Goal: Information Seeking & Learning: Learn about a topic

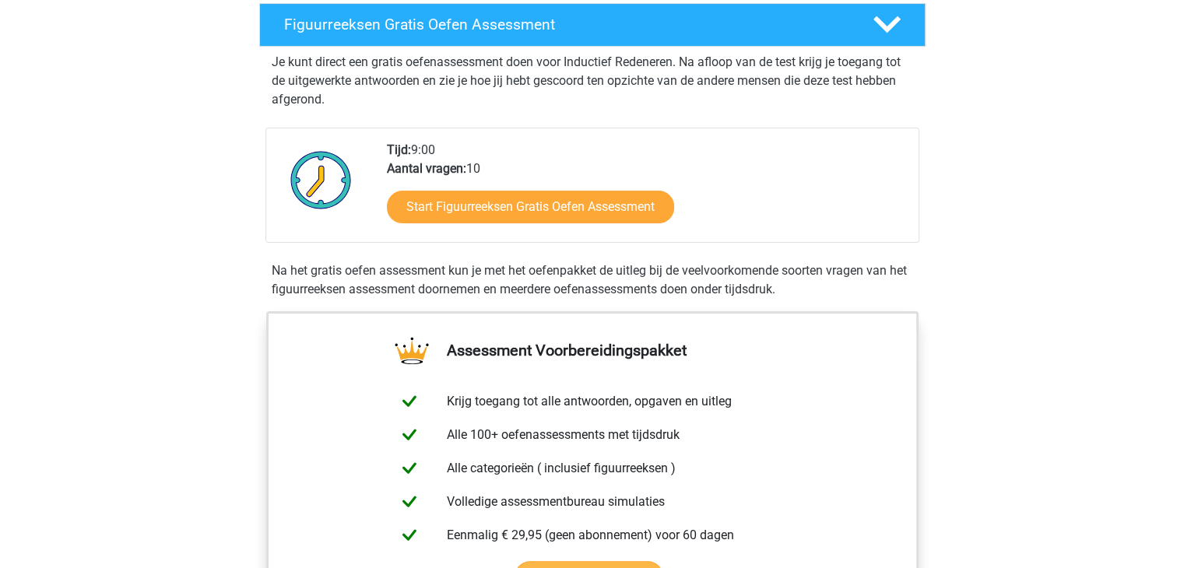
scroll to position [234, 0]
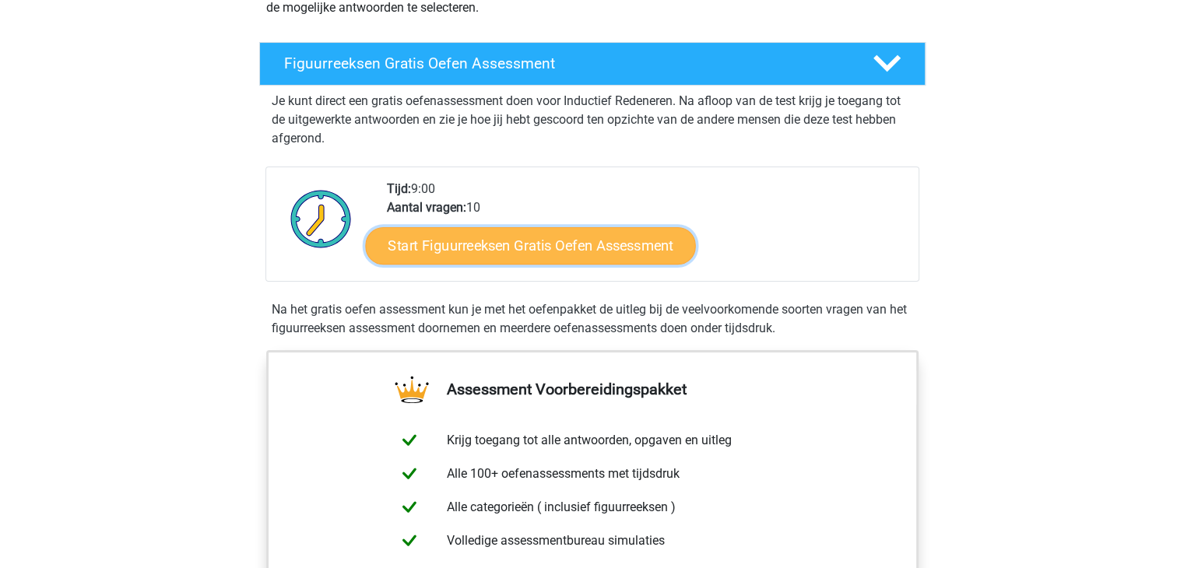
click at [505, 243] on link "Start Figuurreeksen Gratis Oefen Assessment" at bounding box center [530, 244] width 330 height 37
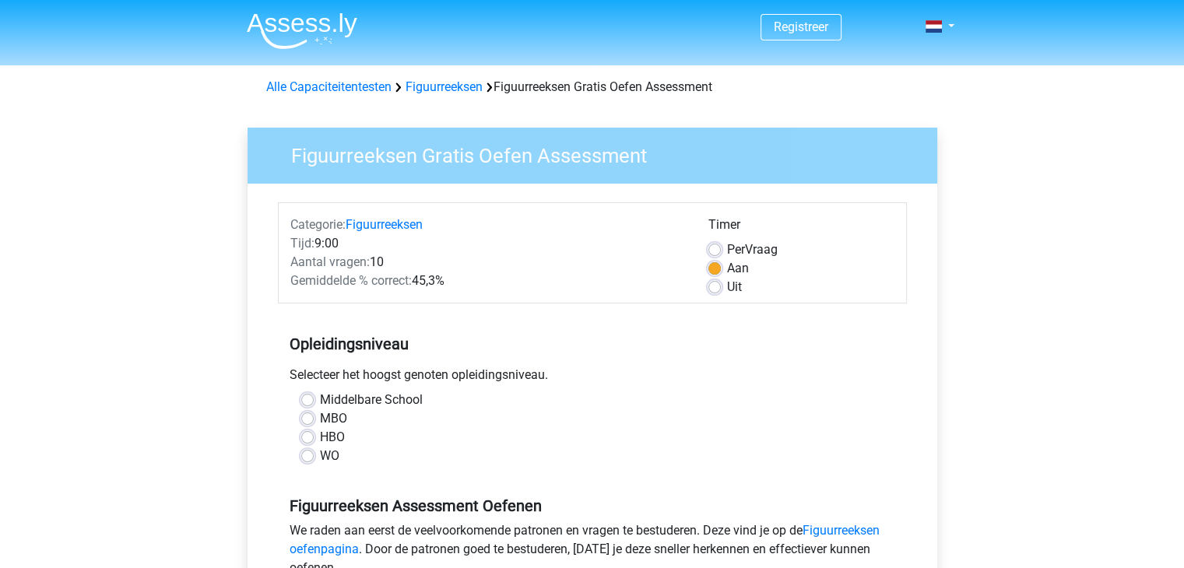
click at [327, 441] on label "HBO" at bounding box center [332, 437] width 25 height 19
click at [314, 441] on input "HBO" at bounding box center [307, 436] width 12 height 16
radio input "true"
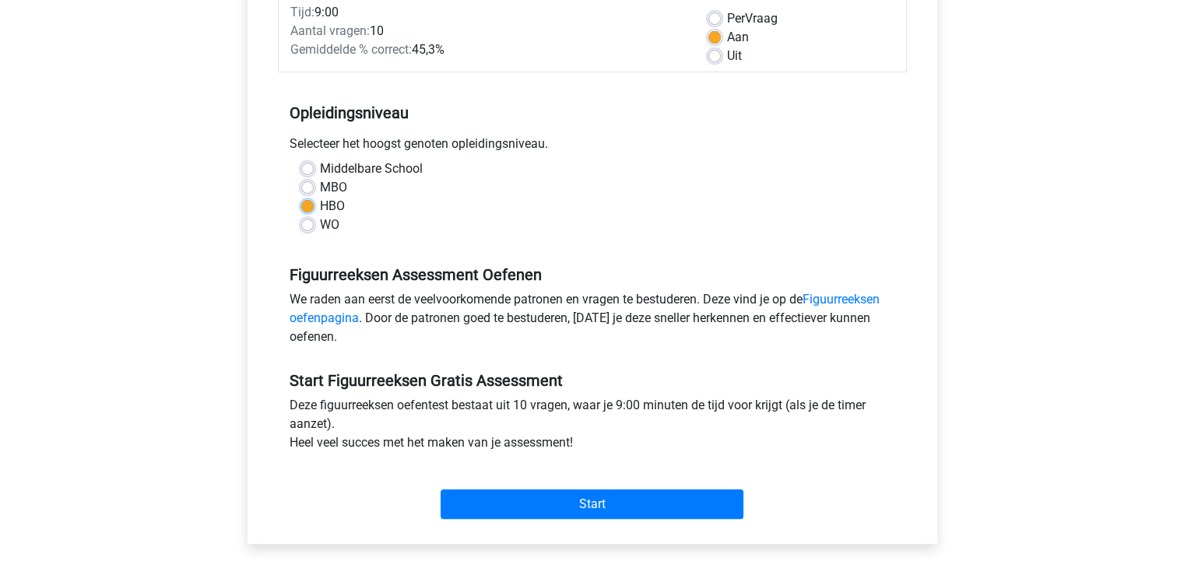
scroll to position [234, 0]
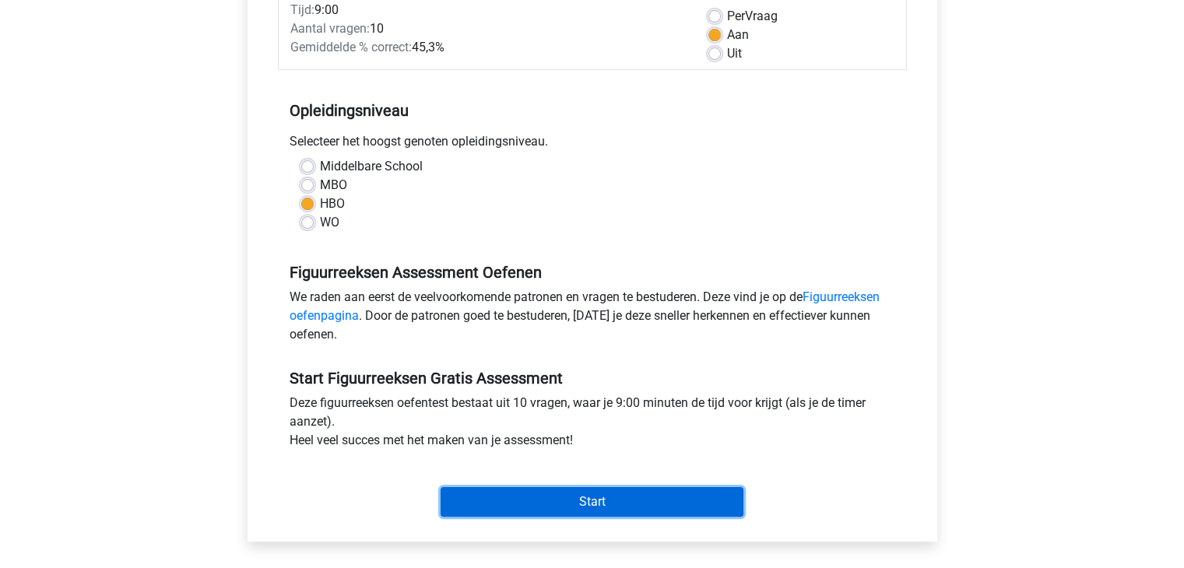
click at [613, 505] on input "Start" at bounding box center [592, 502] width 303 height 30
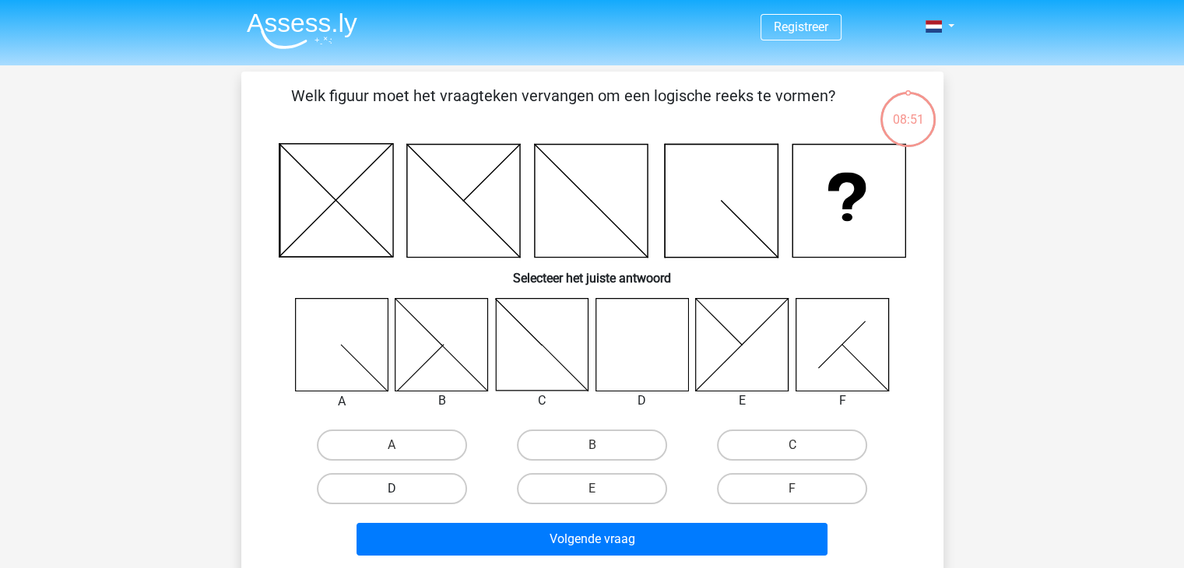
click at [372, 489] on label "D" at bounding box center [392, 488] width 150 height 31
click at [392, 489] on input "D" at bounding box center [397, 494] width 10 height 10
radio input "true"
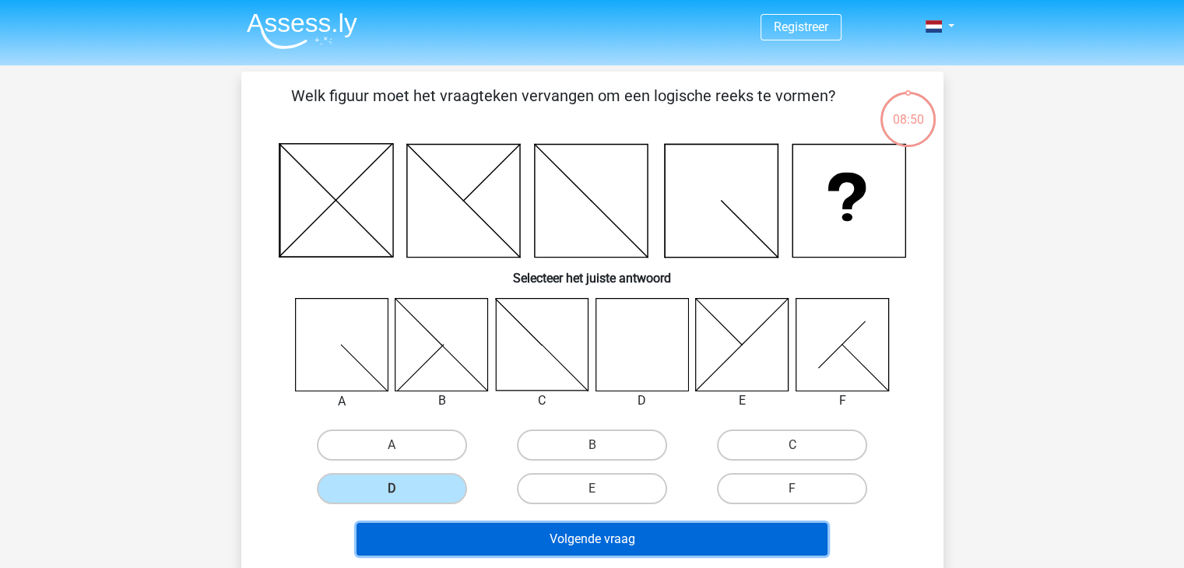
click at [570, 543] on button "Volgende vraag" at bounding box center [591, 539] width 471 height 33
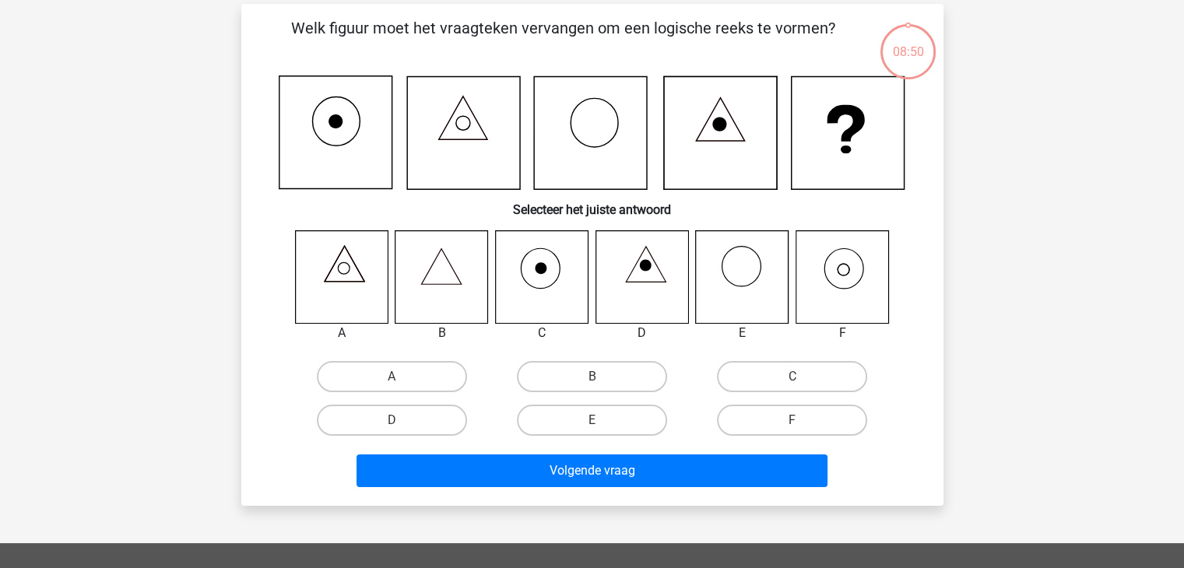
scroll to position [72, 0]
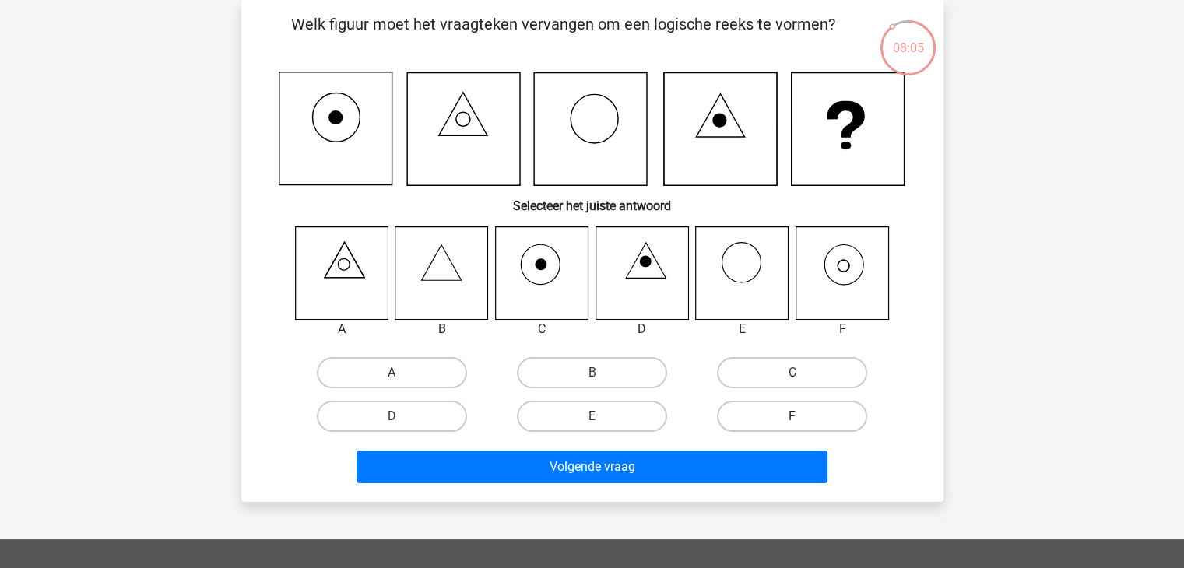
click at [781, 418] on label "F" at bounding box center [792, 416] width 150 height 31
click at [792, 418] on input "F" at bounding box center [797, 421] width 10 height 10
radio input "true"
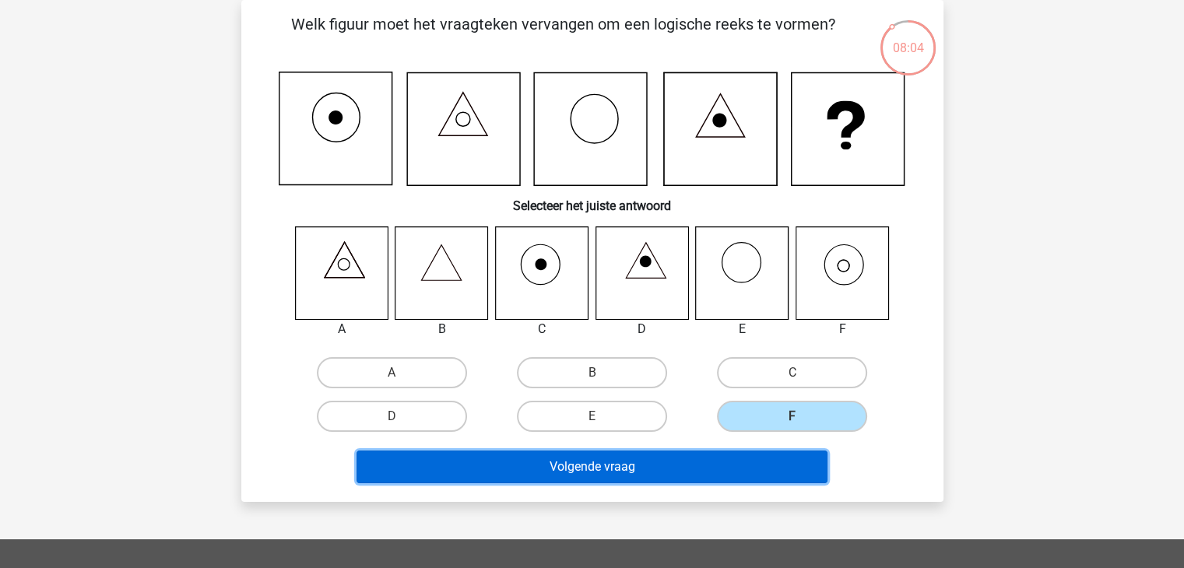
click at [727, 467] on button "Volgende vraag" at bounding box center [591, 467] width 471 height 33
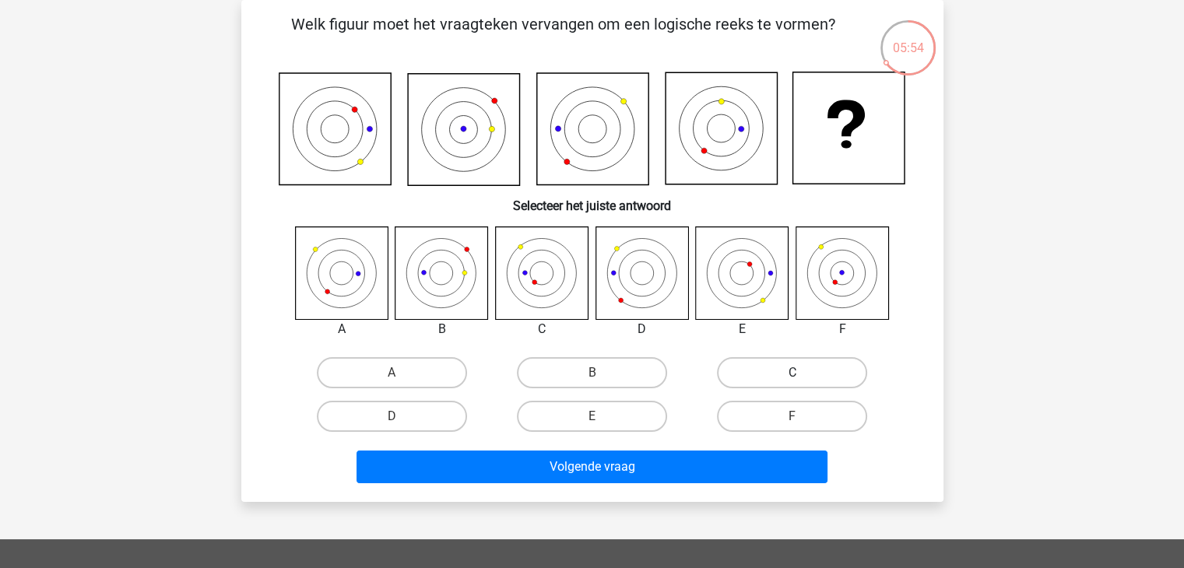
click at [823, 372] on label "C" at bounding box center [792, 372] width 150 height 31
click at [802, 373] on input "C" at bounding box center [797, 378] width 10 height 10
radio input "true"
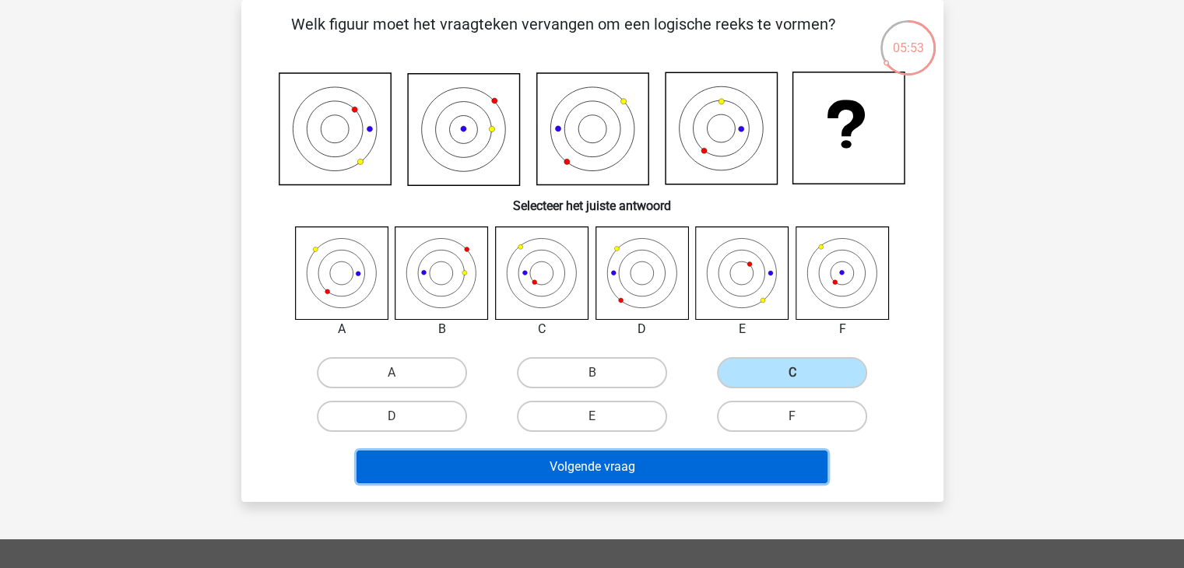
click at [724, 470] on button "Volgende vraag" at bounding box center [591, 467] width 471 height 33
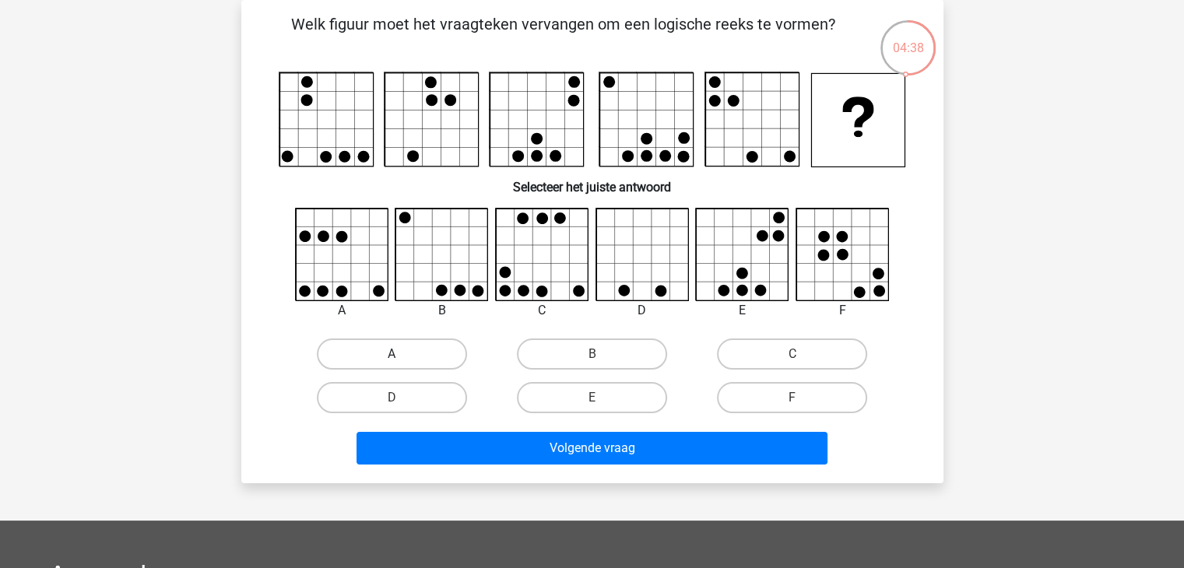
click at [420, 356] on label "A" at bounding box center [392, 354] width 150 height 31
click at [402, 356] on input "A" at bounding box center [397, 359] width 10 height 10
radio input "true"
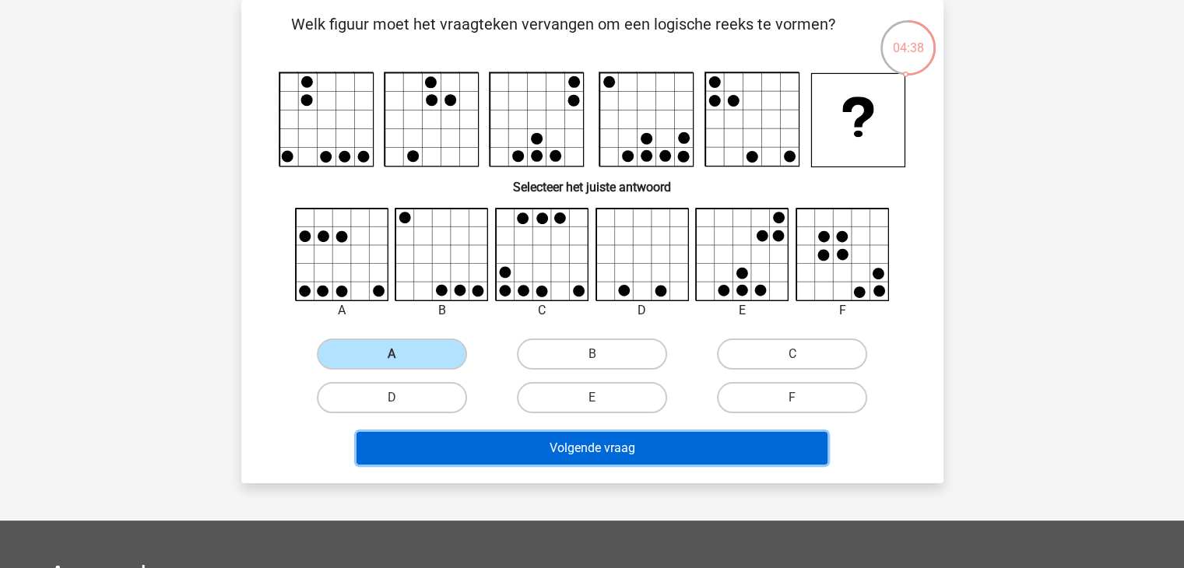
click at [553, 454] on button "Volgende vraag" at bounding box center [591, 448] width 471 height 33
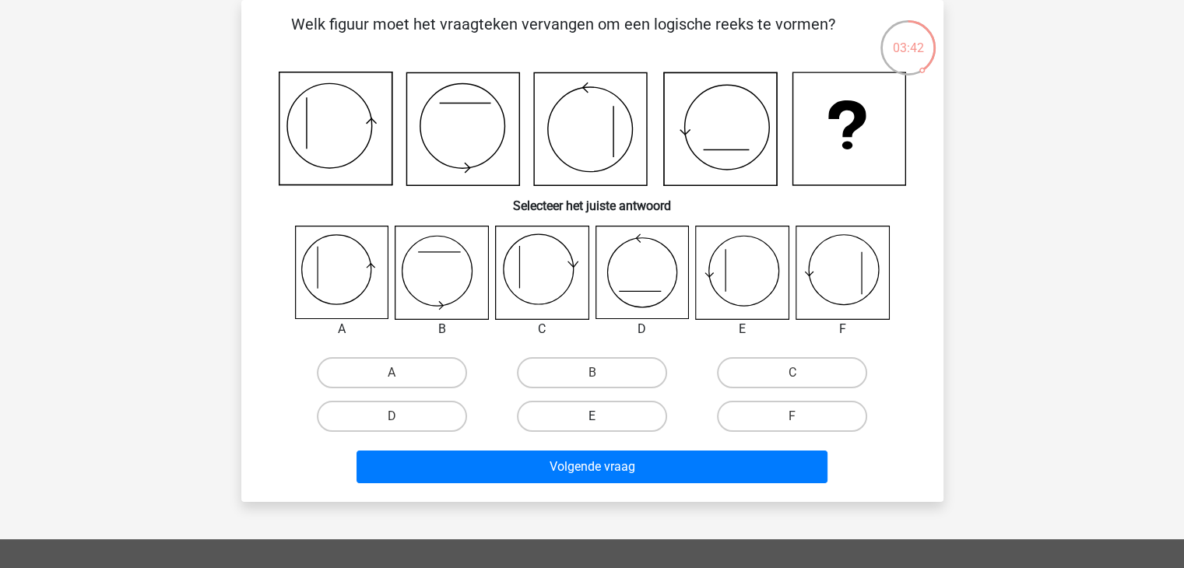
click at [578, 418] on label "E" at bounding box center [592, 416] width 150 height 31
click at [592, 418] on input "E" at bounding box center [597, 421] width 10 height 10
radio input "true"
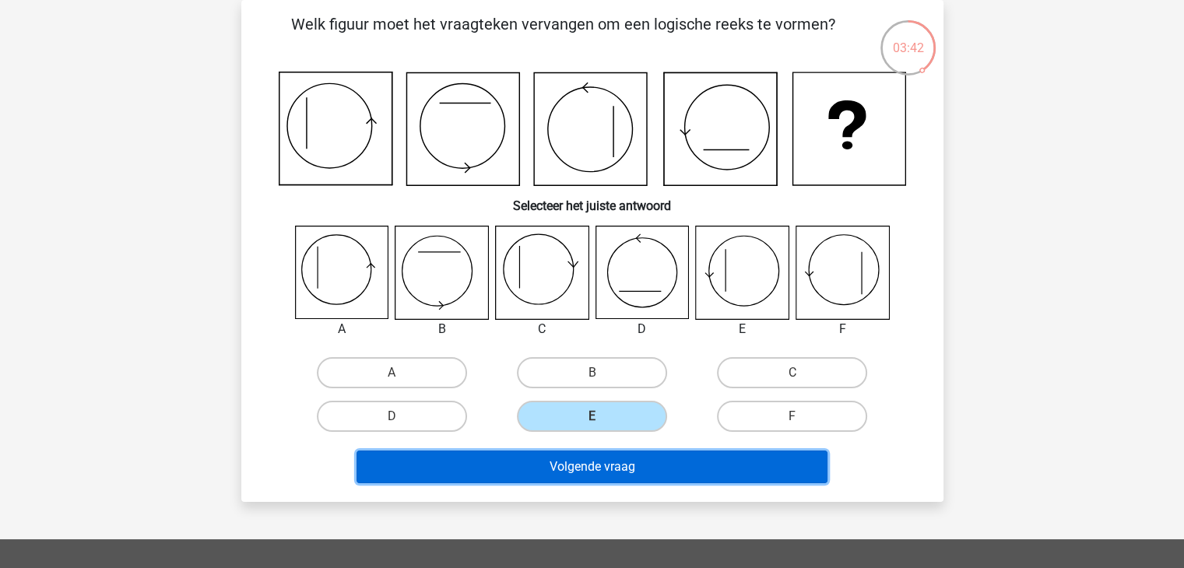
click at [597, 462] on button "Volgende vraag" at bounding box center [591, 467] width 471 height 33
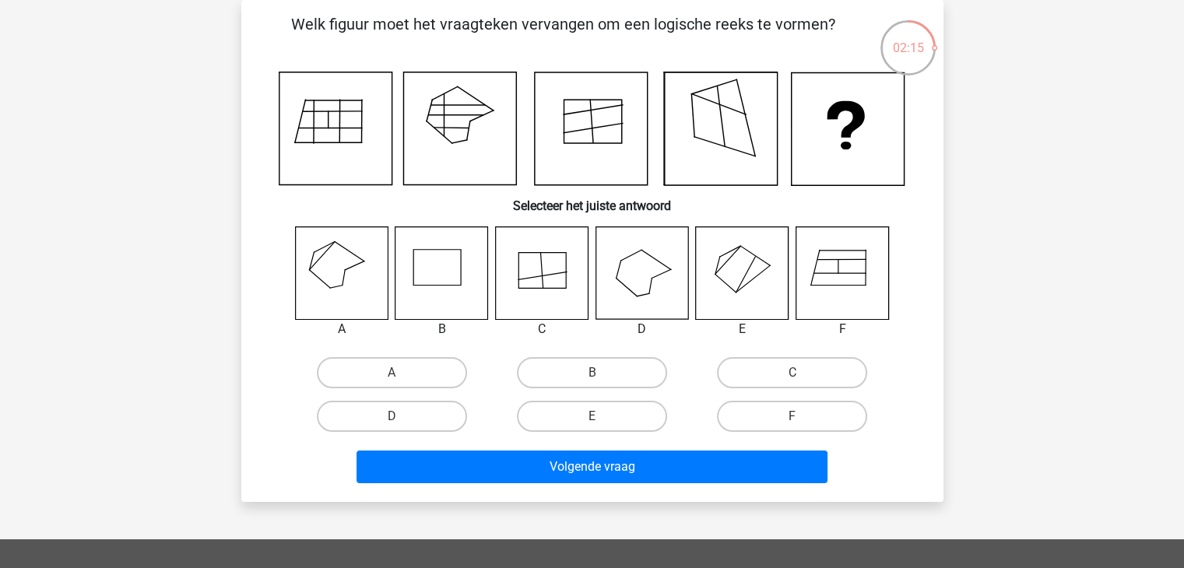
click at [349, 280] on icon at bounding box center [341, 272] width 93 height 93
click at [371, 373] on label "A" at bounding box center [392, 372] width 150 height 31
click at [392, 373] on input "A" at bounding box center [397, 378] width 10 height 10
radio input "true"
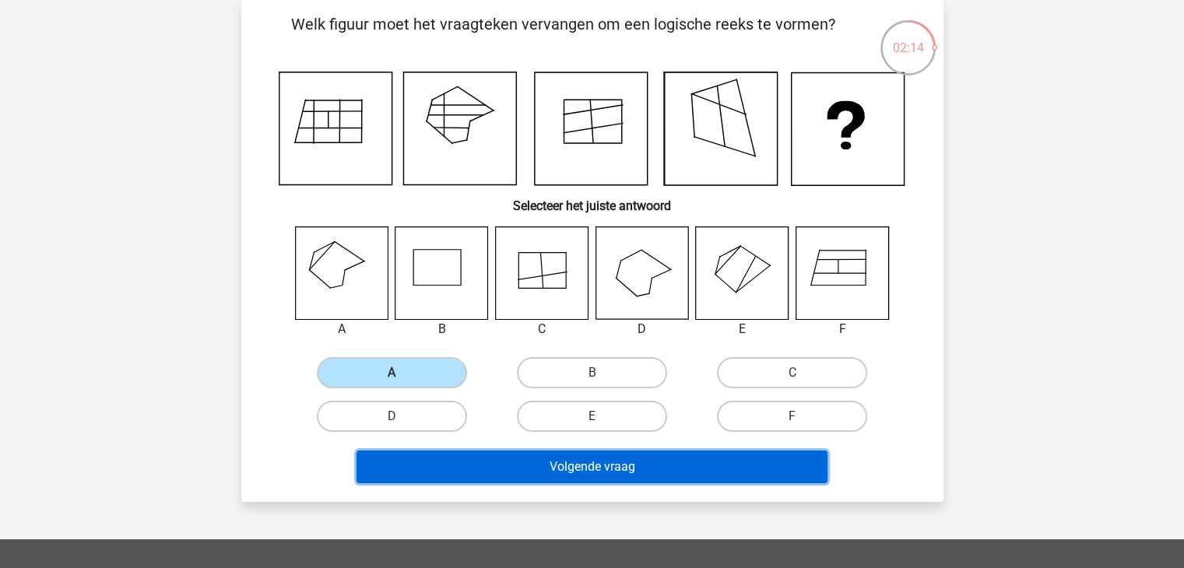
click at [500, 456] on button "Volgende vraag" at bounding box center [591, 467] width 471 height 33
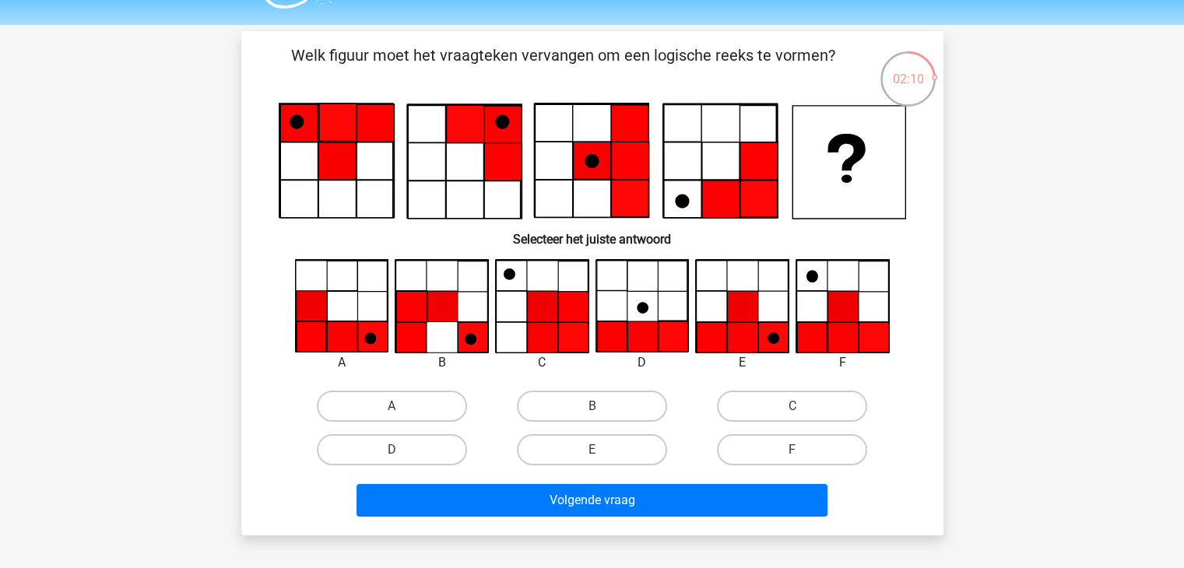
scroll to position [78, 0]
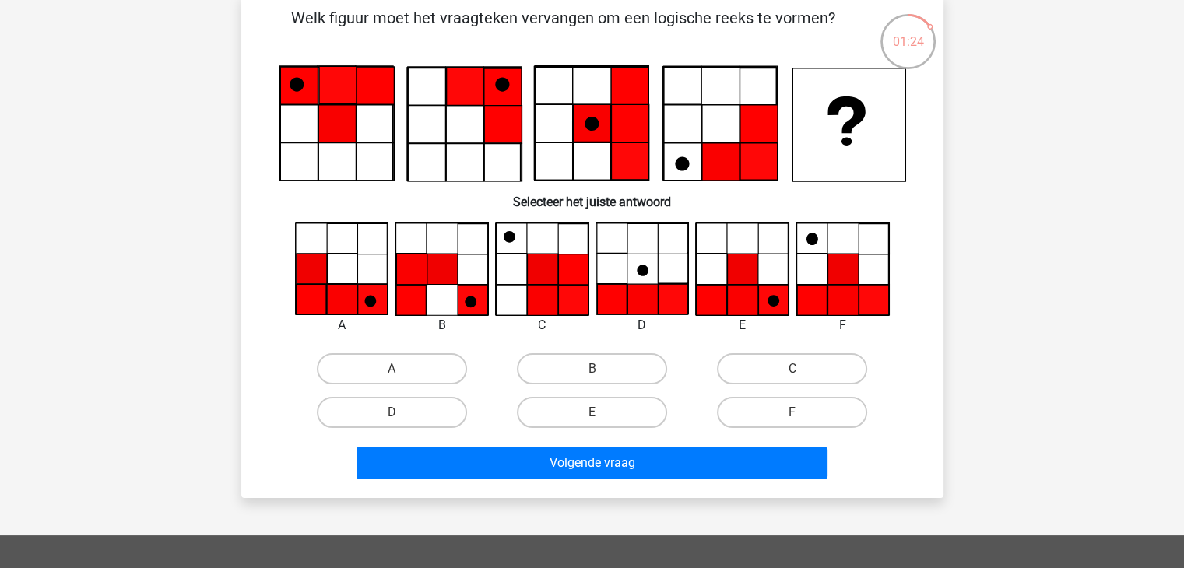
click at [595, 420] on input "E" at bounding box center [597, 418] width 10 height 10
radio input "true"
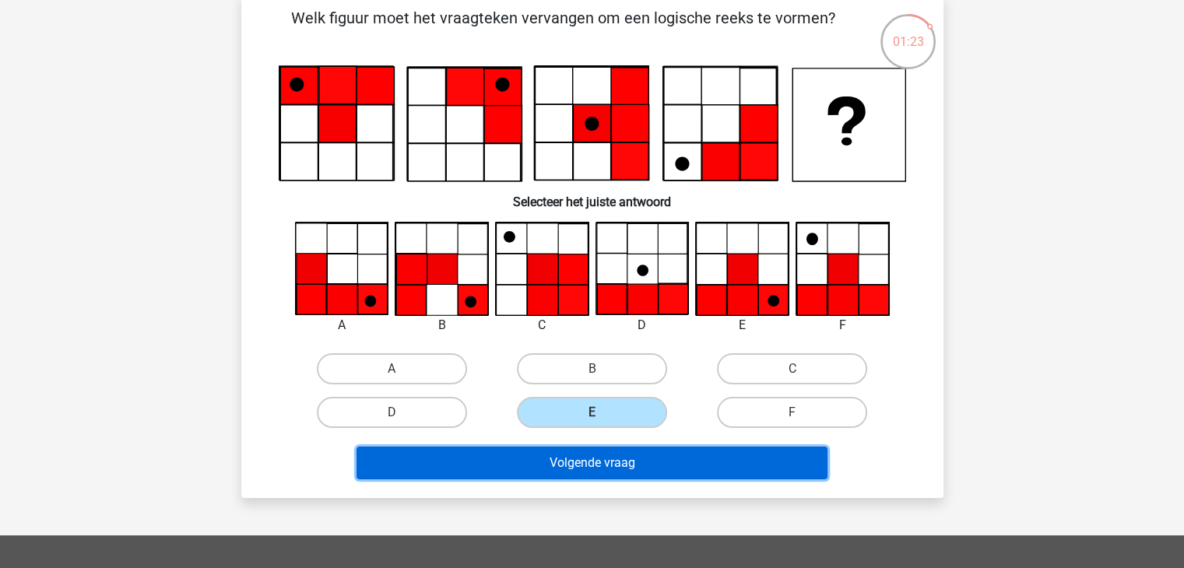
click at [621, 462] on button "Volgende vraag" at bounding box center [591, 463] width 471 height 33
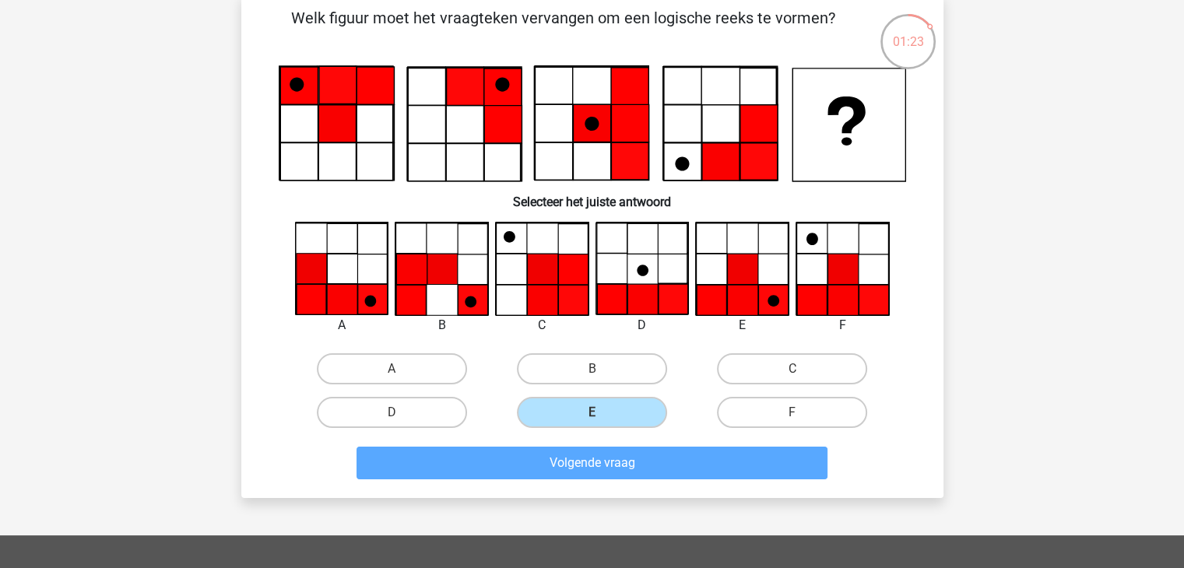
scroll to position [72, 0]
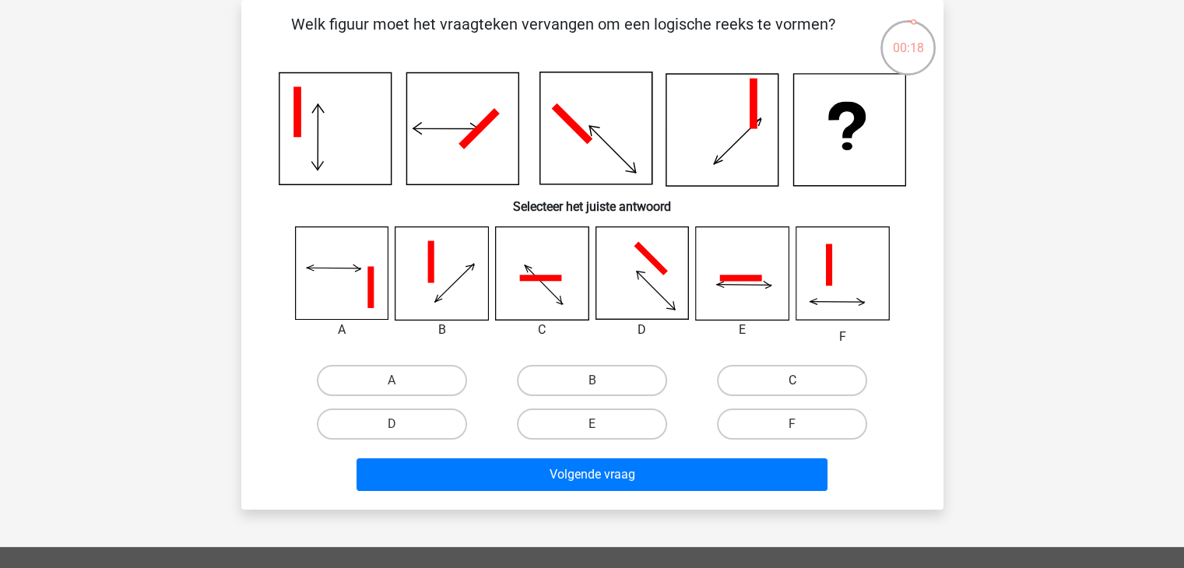
click at [810, 387] on label "C" at bounding box center [792, 380] width 150 height 31
click at [802, 387] on input "C" at bounding box center [797, 386] width 10 height 10
radio input "true"
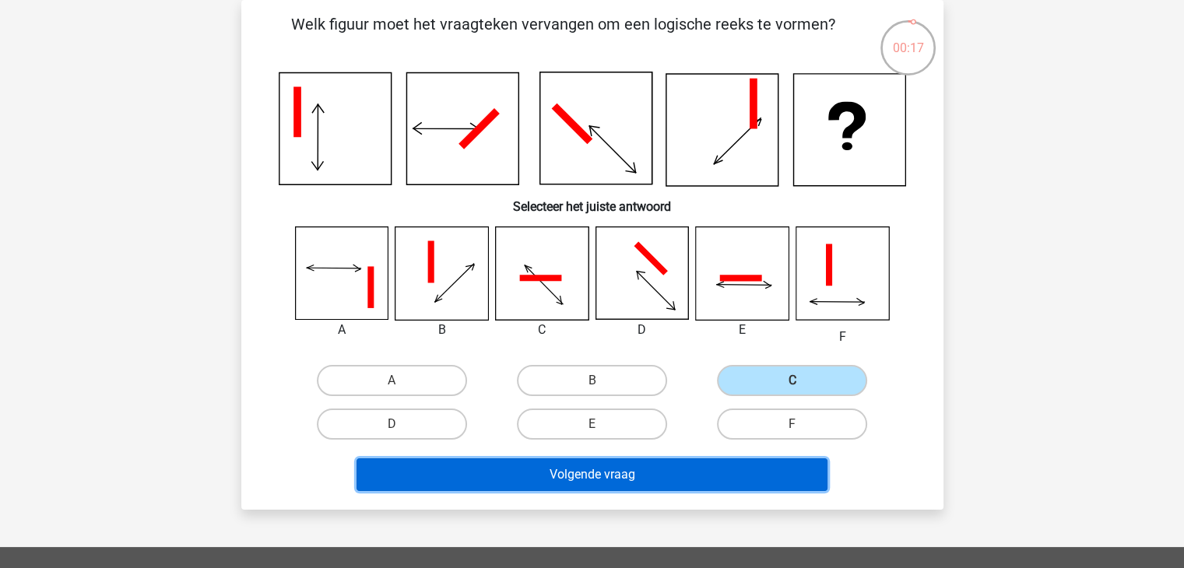
click at [710, 472] on button "Volgende vraag" at bounding box center [591, 474] width 471 height 33
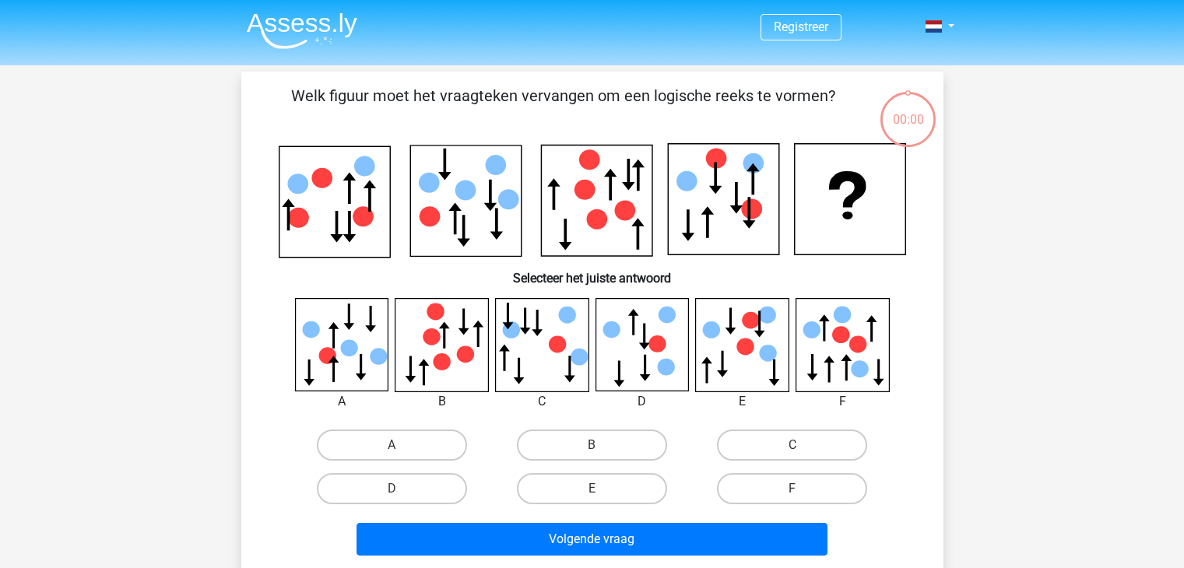
scroll to position [72, 0]
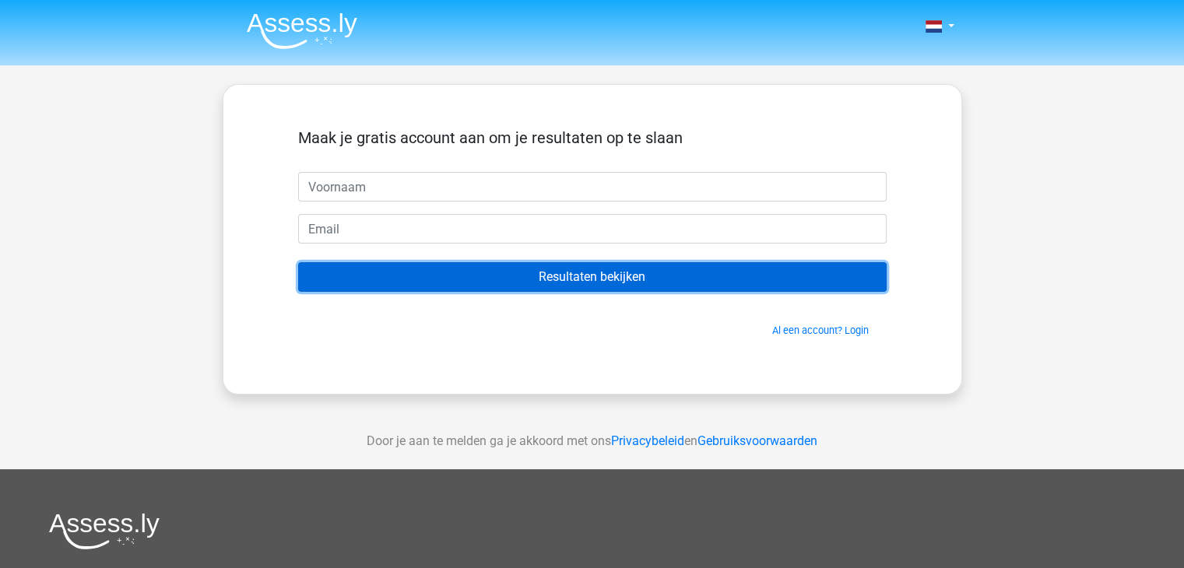
click at [623, 282] on input "Resultaten bekijken" at bounding box center [592, 277] width 588 height 30
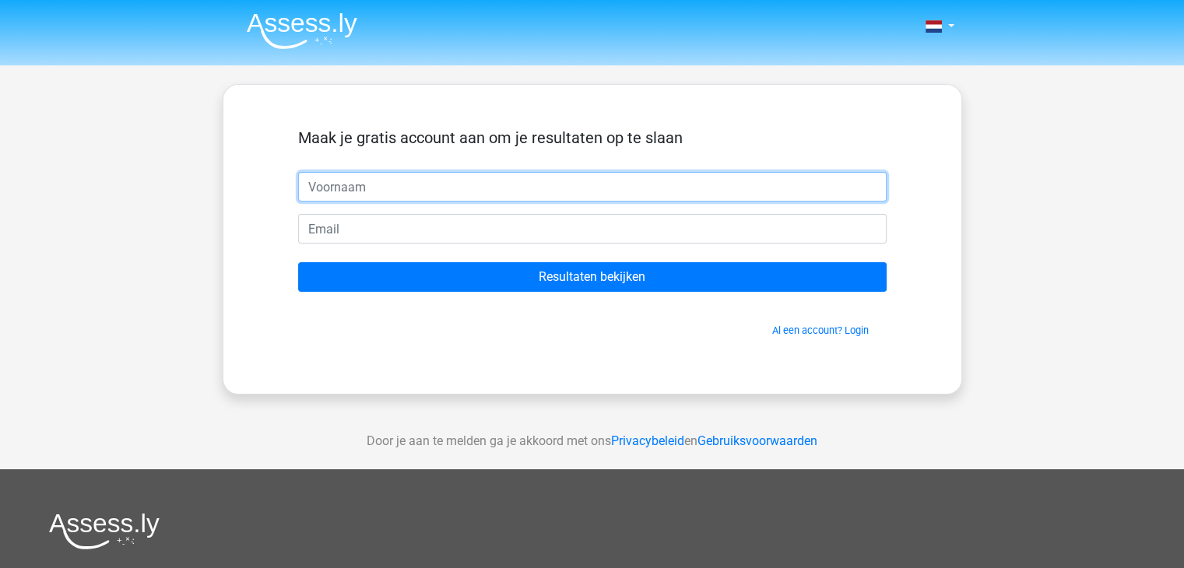
click at [374, 177] on input "text" at bounding box center [592, 187] width 588 height 30
type input "Evy"
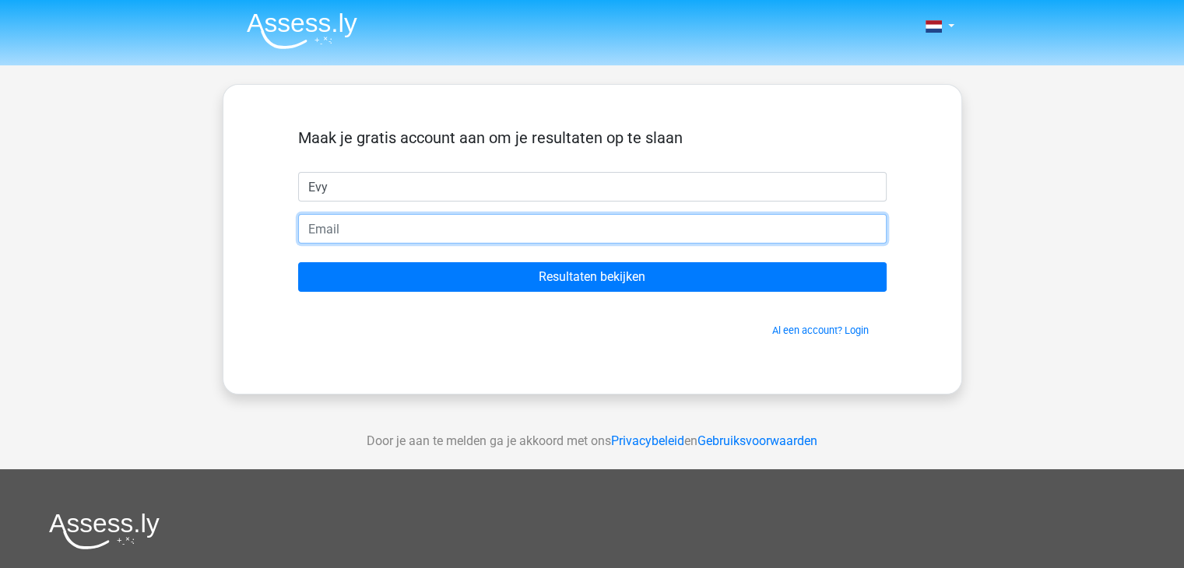
click at [394, 234] on input "email" at bounding box center [592, 229] width 588 height 30
type input "[EMAIL_ADDRESS][DOMAIN_NAME]"
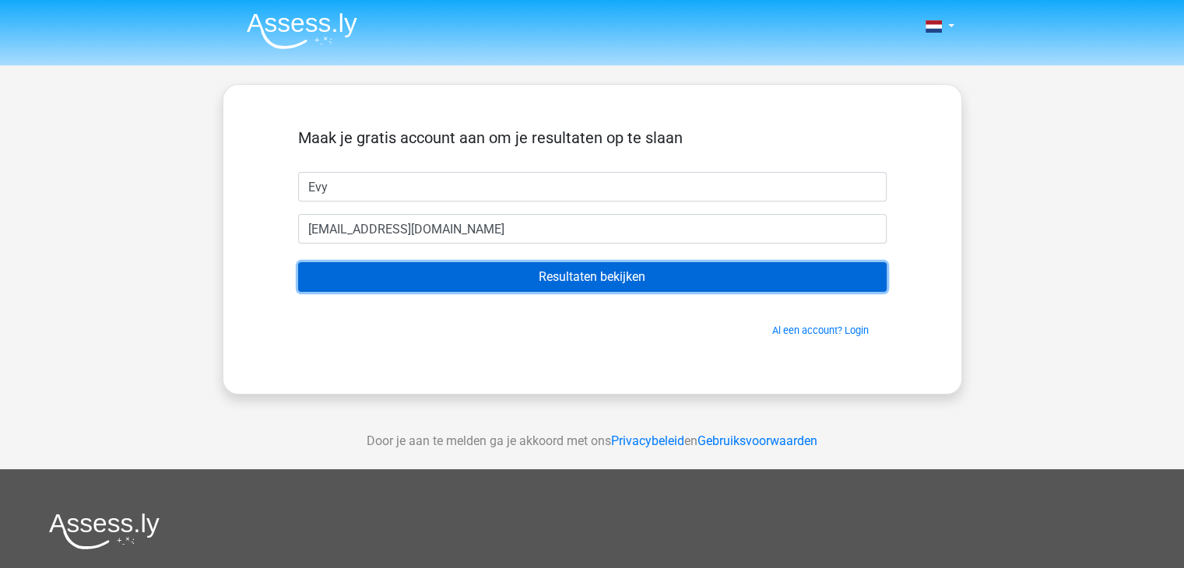
click at [581, 279] on input "Resultaten bekijken" at bounding box center [592, 277] width 588 height 30
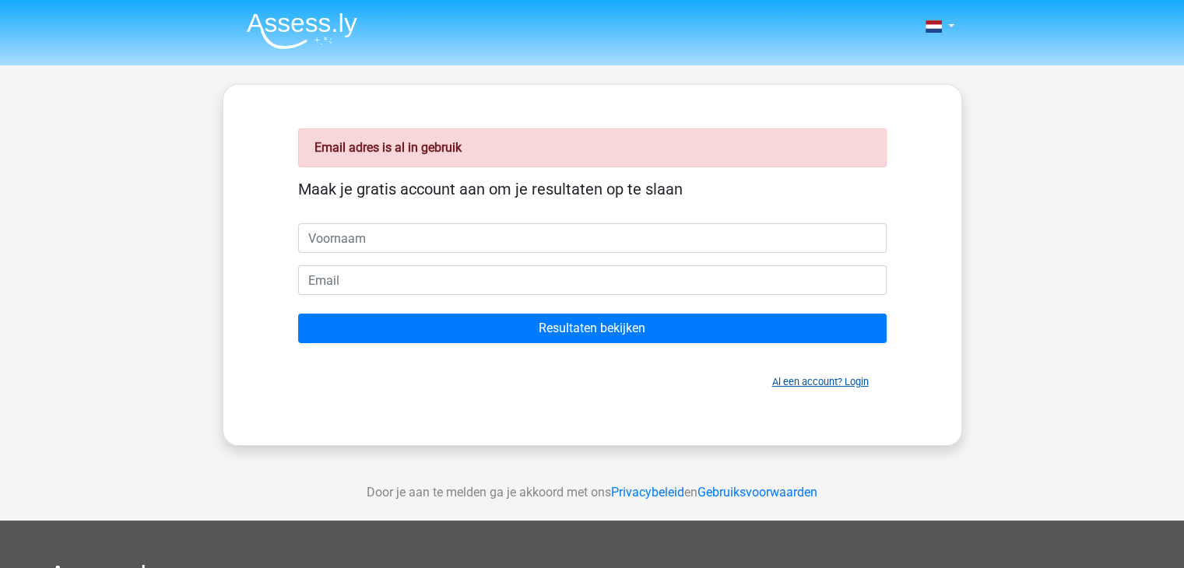
click at [844, 377] on link "Al een account? Login" at bounding box center [820, 382] width 97 height 12
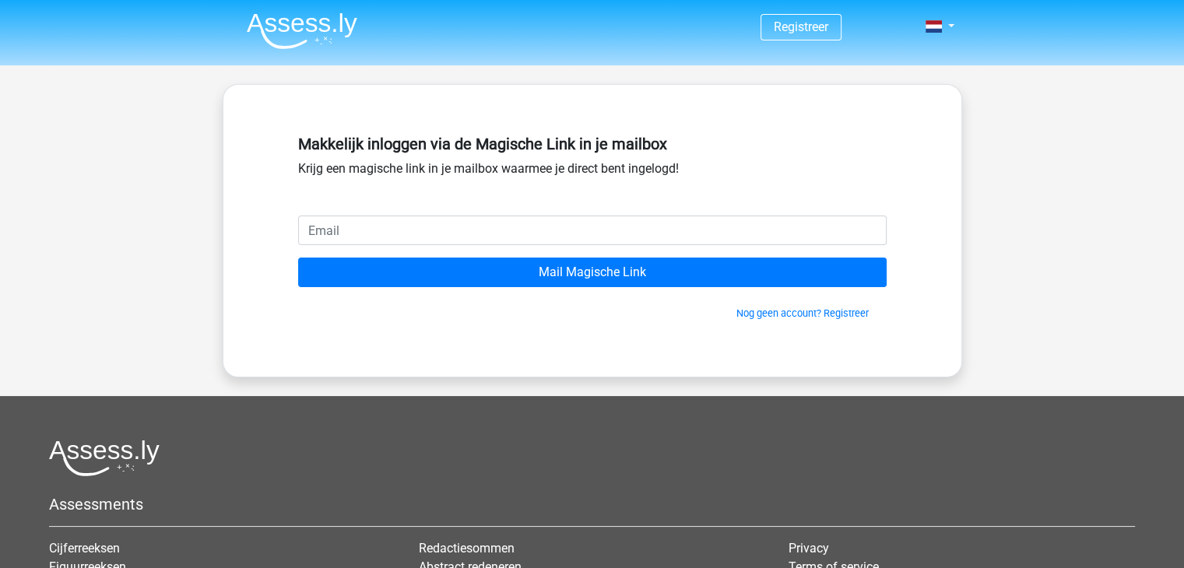
click at [389, 236] on input "email" at bounding box center [592, 231] width 588 height 30
type input "evy_verachtert@hotmail.com"
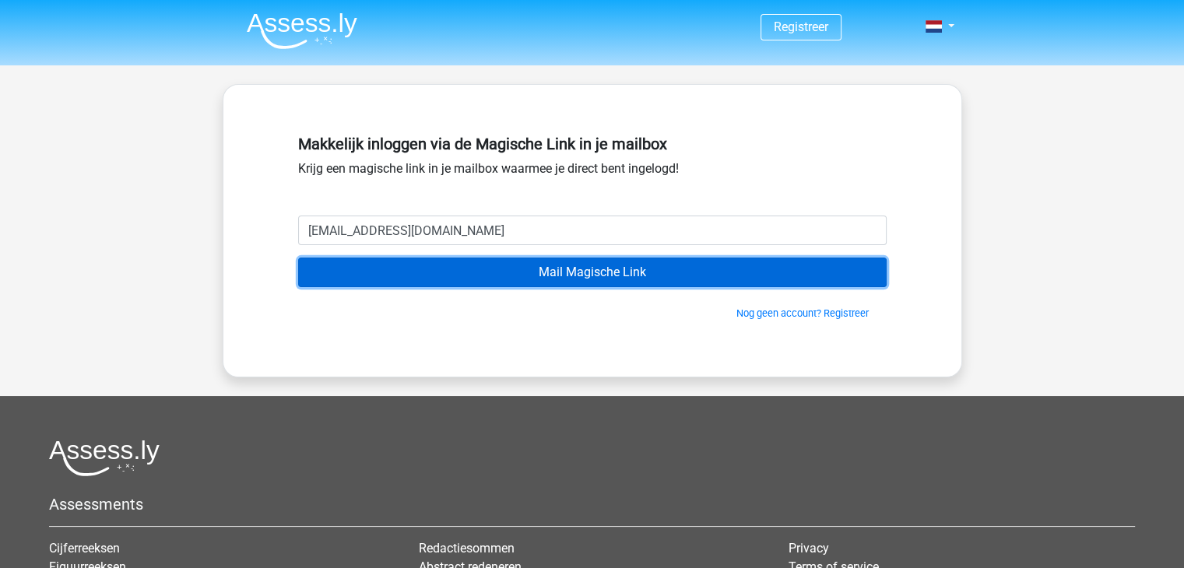
click at [644, 278] on input "Mail Magische Link" at bounding box center [592, 273] width 588 height 30
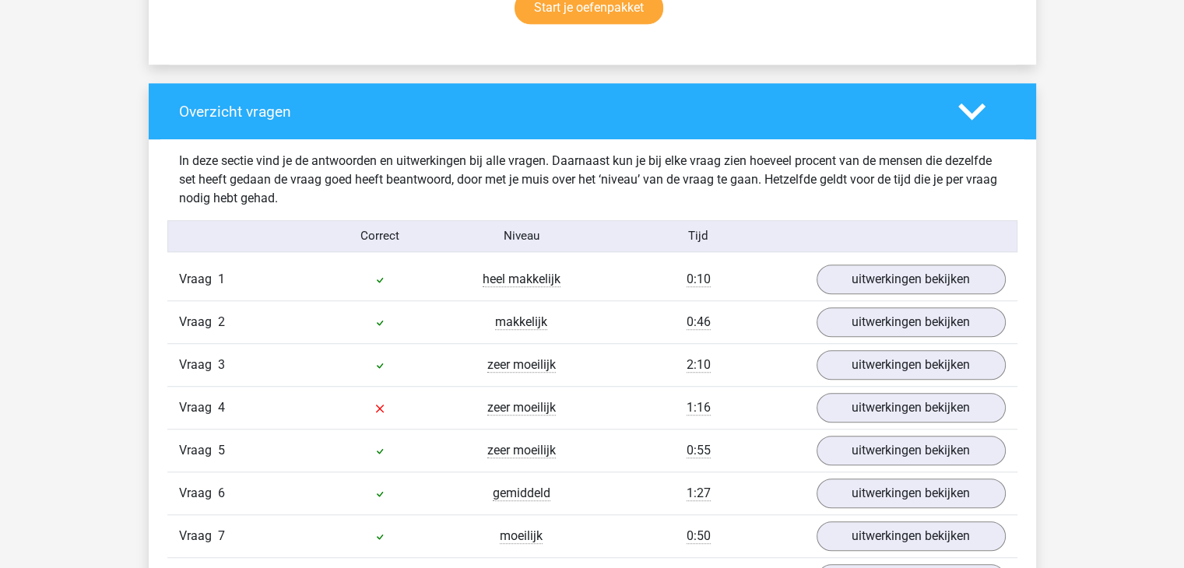
scroll to position [1245, 0]
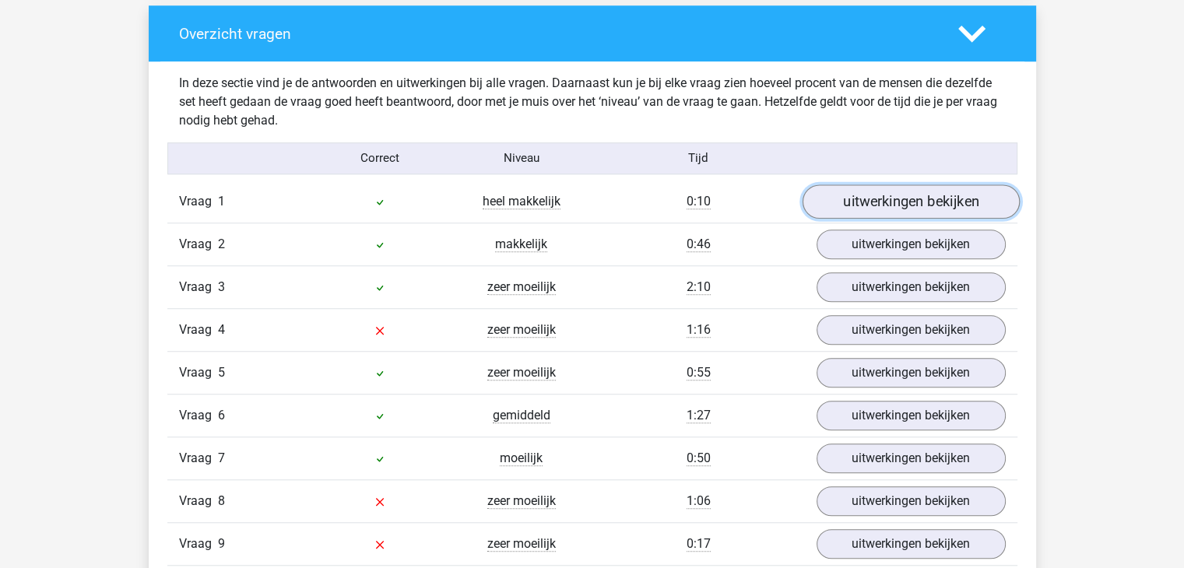
click at [898, 197] on link "uitwerkingen bekijken" at bounding box center [910, 201] width 217 height 34
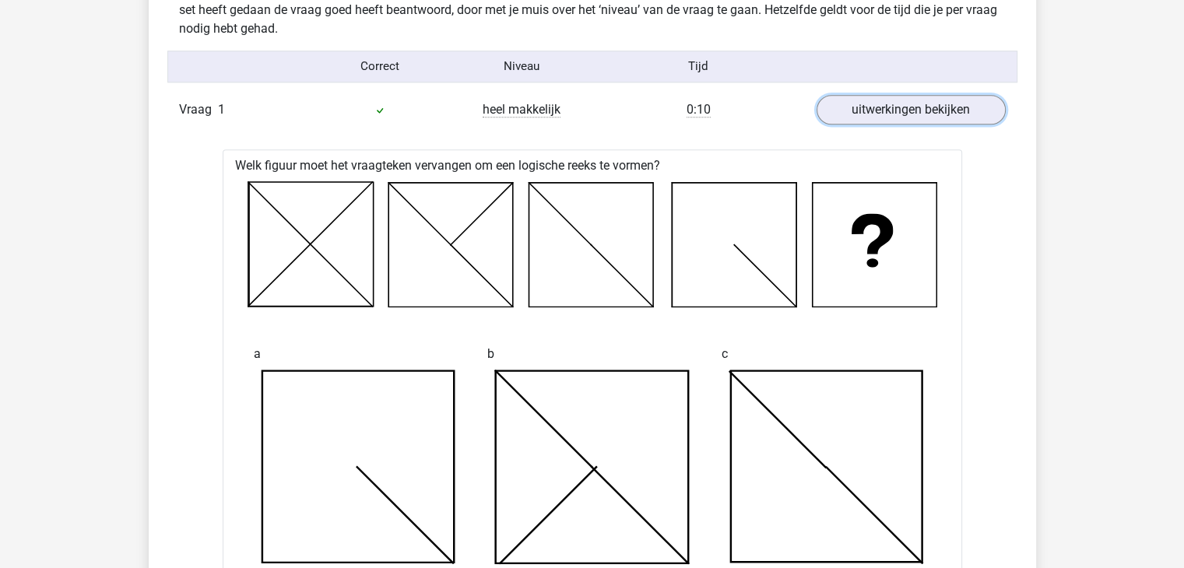
scroll to position [1323, 0]
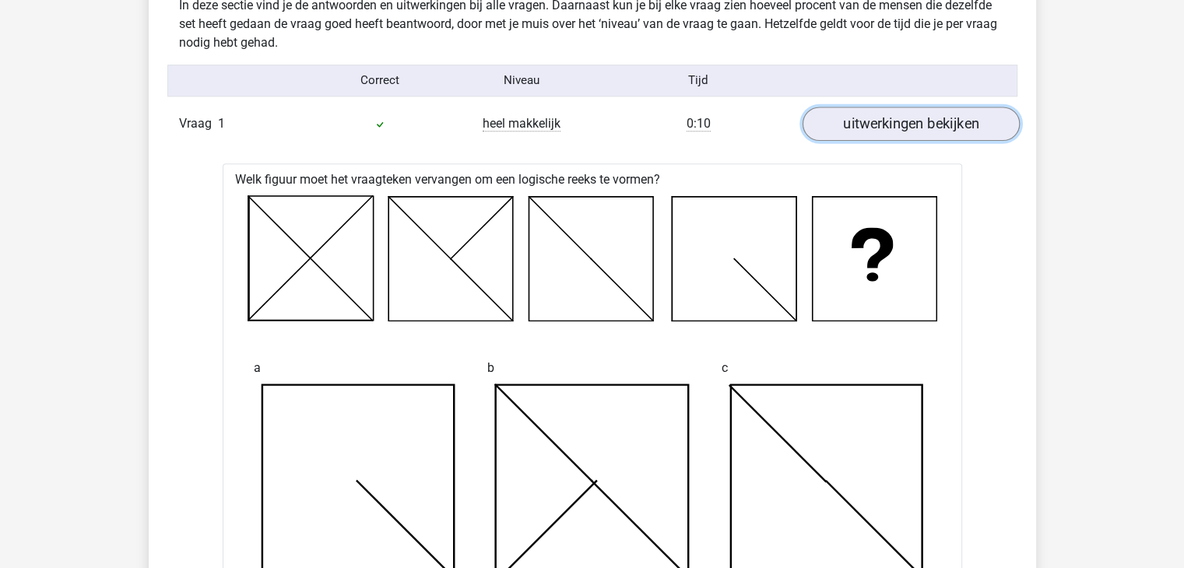
click at [870, 125] on link "uitwerkingen bekijken" at bounding box center [910, 124] width 217 height 34
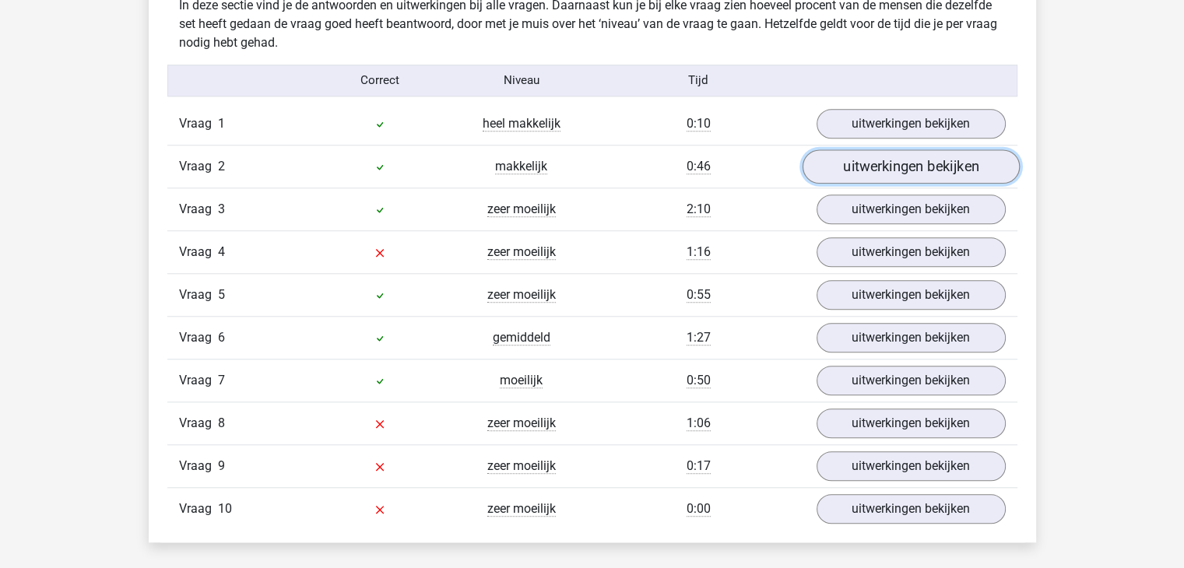
click at [911, 172] on link "uitwerkingen bekijken" at bounding box center [910, 166] width 217 height 34
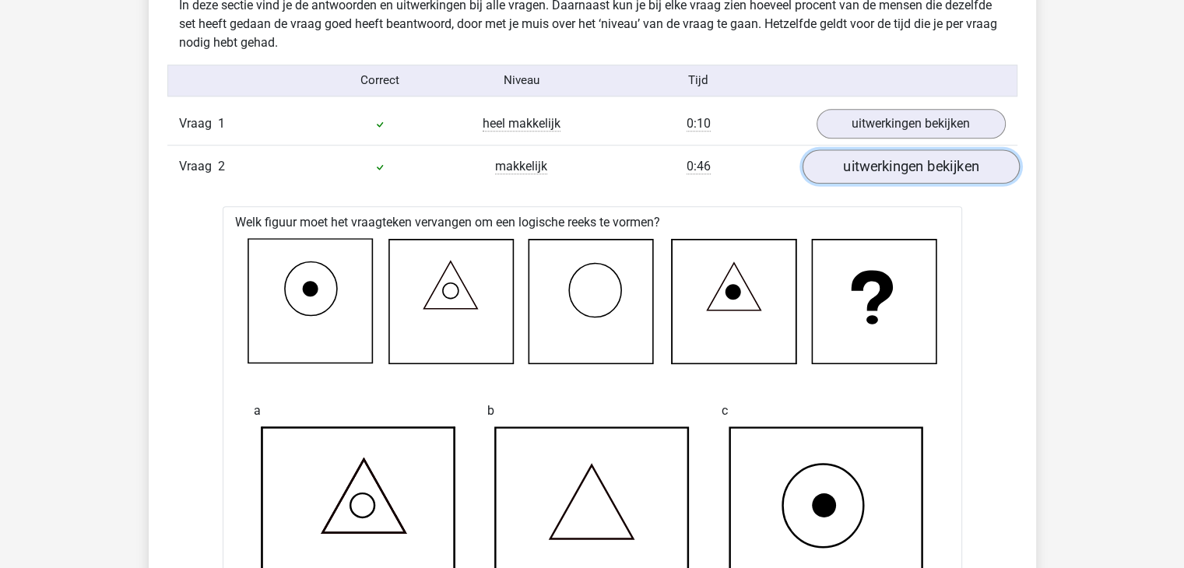
click at [876, 174] on link "uitwerkingen bekijken" at bounding box center [910, 166] width 217 height 34
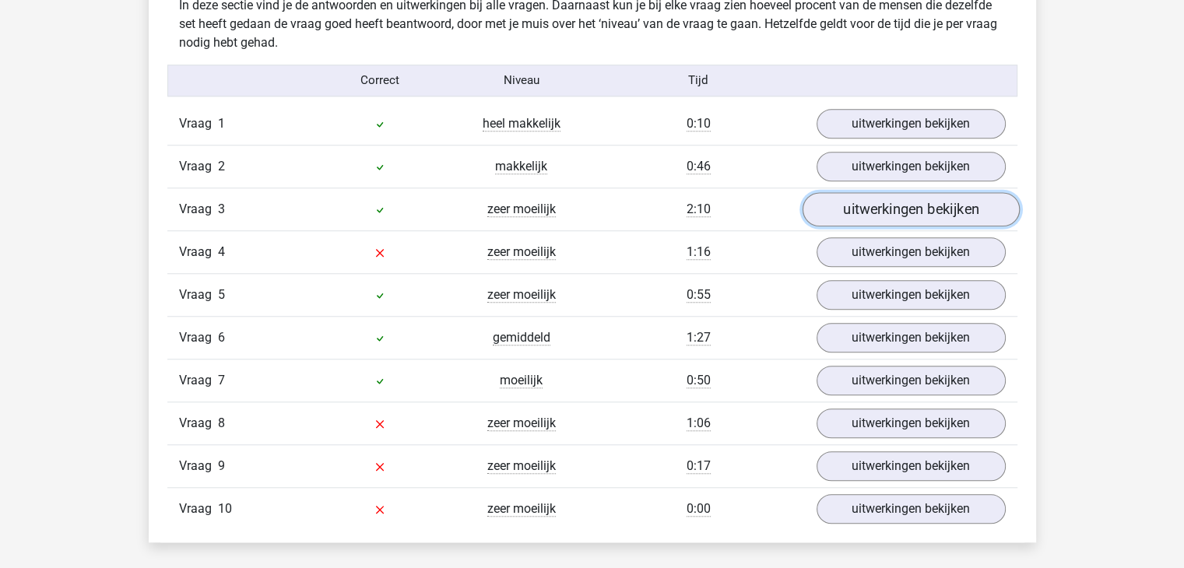
click at [881, 212] on link "uitwerkingen bekijken" at bounding box center [910, 209] width 217 height 34
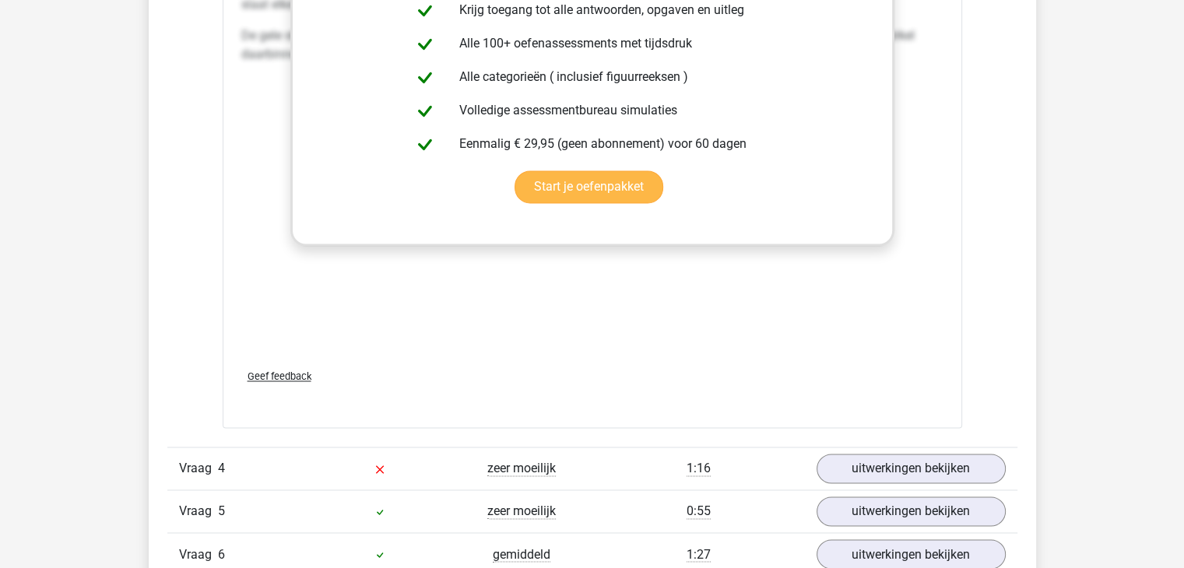
scroll to position [2413, 0]
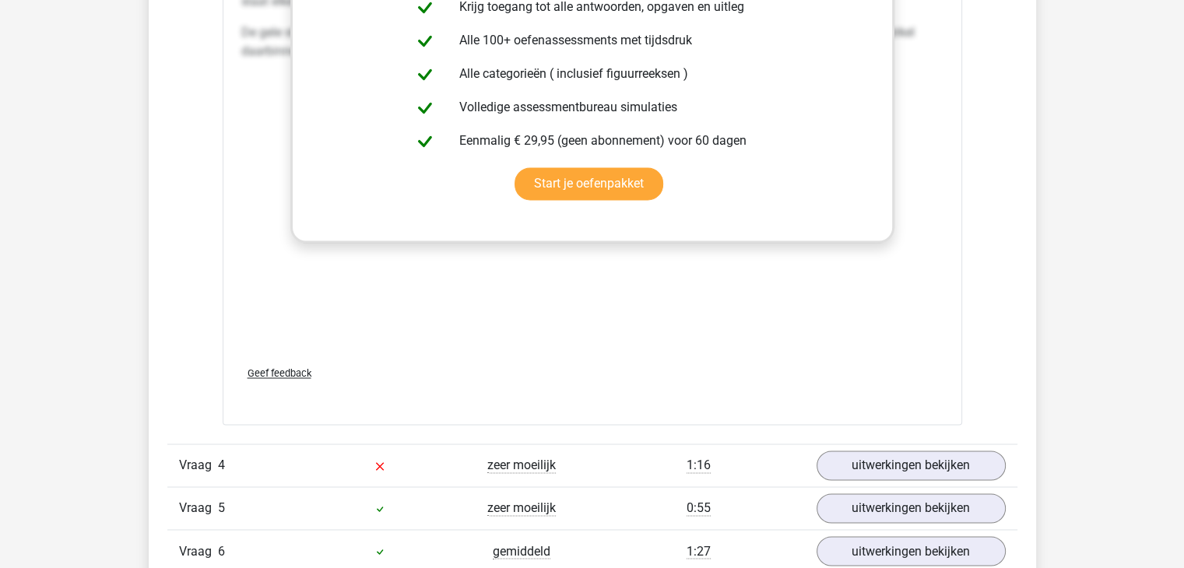
click at [280, 374] on span "Geef feedback" at bounding box center [280, 373] width 64 height 12
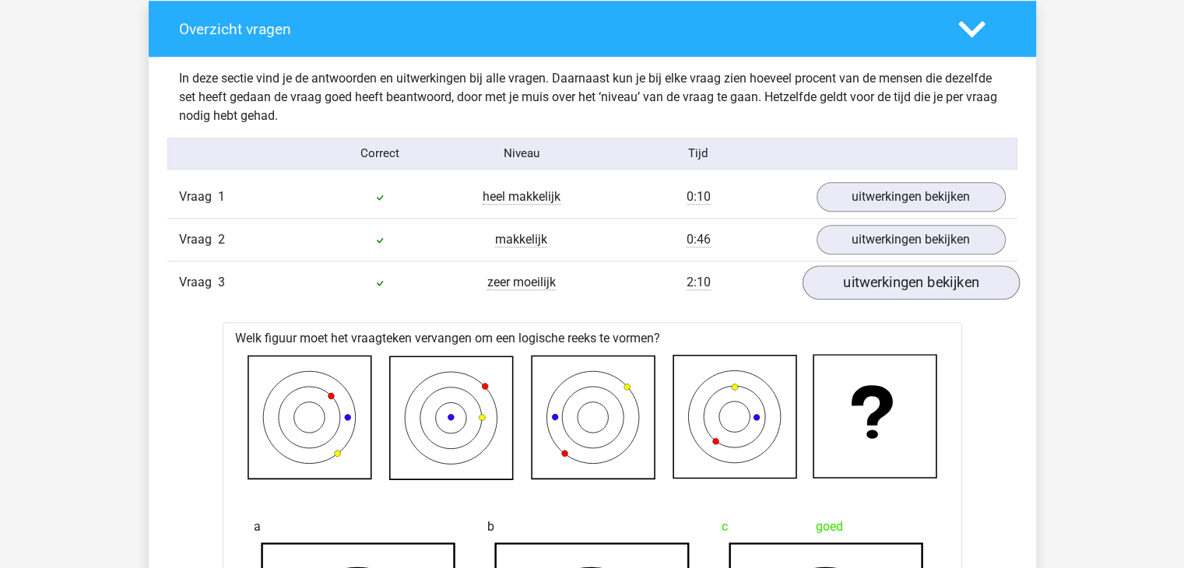
scroll to position [1245, 0]
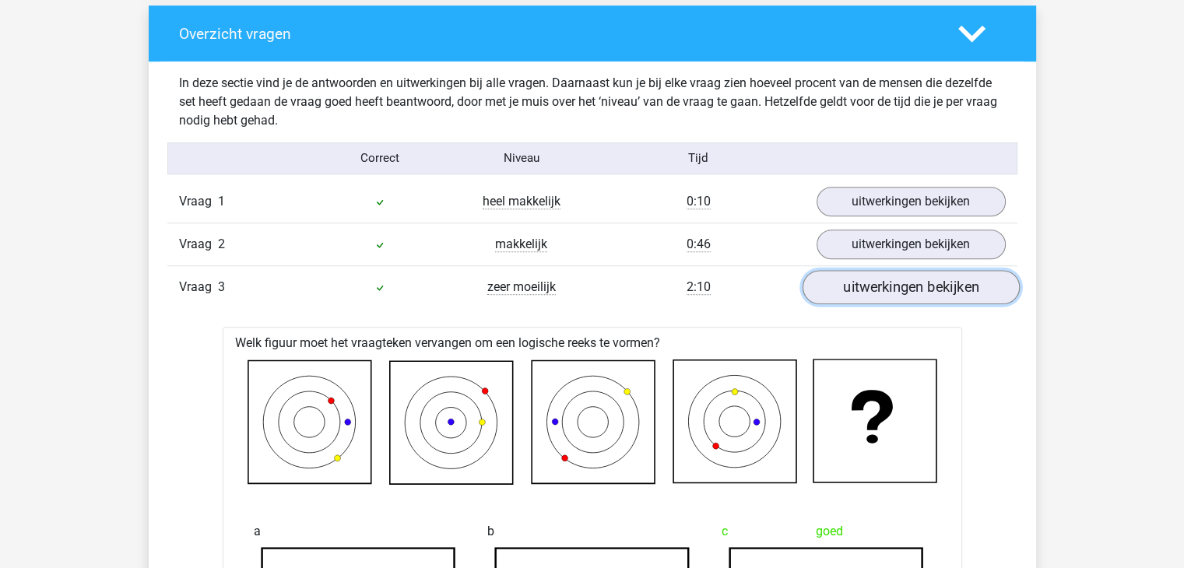
click at [924, 287] on link "uitwerkingen bekijken" at bounding box center [910, 287] width 217 height 34
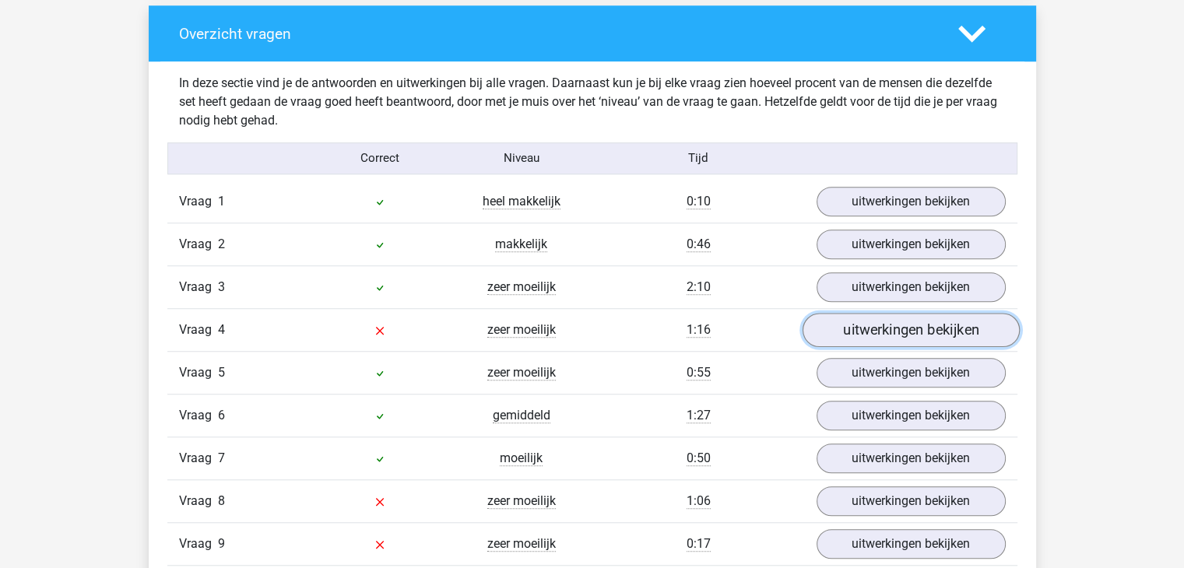
click at [915, 325] on link "uitwerkingen bekijken" at bounding box center [910, 330] width 217 height 34
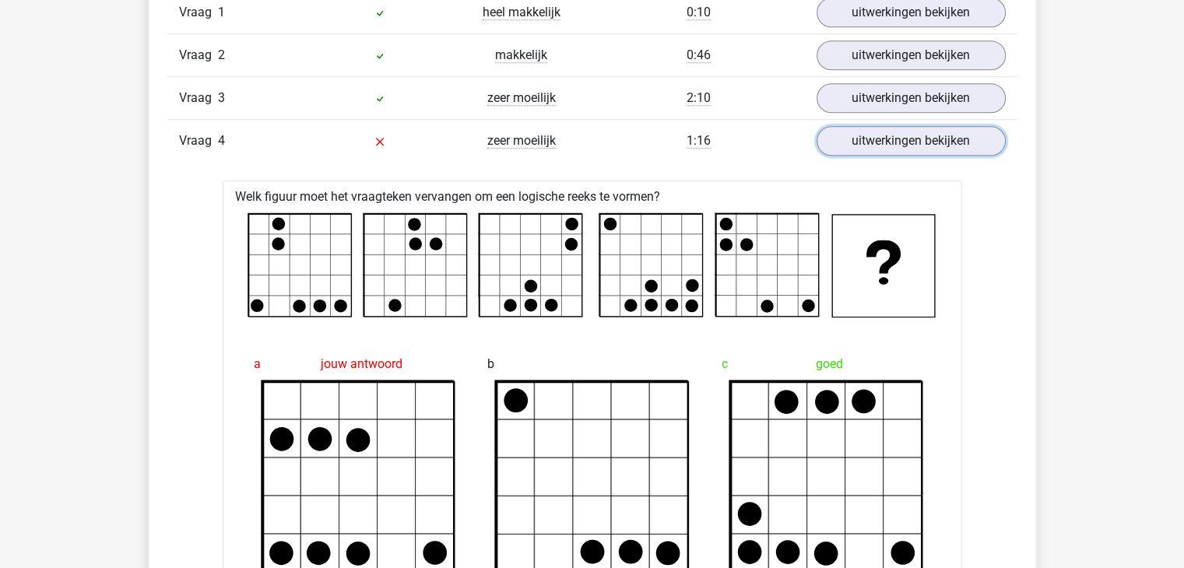
scroll to position [1401, 0]
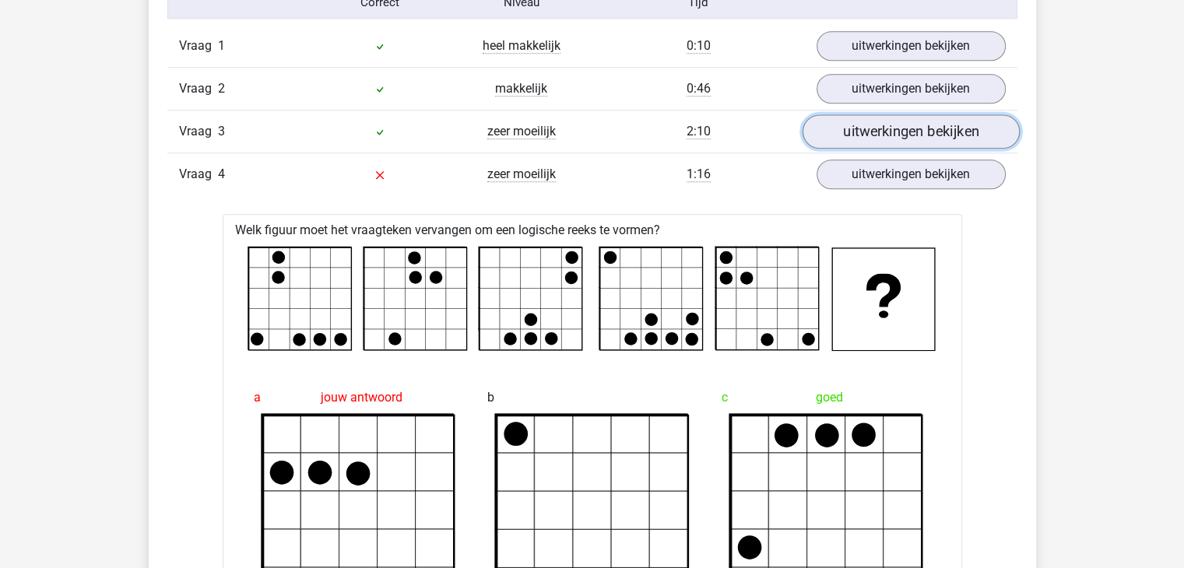
click at [896, 136] on link "uitwerkingen bekijken" at bounding box center [910, 131] width 217 height 34
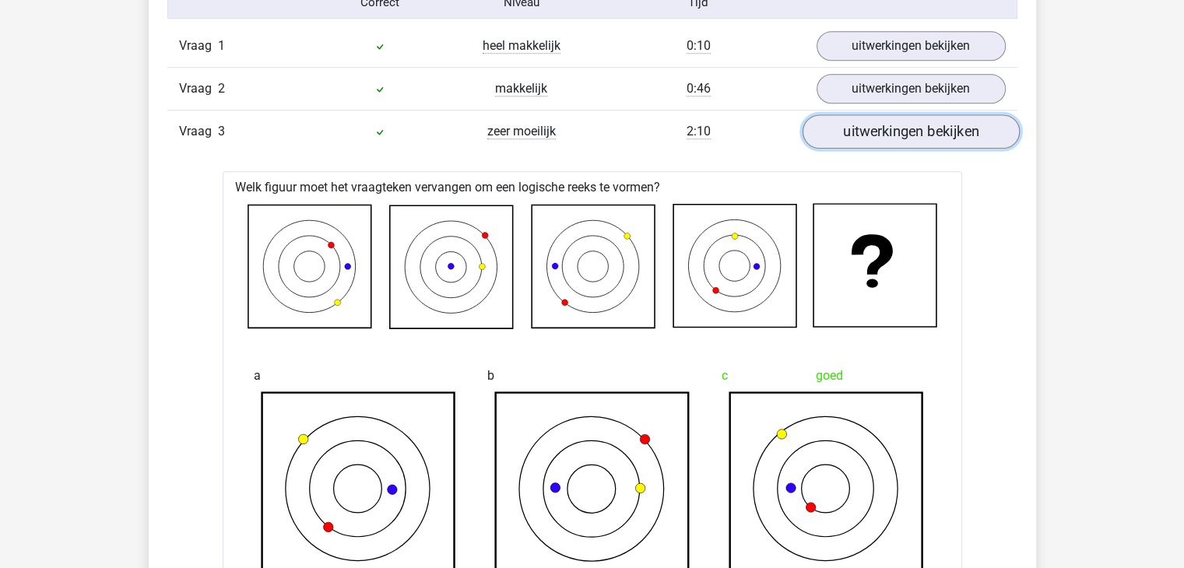
click at [915, 135] on link "uitwerkingen bekijken" at bounding box center [910, 131] width 217 height 34
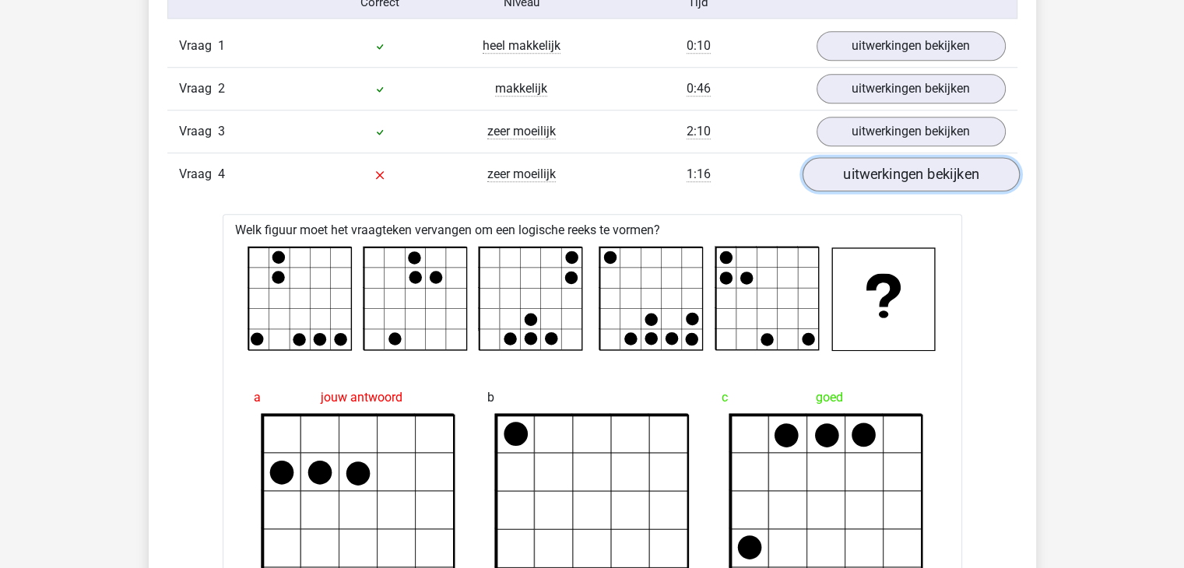
click at [906, 170] on link "uitwerkingen bekijken" at bounding box center [910, 174] width 217 height 34
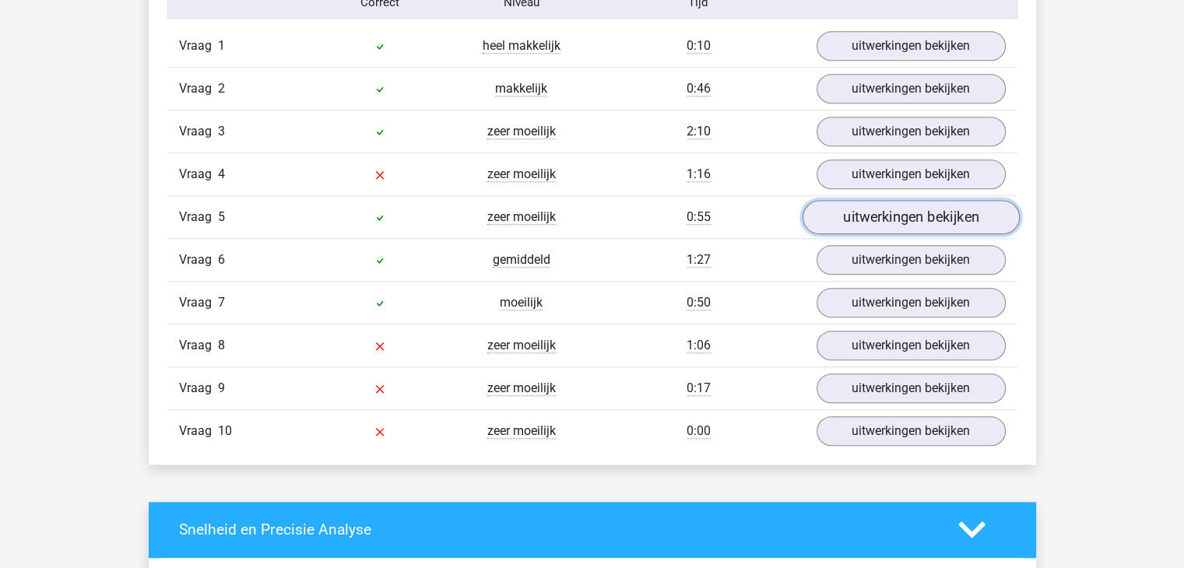
click at [900, 221] on link "uitwerkingen bekijken" at bounding box center [910, 217] width 217 height 34
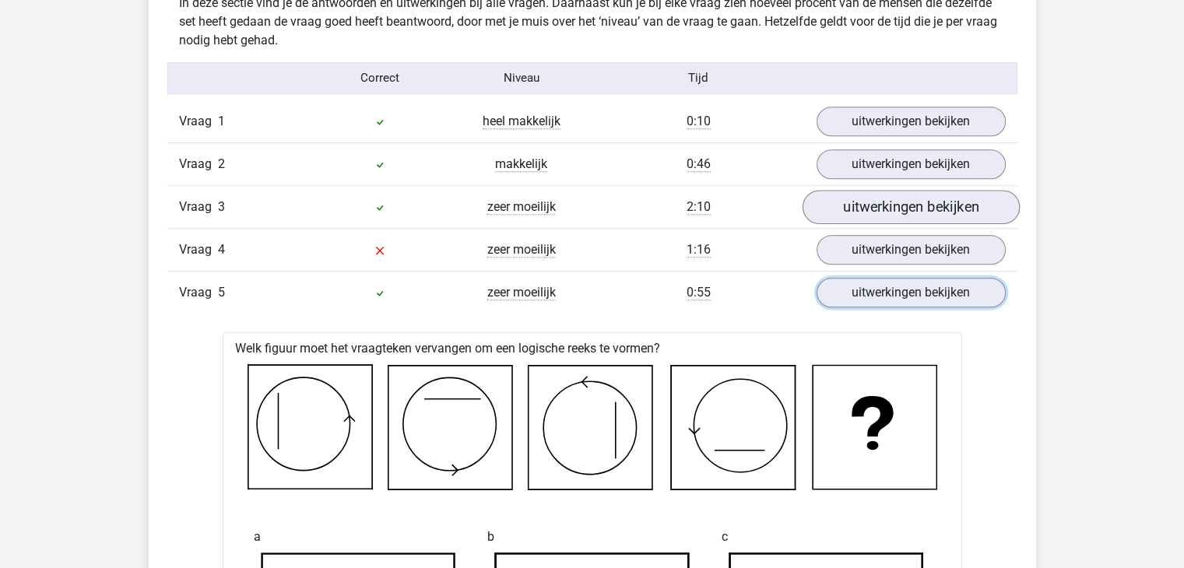
scroll to position [1323, 0]
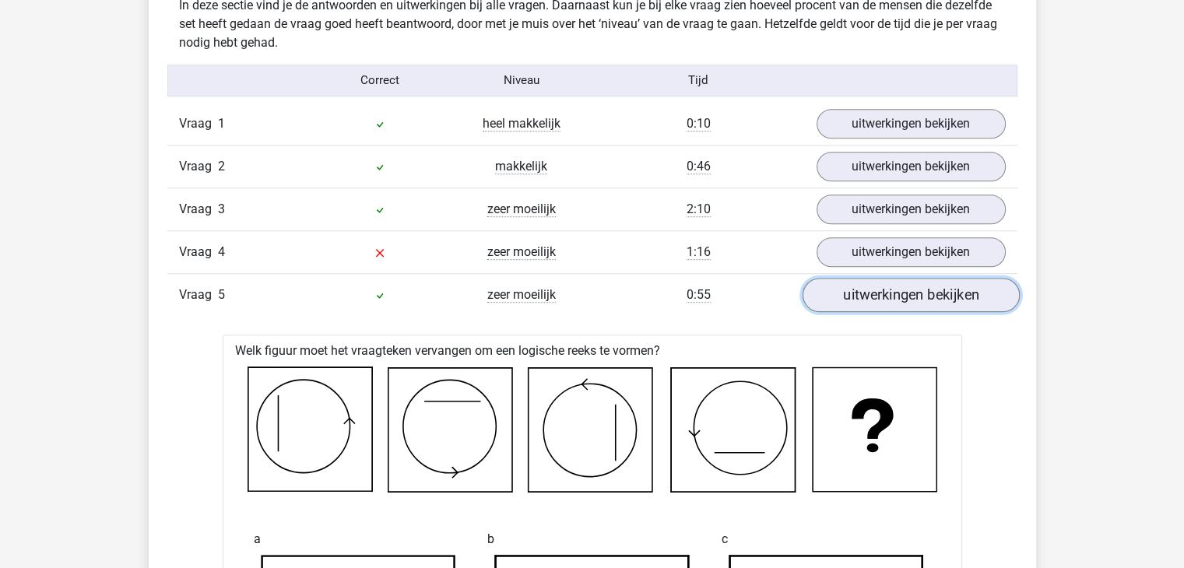
click at [950, 300] on link "uitwerkingen bekijken" at bounding box center [910, 295] width 217 height 34
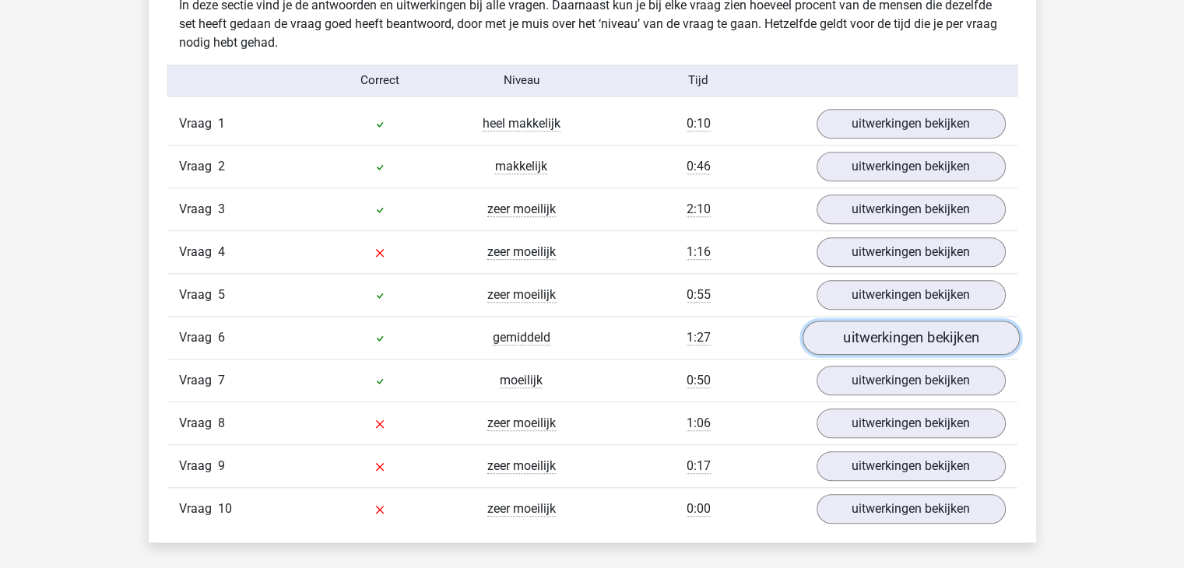
click at [934, 332] on link "uitwerkingen bekijken" at bounding box center [910, 338] width 217 height 34
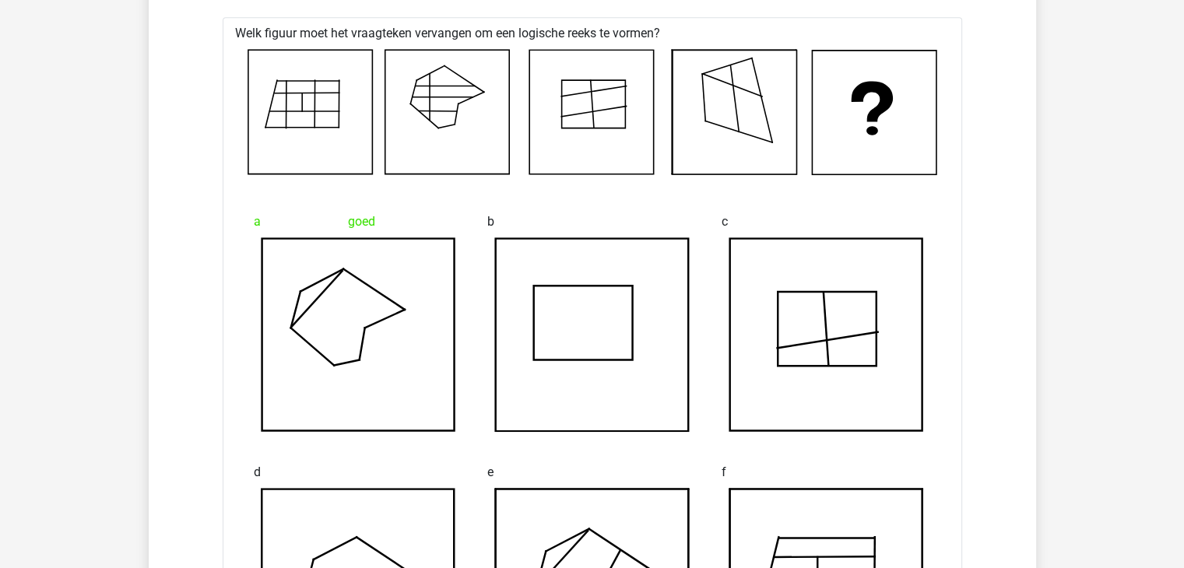
scroll to position [1557, 0]
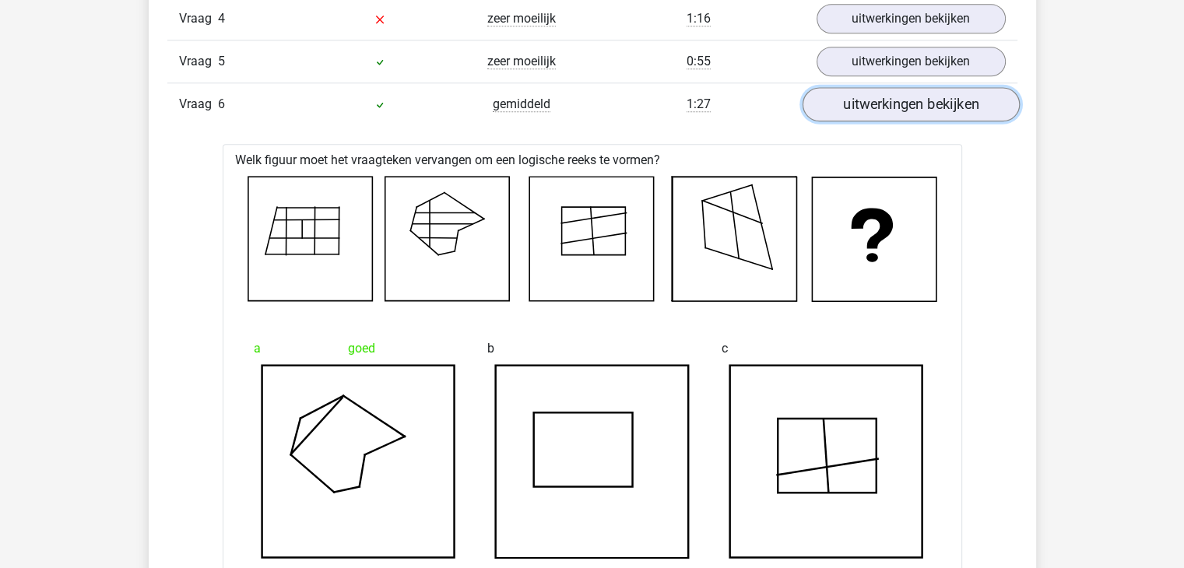
click at [891, 110] on link "uitwerkingen bekijken" at bounding box center [910, 104] width 217 height 34
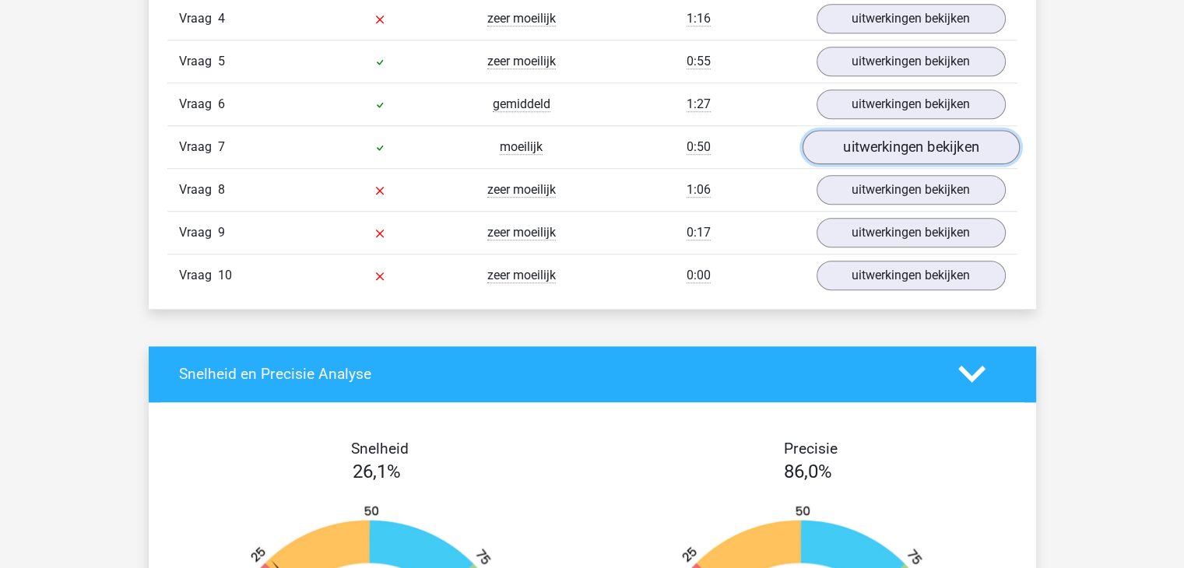
click at [897, 148] on link "uitwerkingen bekijken" at bounding box center [910, 147] width 217 height 34
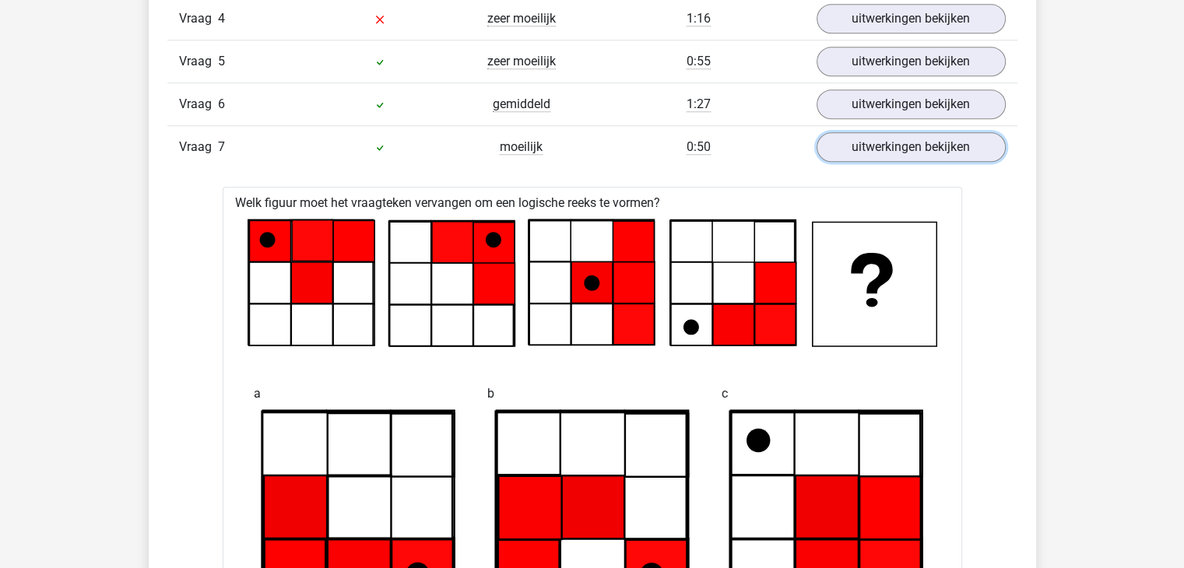
click at [895, 153] on link "uitwerkingen bekijken" at bounding box center [910, 147] width 189 height 30
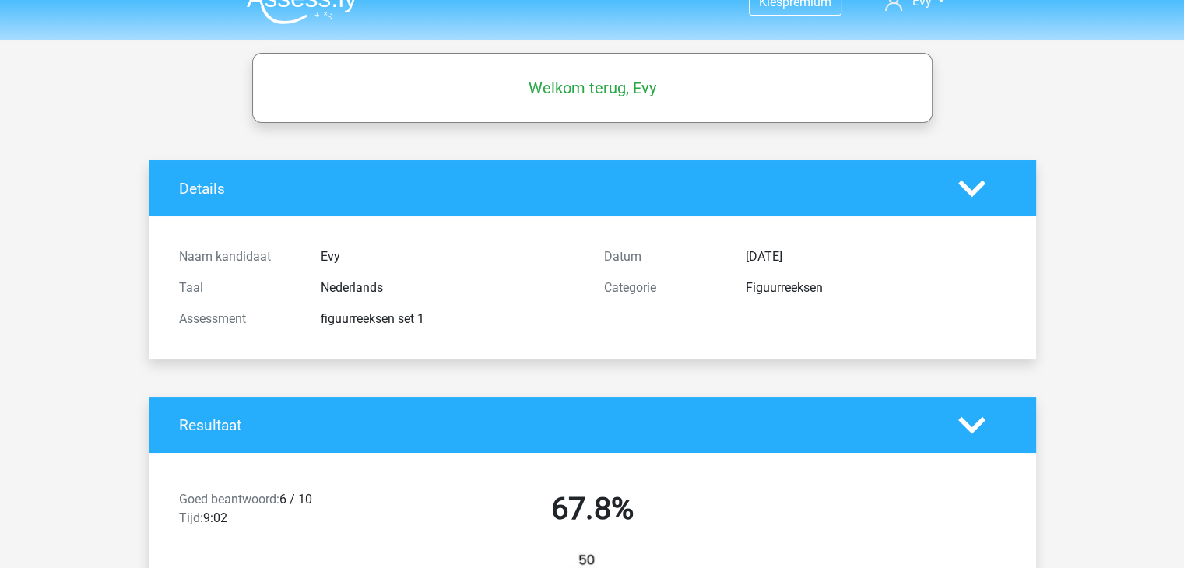
scroll to position [0, 0]
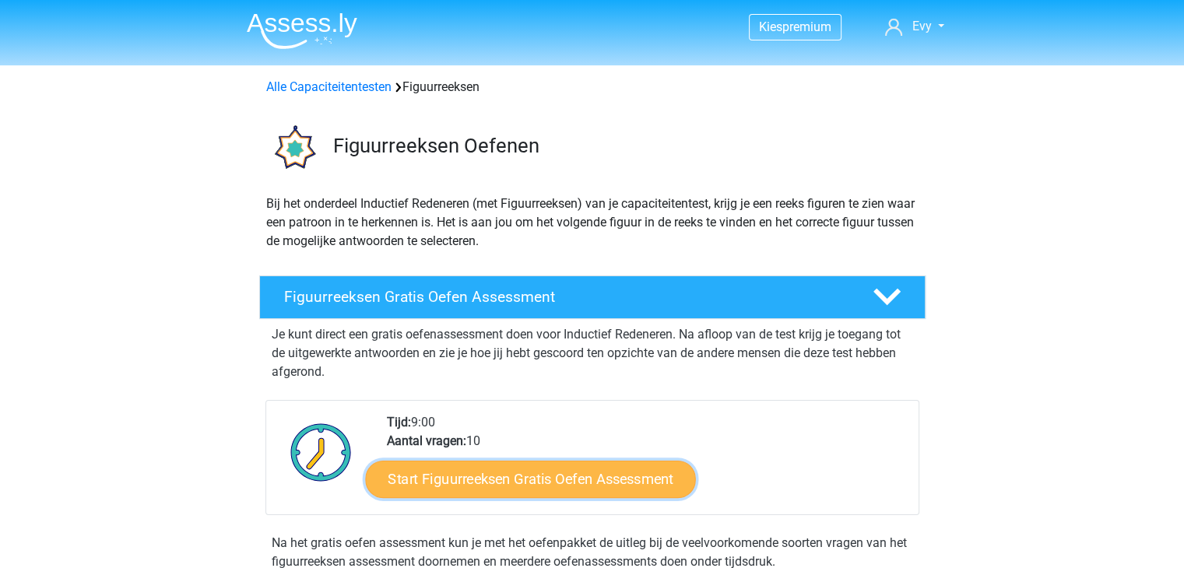
click at [548, 476] on link "Start Figuurreeksen Gratis Oefen Assessment" at bounding box center [530, 478] width 330 height 37
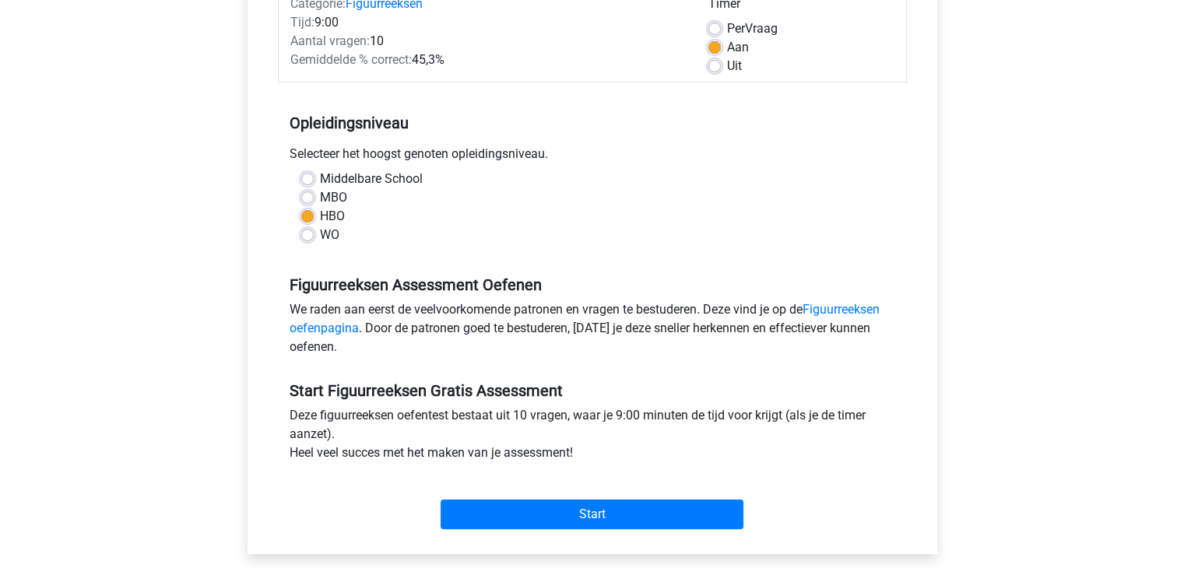
scroll to position [311, 0]
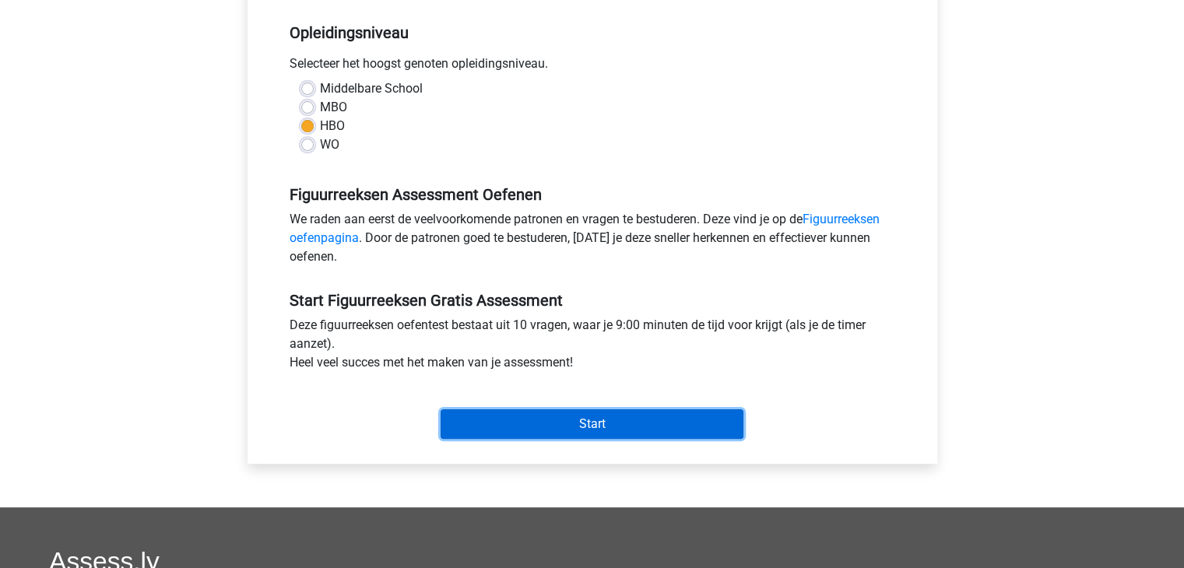
click at [605, 431] on input "Start" at bounding box center [592, 424] width 303 height 30
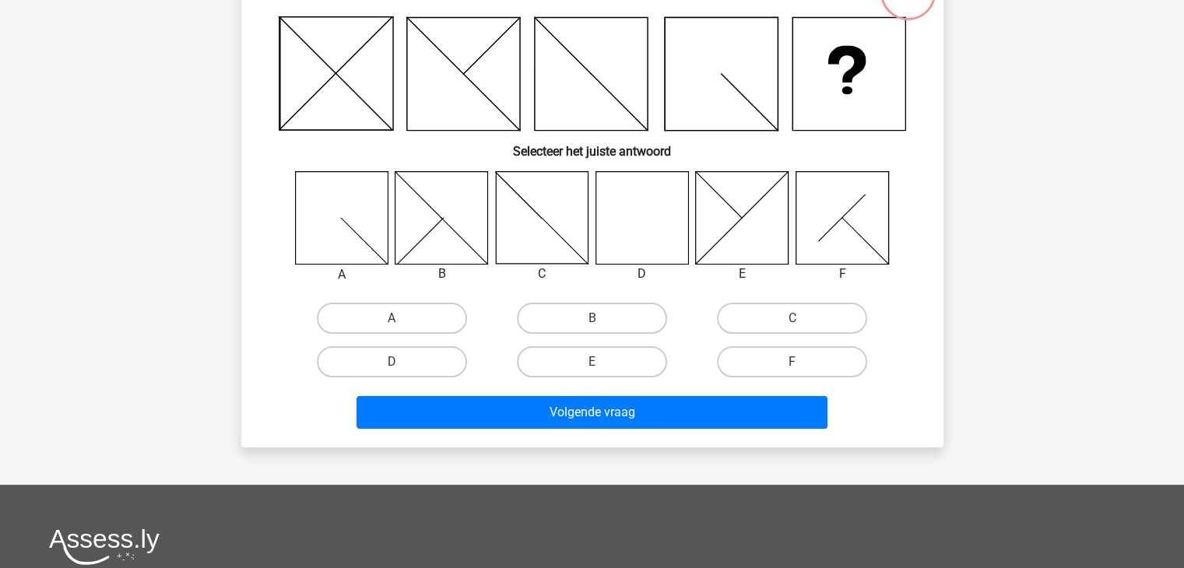
scroll to position [156, 0]
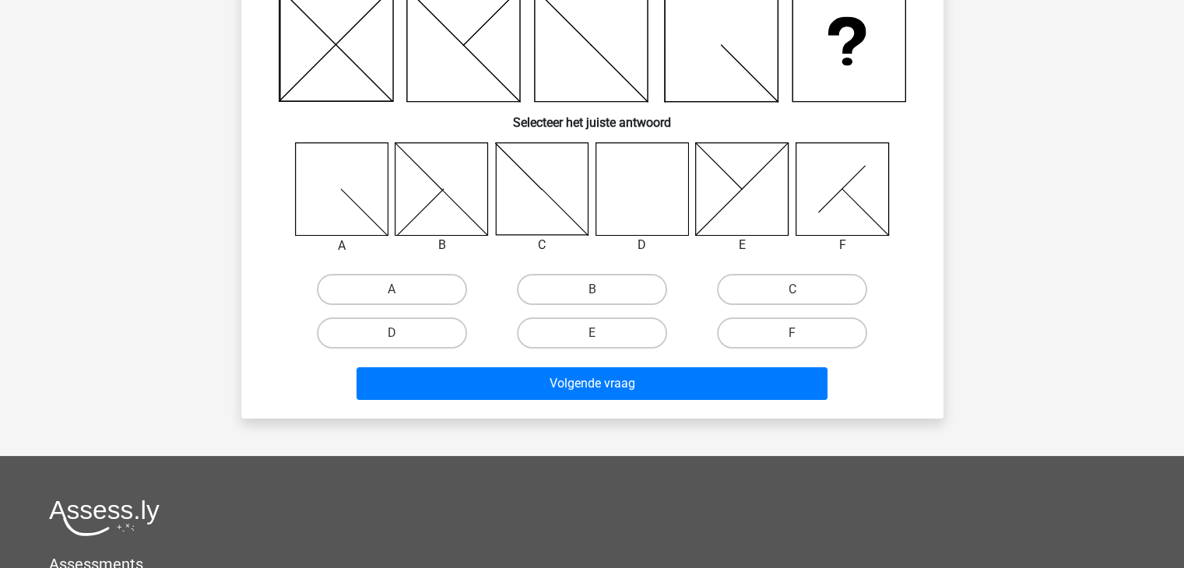
click at [645, 181] on icon at bounding box center [641, 188] width 93 height 93
click at [392, 336] on input "D" at bounding box center [397, 338] width 10 height 10
radio input "true"
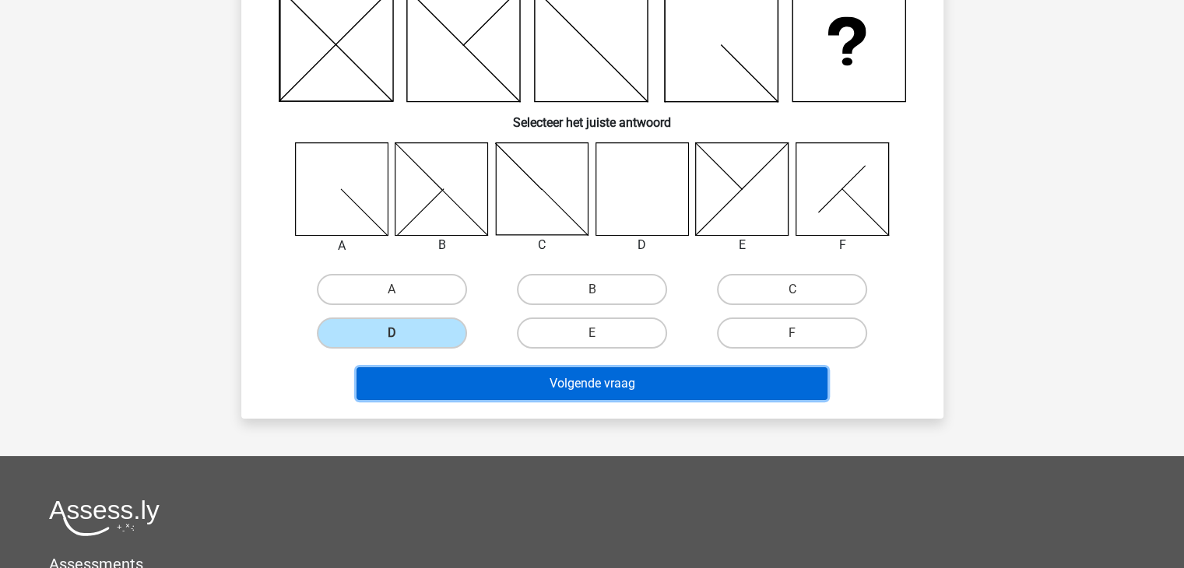
click at [616, 381] on button "Volgende vraag" at bounding box center [591, 383] width 471 height 33
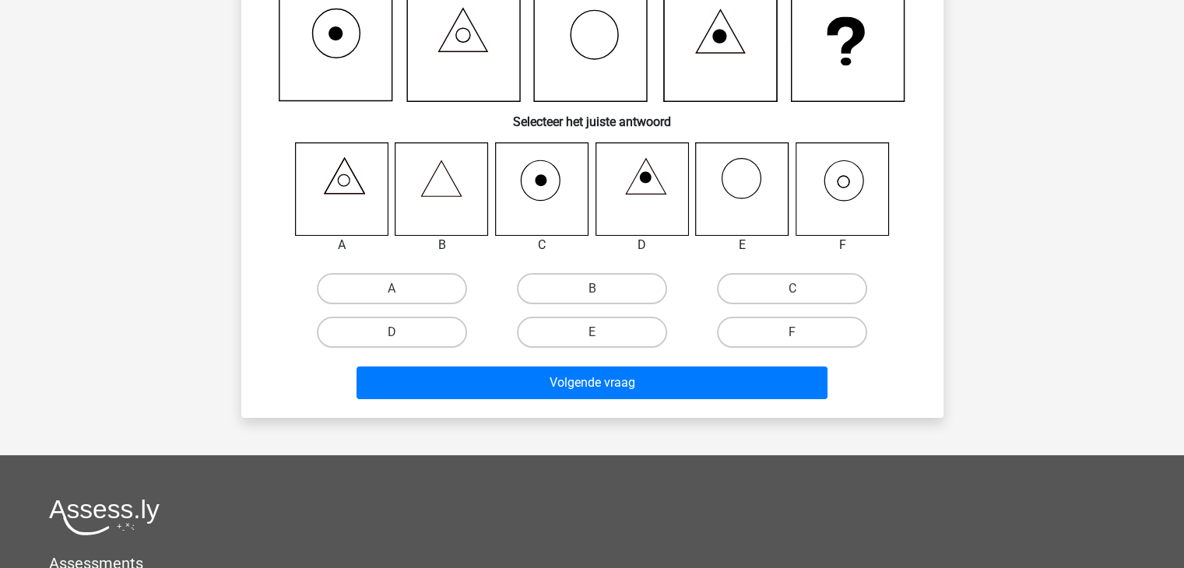
scroll to position [72, 0]
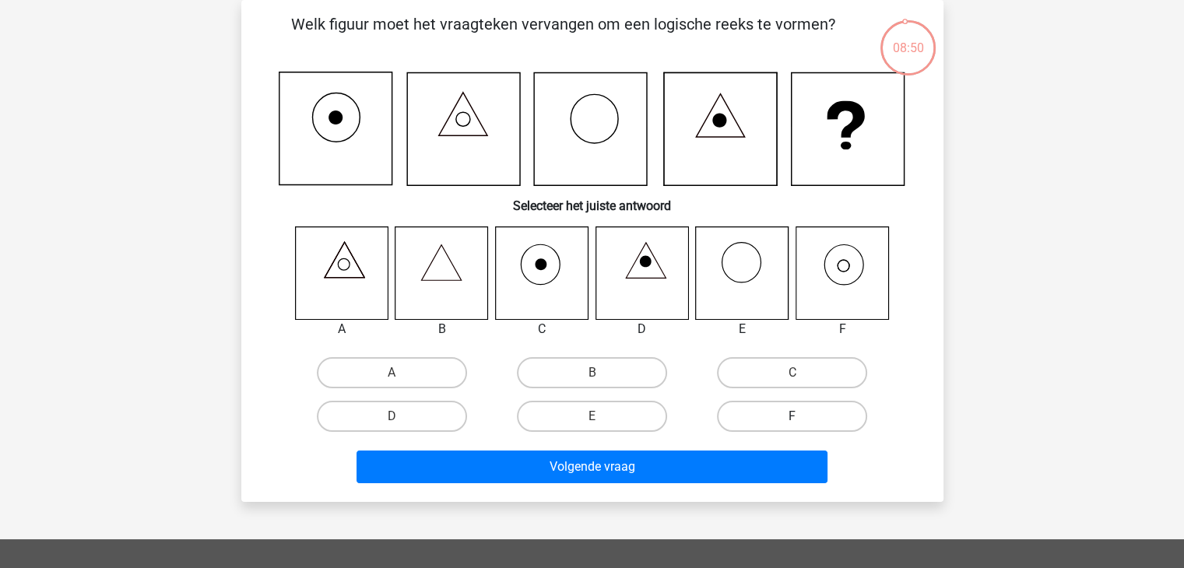
click at [789, 417] on label "F" at bounding box center [792, 416] width 150 height 31
click at [792, 417] on input "F" at bounding box center [797, 421] width 10 height 10
radio input "true"
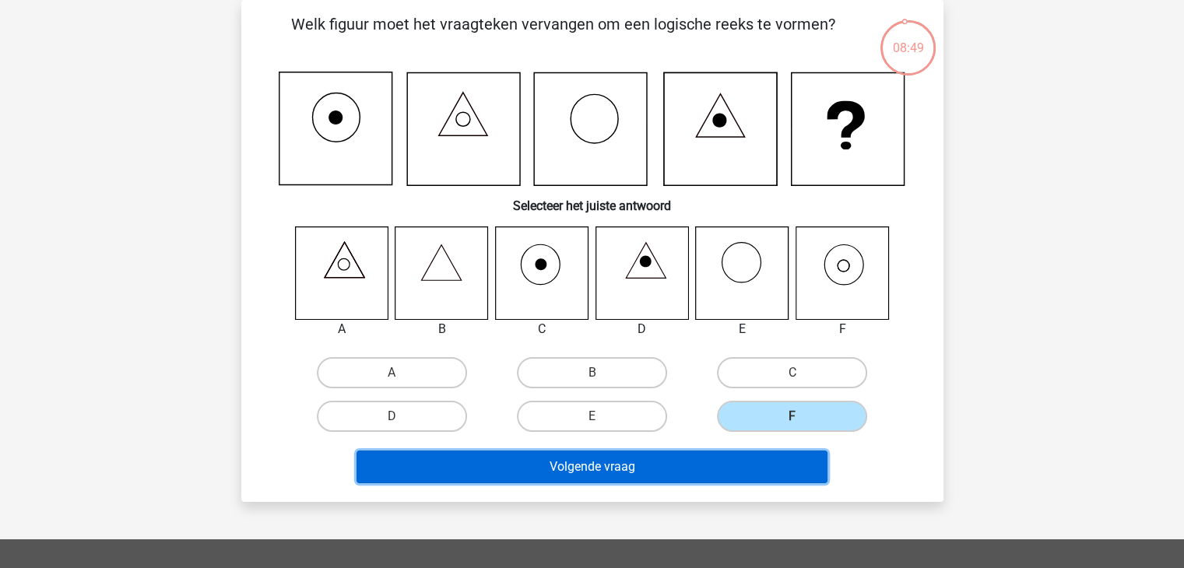
click at [709, 465] on button "Volgende vraag" at bounding box center [591, 467] width 471 height 33
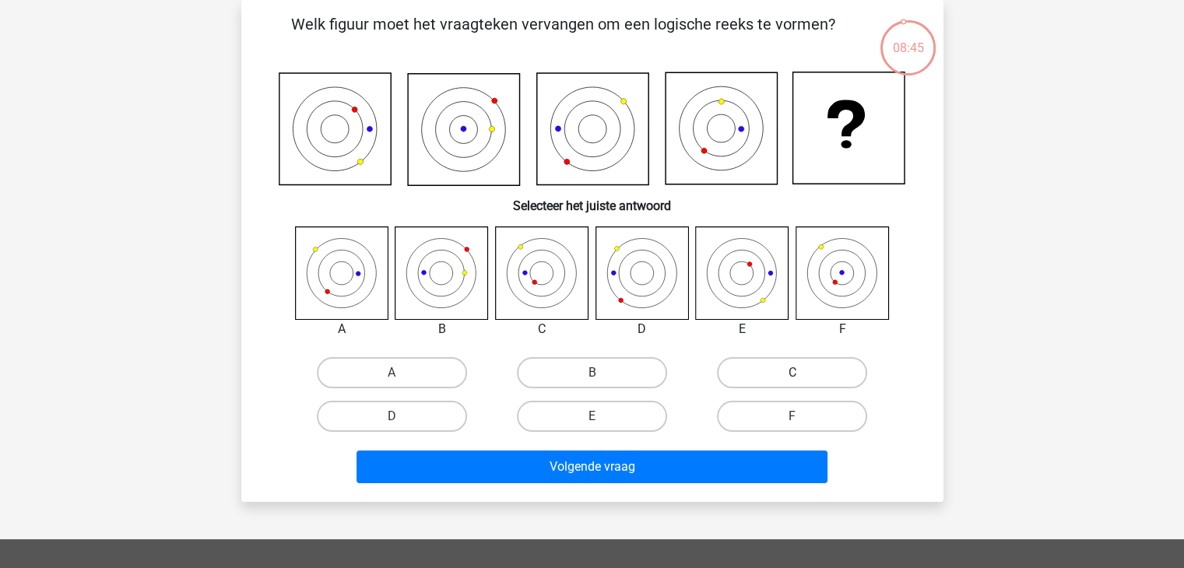
click at [795, 384] on label "C" at bounding box center [792, 372] width 150 height 31
click at [795, 383] on input "C" at bounding box center [797, 378] width 10 height 10
radio input "true"
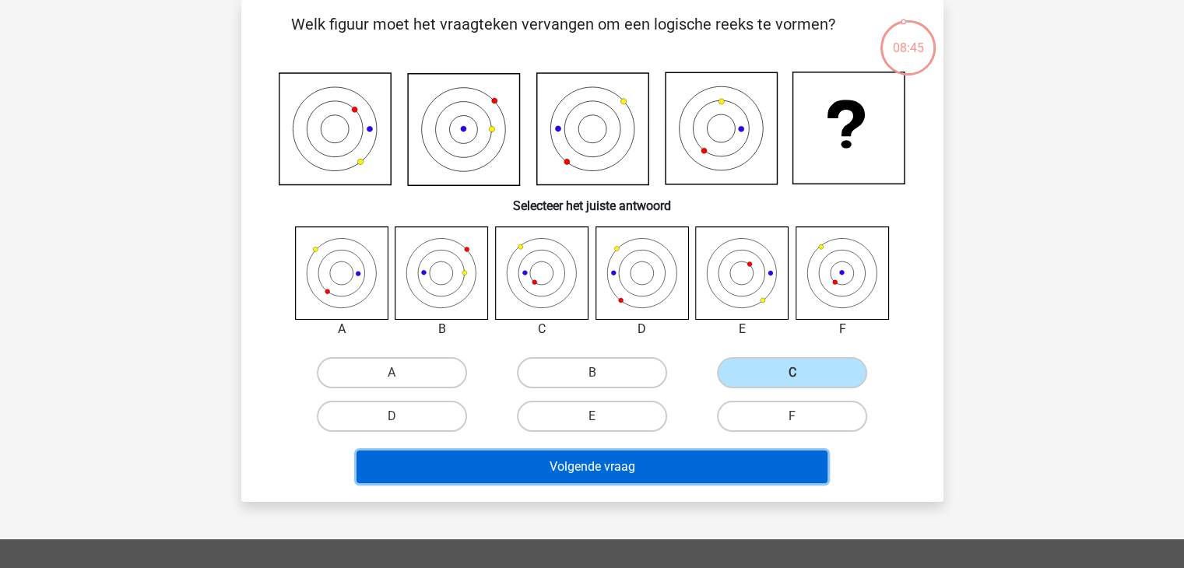
click at [735, 458] on button "Volgende vraag" at bounding box center [591, 467] width 471 height 33
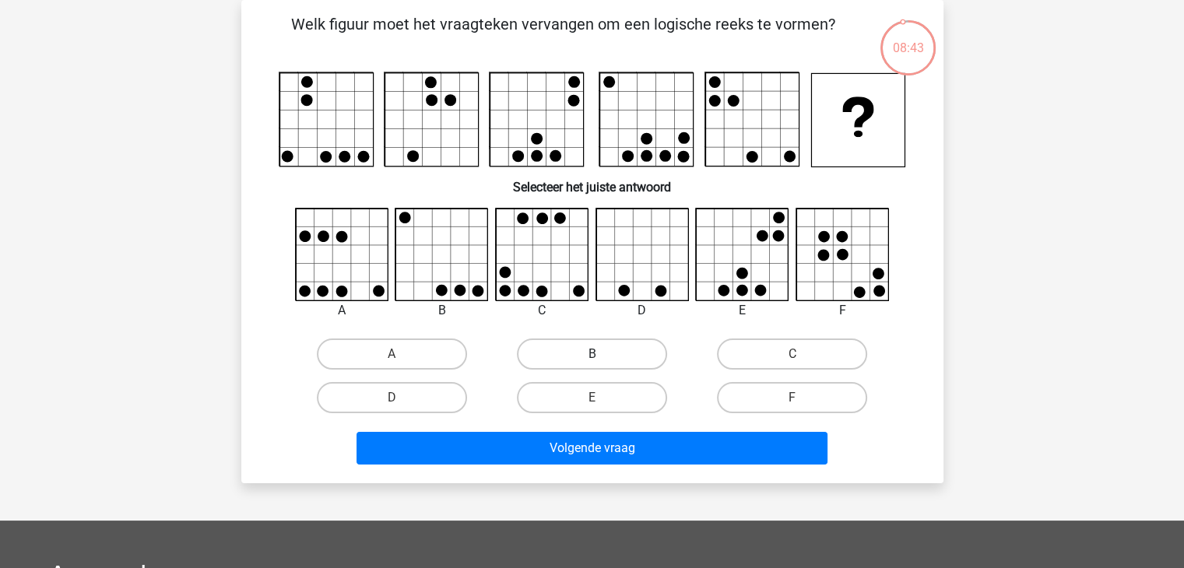
drag, startPoint x: 570, startPoint y: 338, endPoint x: 570, endPoint y: 353, distance: 14.8
click at [570, 340] on div "B" at bounding box center [592, 354] width 200 height 44
click at [571, 354] on label "B" at bounding box center [592, 354] width 150 height 31
click at [592, 354] on input "B" at bounding box center [597, 359] width 10 height 10
radio input "true"
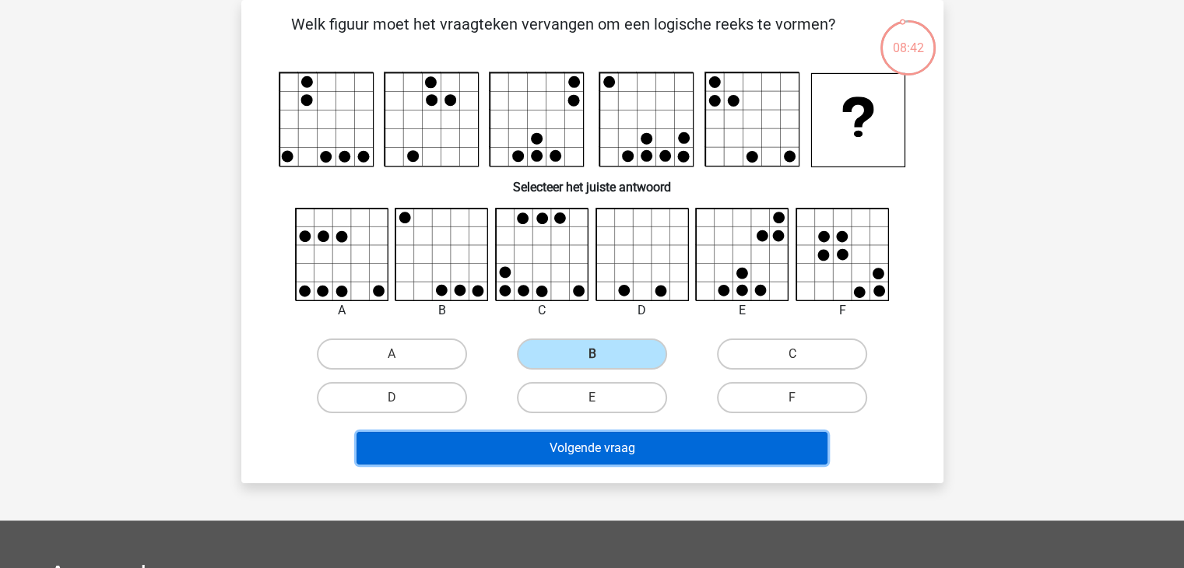
click at [619, 451] on button "Volgende vraag" at bounding box center [591, 448] width 471 height 33
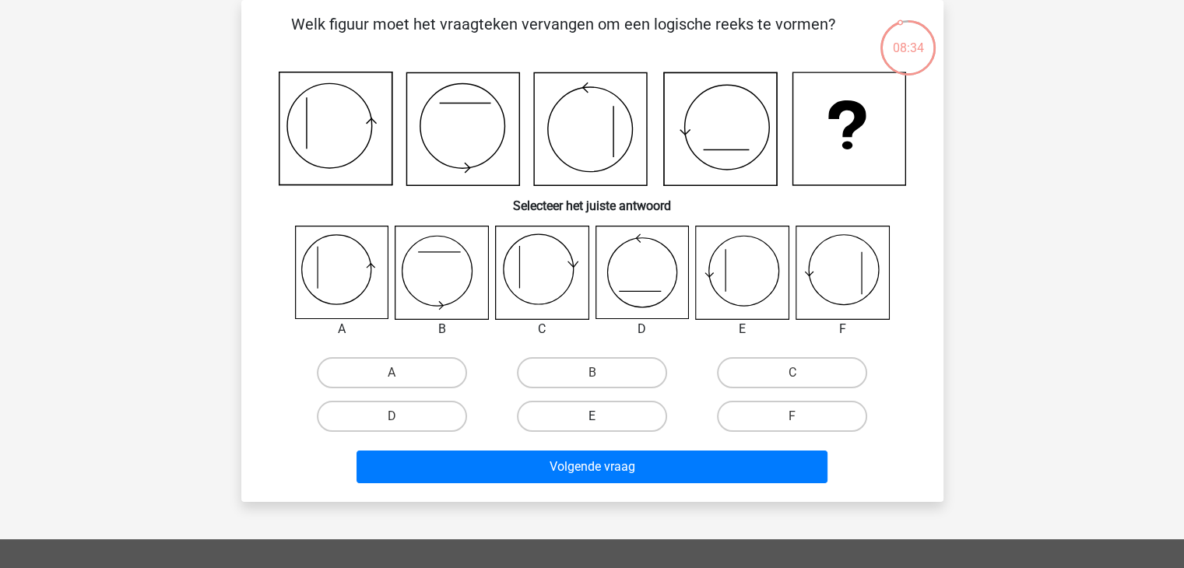
click at [586, 415] on label "E" at bounding box center [592, 416] width 150 height 31
click at [592, 416] on input "E" at bounding box center [597, 421] width 10 height 10
radio input "true"
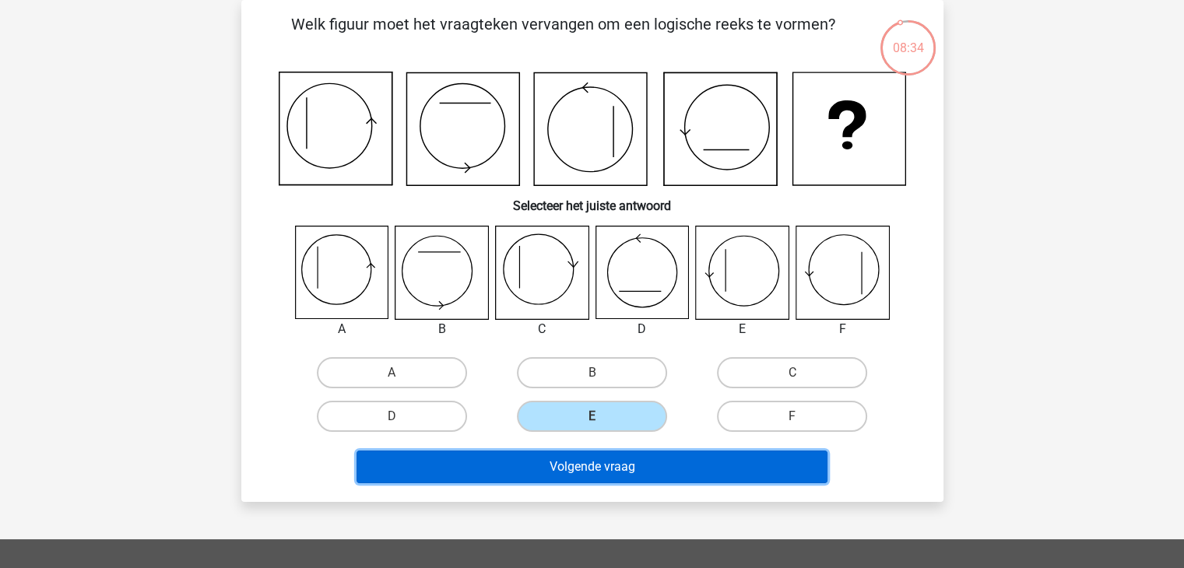
click at [605, 462] on button "Volgende vraag" at bounding box center [591, 467] width 471 height 33
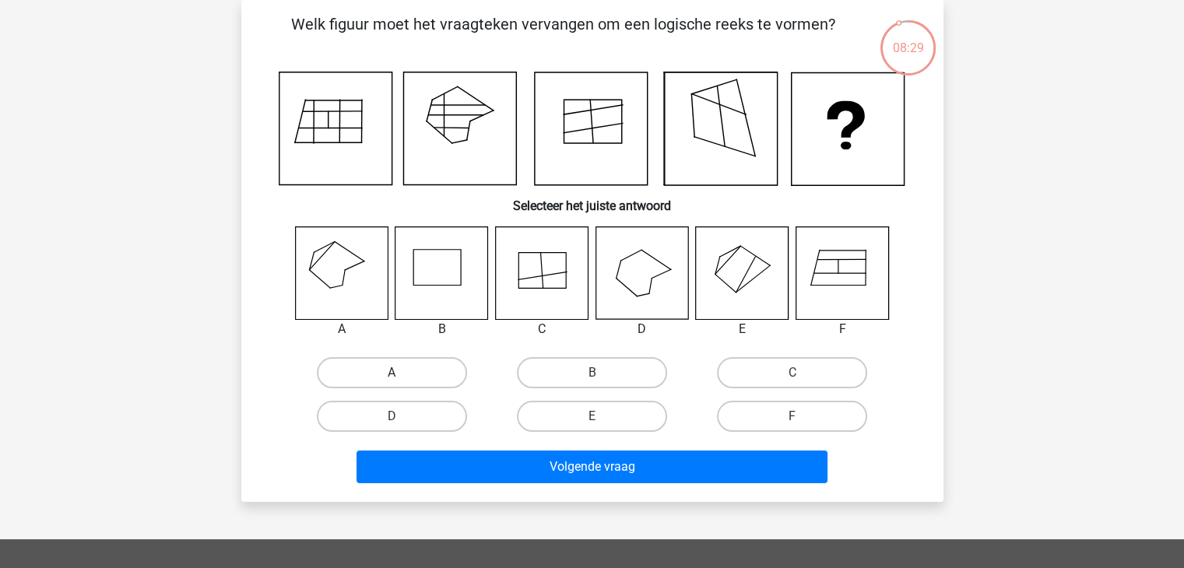
click at [425, 377] on label "A" at bounding box center [392, 372] width 150 height 31
click at [402, 377] on input "A" at bounding box center [397, 378] width 10 height 10
radio input "true"
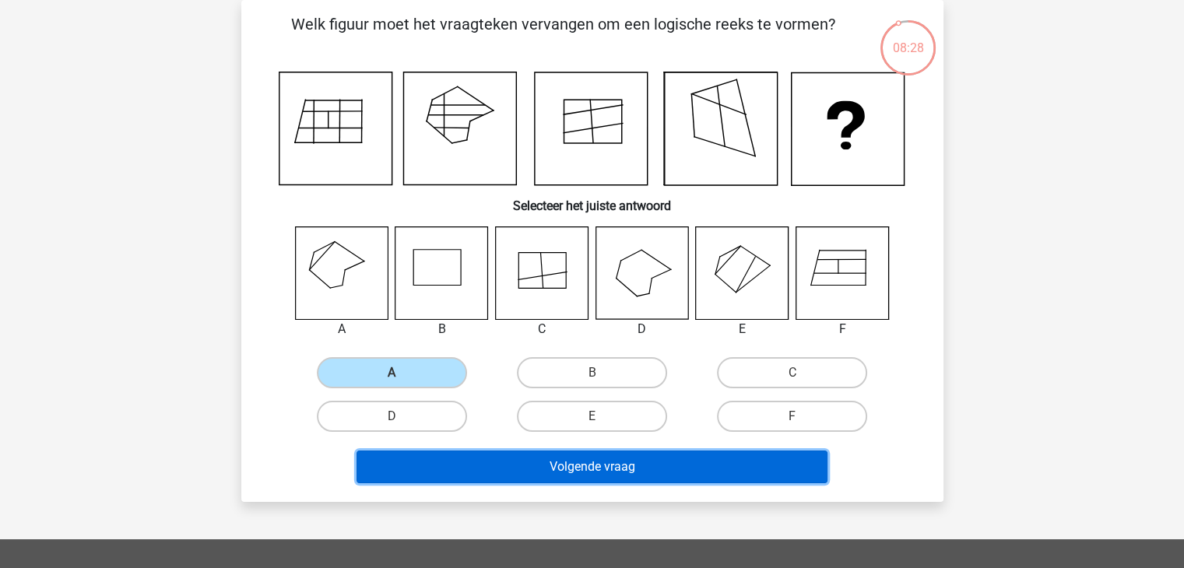
click at [595, 470] on button "Volgende vraag" at bounding box center [591, 467] width 471 height 33
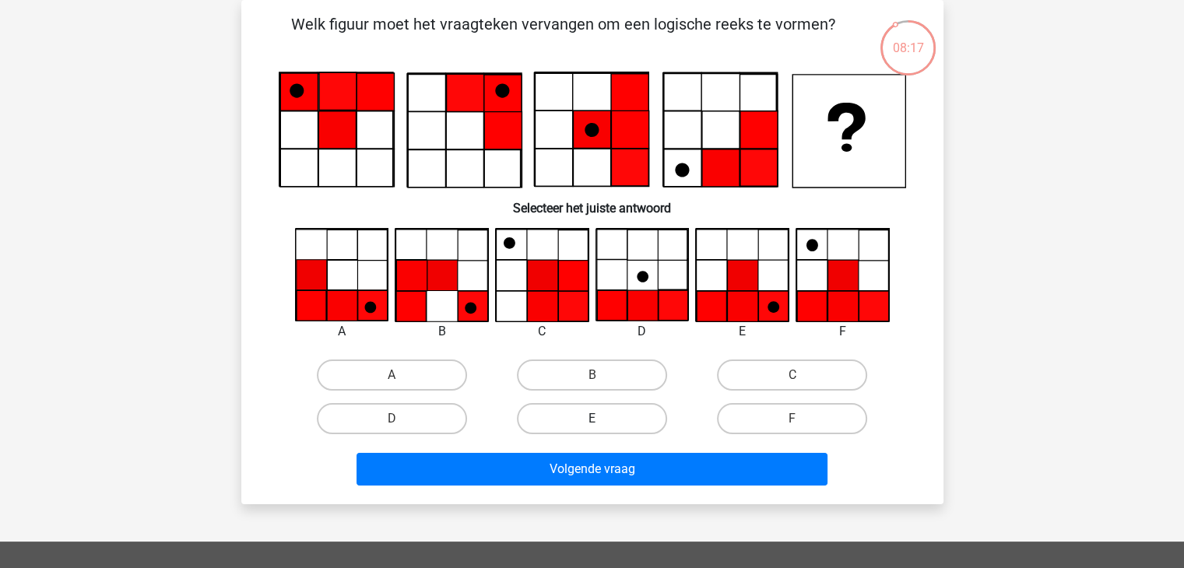
click at [583, 423] on label "E" at bounding box center [592, 418] width 150 height 31
click at [592, 423] on input "E" at bounding box center [597, 424] width 10 height 10
radio input "true"
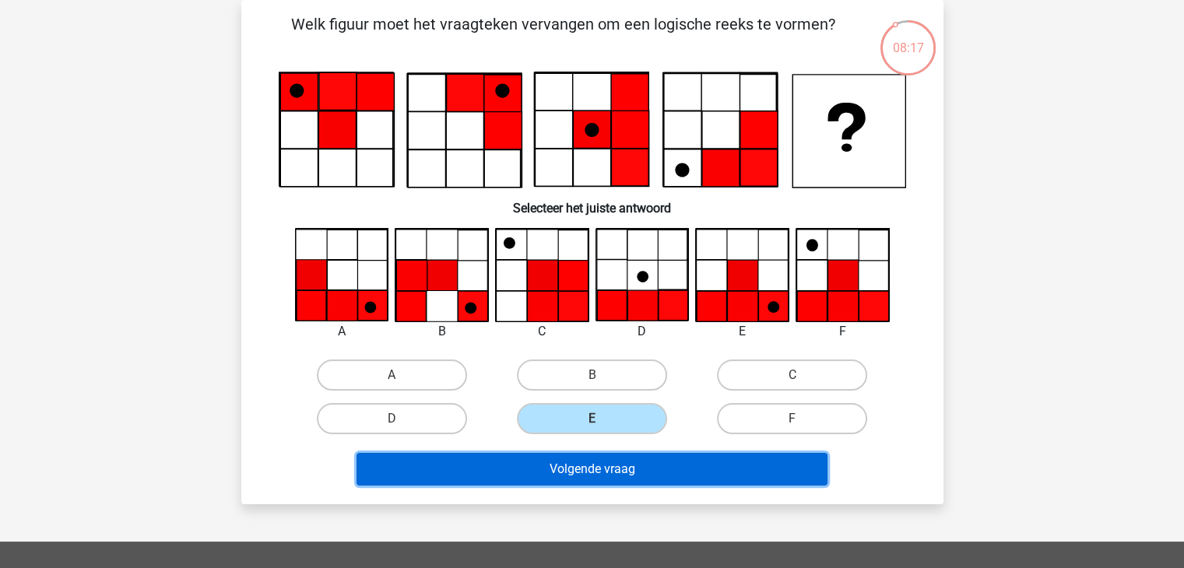
click at [614, 464] on button "Volgende vraag" at bounding box center [591, 469] width 471 height 33
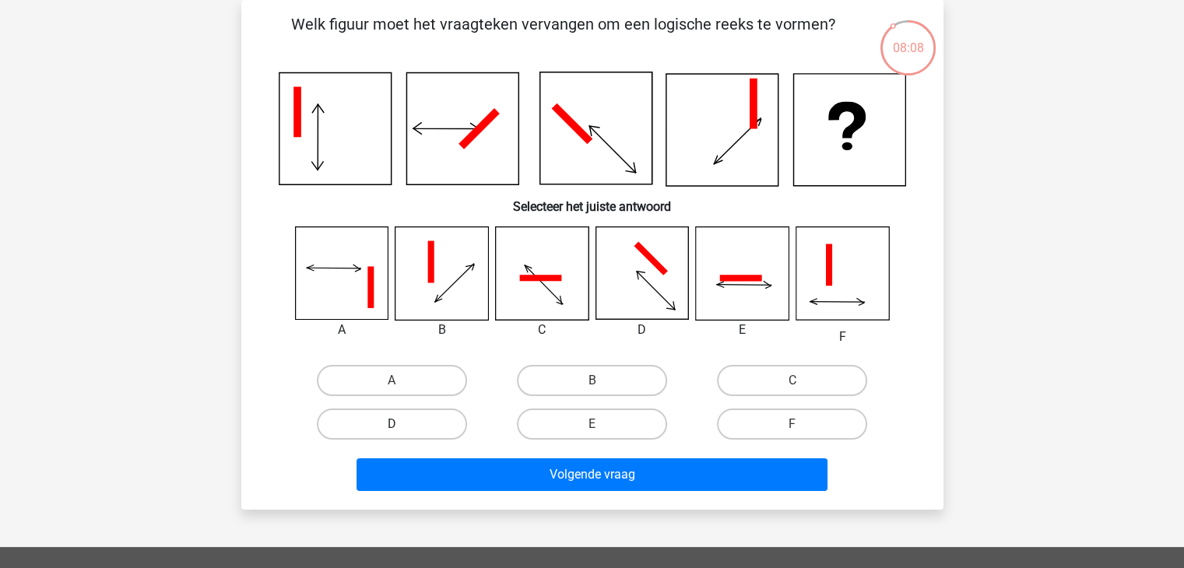
click at [434, 425] on label "D" at bounding box center [392, 424] width 150 height 31
click at [402, 425] on input "D" at bounding box center [397, 429] width 10 height 10
radio input "true"
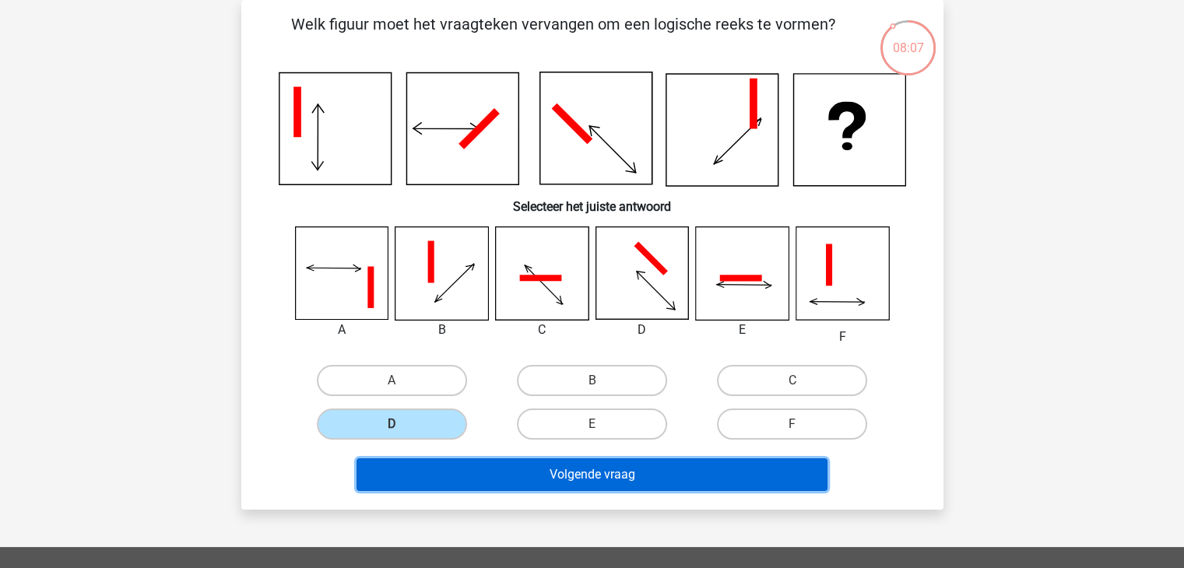
click at [606, 486] on button "Volgende vraag" at bounding box center [591, 474] width 471 height 33
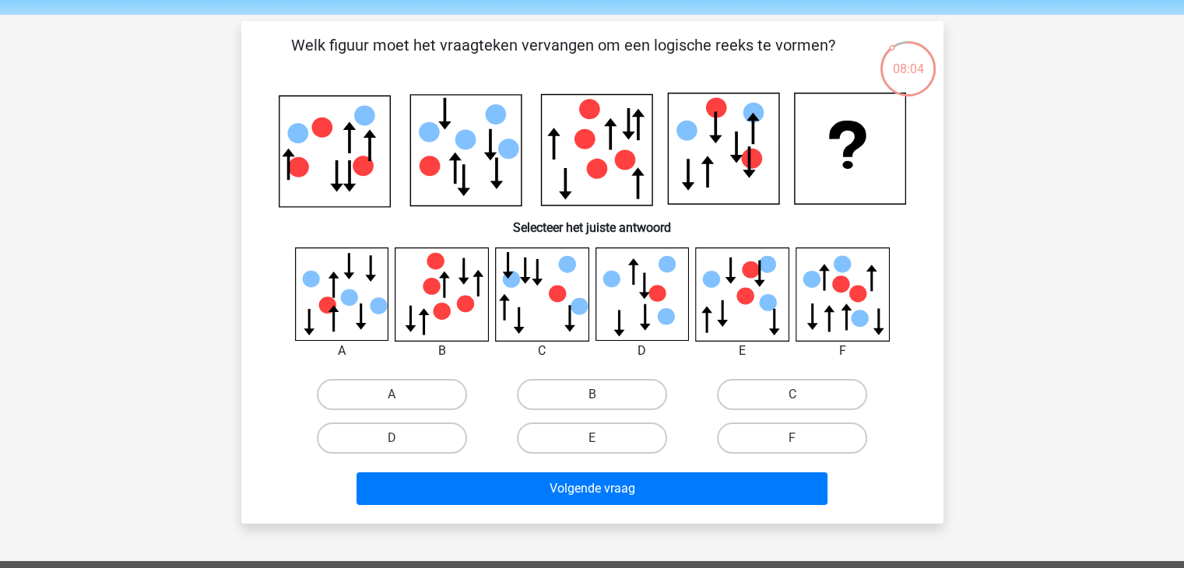
scroll to position [78, 0]
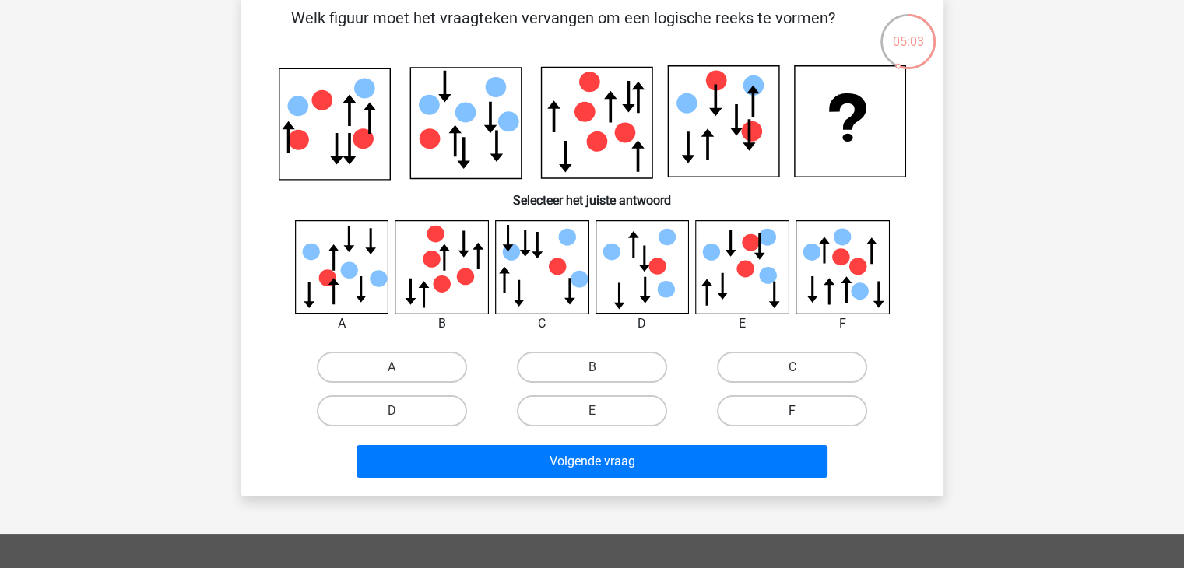
drag, startPoint x: 802, startPoint y: 399, endPoint x: 778, endPoint y: 416, distance: 29.1
click at [798, 402] on label "F" at bounding box center [792, 410] width 150 height 31
click at [798, 411] on input "F" at bounding box center [797, 416] width 10 height 10
radio input "true"
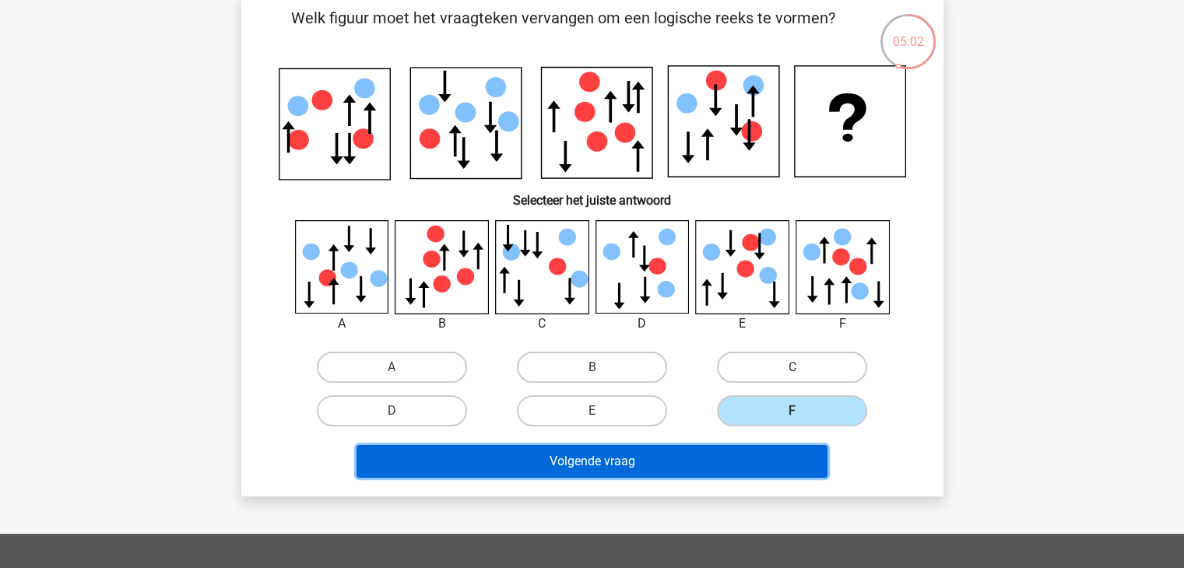
click at [746, 455] on button "Volgende vraag" at bounding box center [591, 461] width 471 height 33
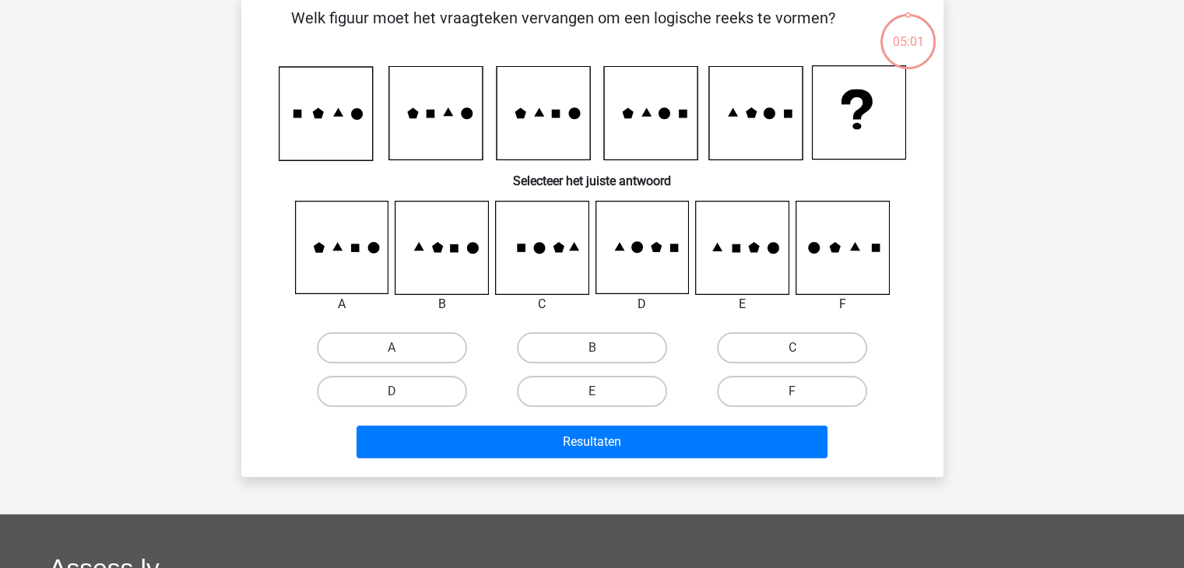
scroll to position [72, 0]
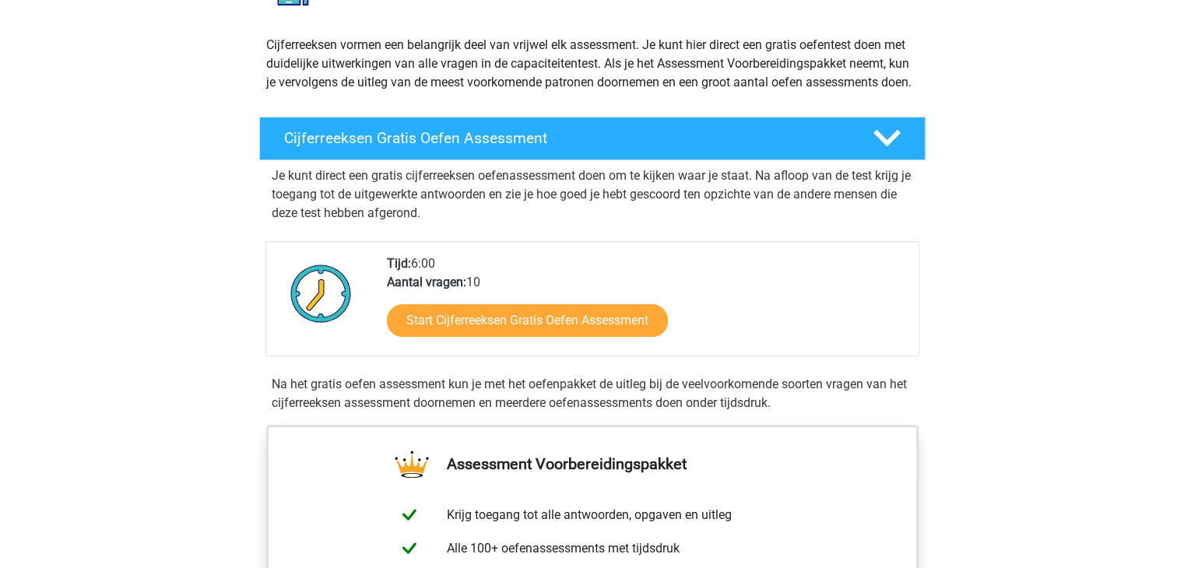
scroll to position [156, 0]
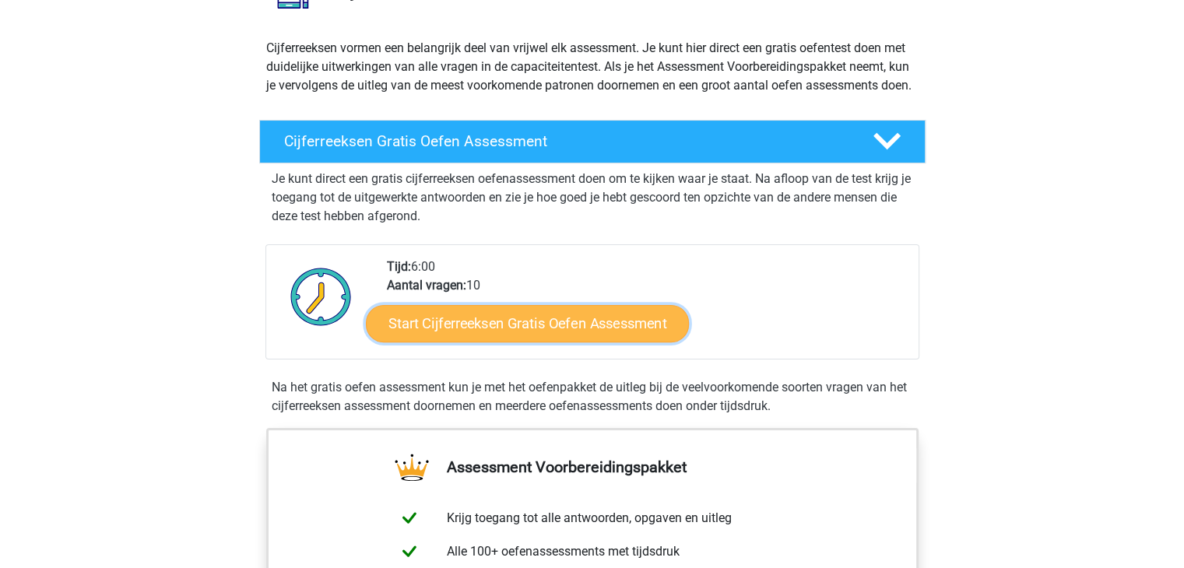
click at [538, 342] on link "Start Cijferreeksen Gratis Oefen Assessment" at bounding box center [527, 322] width 323 height 37
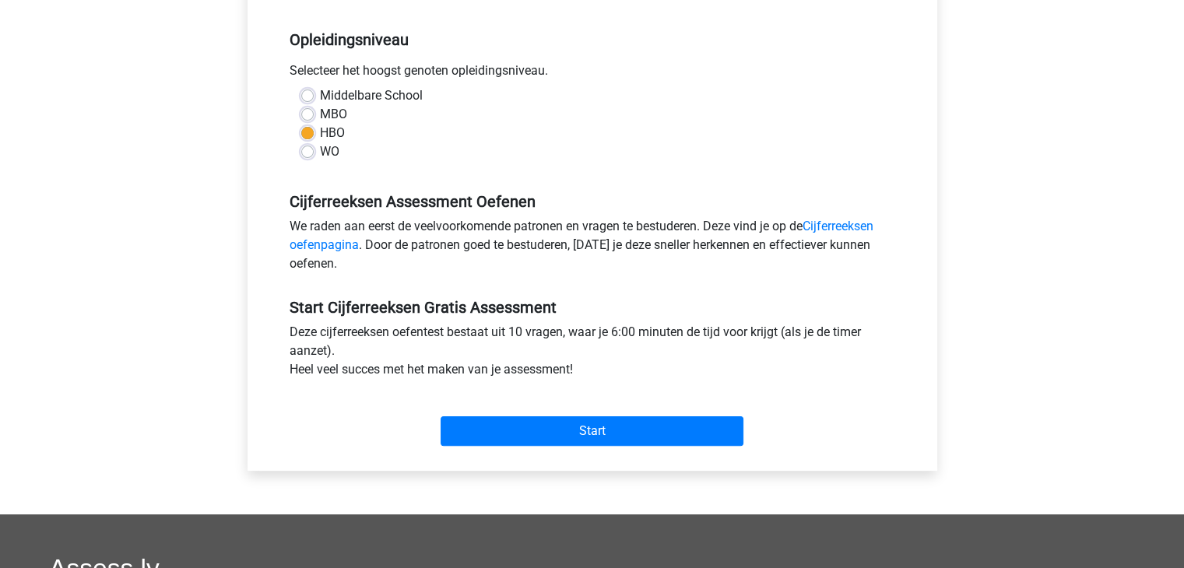
scroll to position [311, 0]
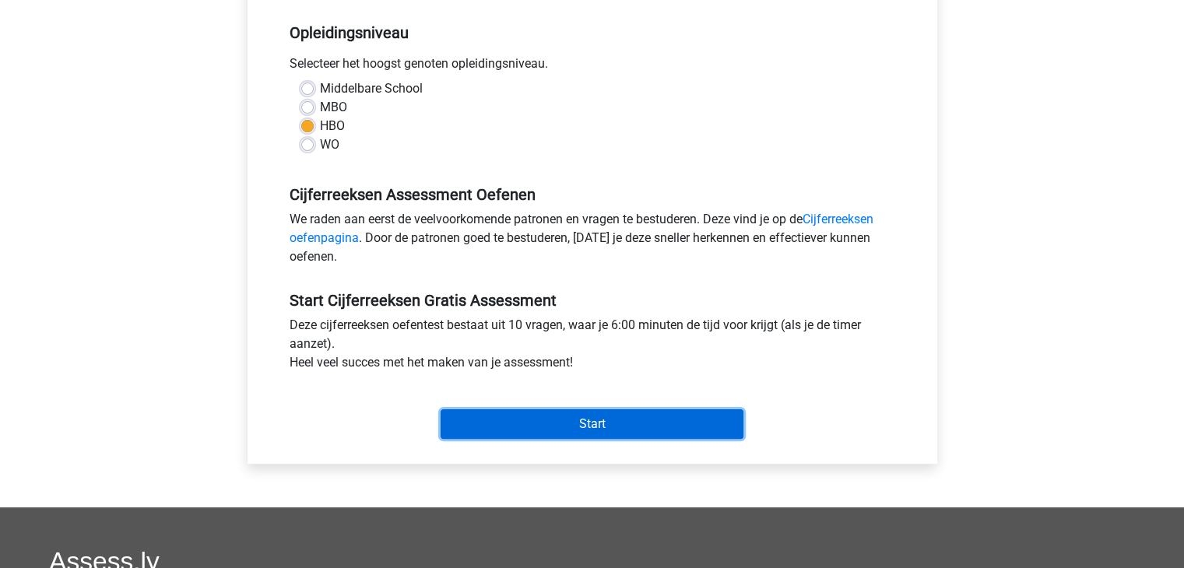
click at [567, 423] on input "Start" at bounding box center [592, 424] width 303 height 30
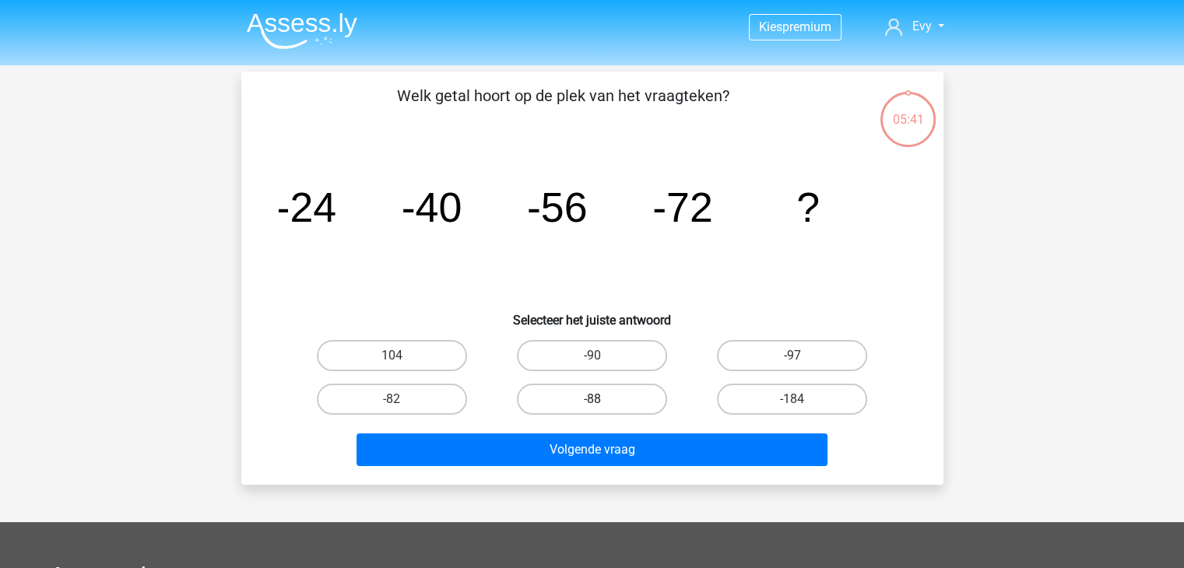
click at [613, 399] on label "-88" at bounding box center [592, 399] width 150 height 31
click at [602, 399] on input "-88" at bounding box center [597, 404] width 10 height 10
radio input "true"
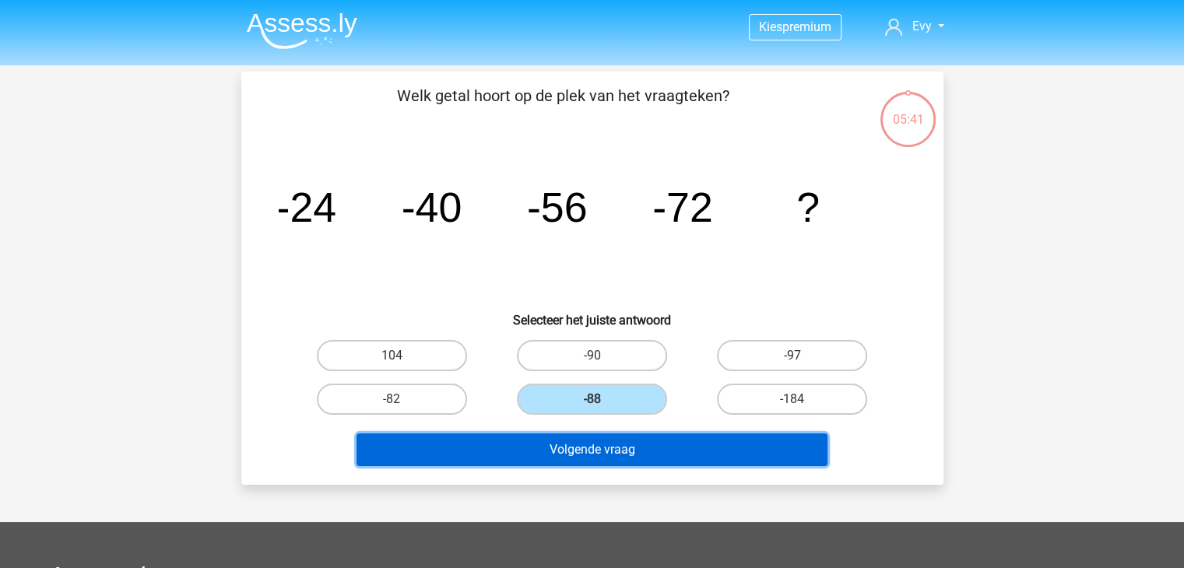
click at [610, 446] on button "Volgende vraag" at bounding box center [591, 450] width 471 height 33
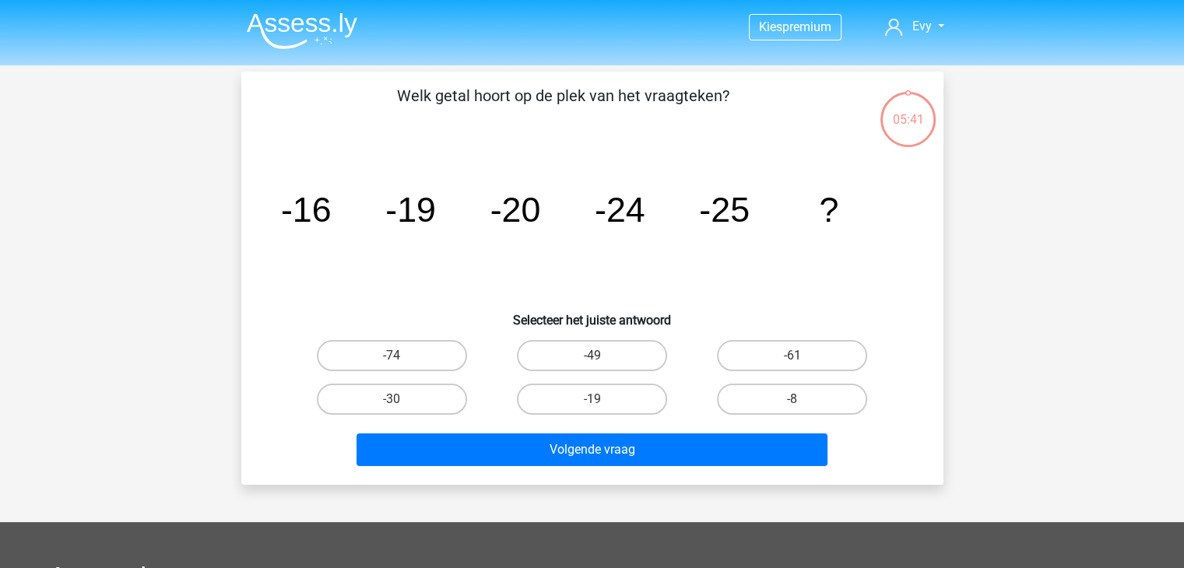
scroll to position [72, 0]
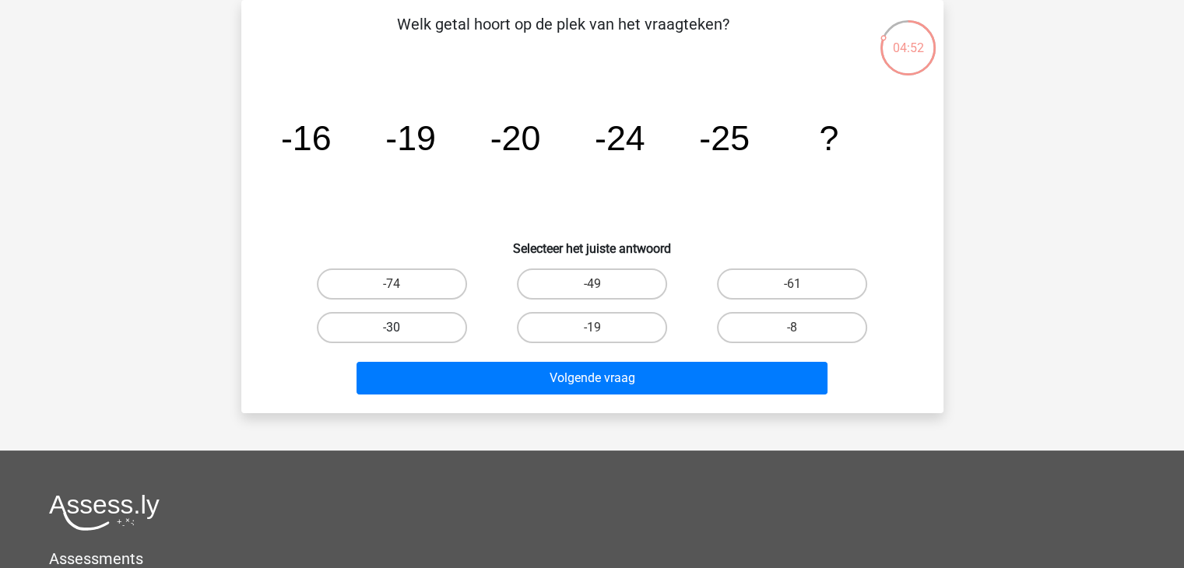
click at [395, 323] on label "-30" at bounding box center [392, 327] width 150 height 31
click at [395, 328] on input "-30" at bounding box center [397, 333] width 10 height 10
radio input "true"
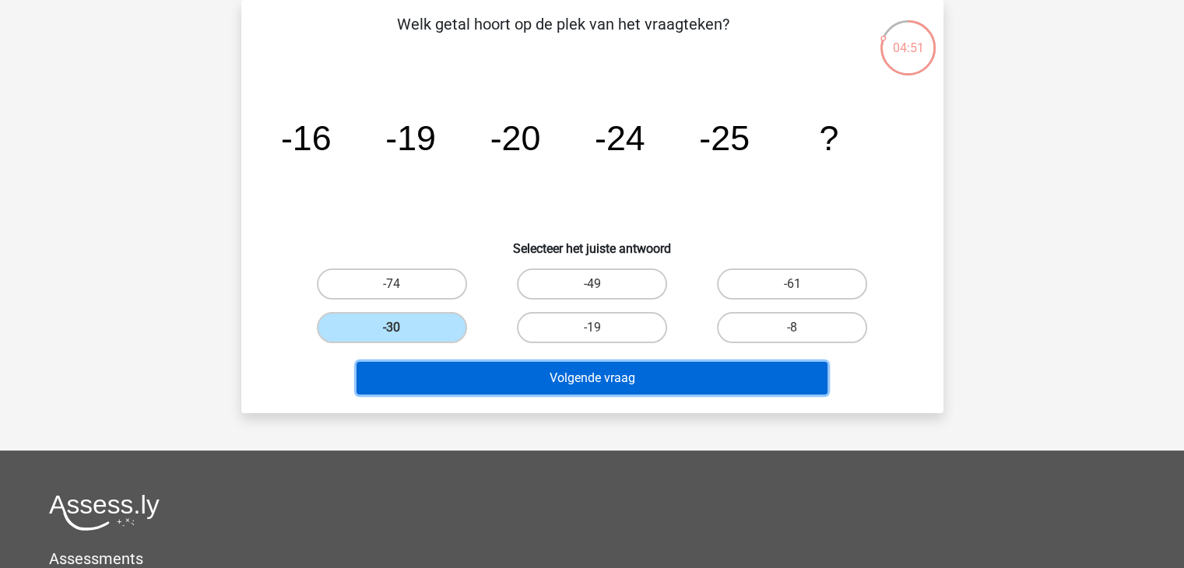
click at [515, 392] on button "Volgende vraag" at bounding box center [591, 378] width 471 height 33
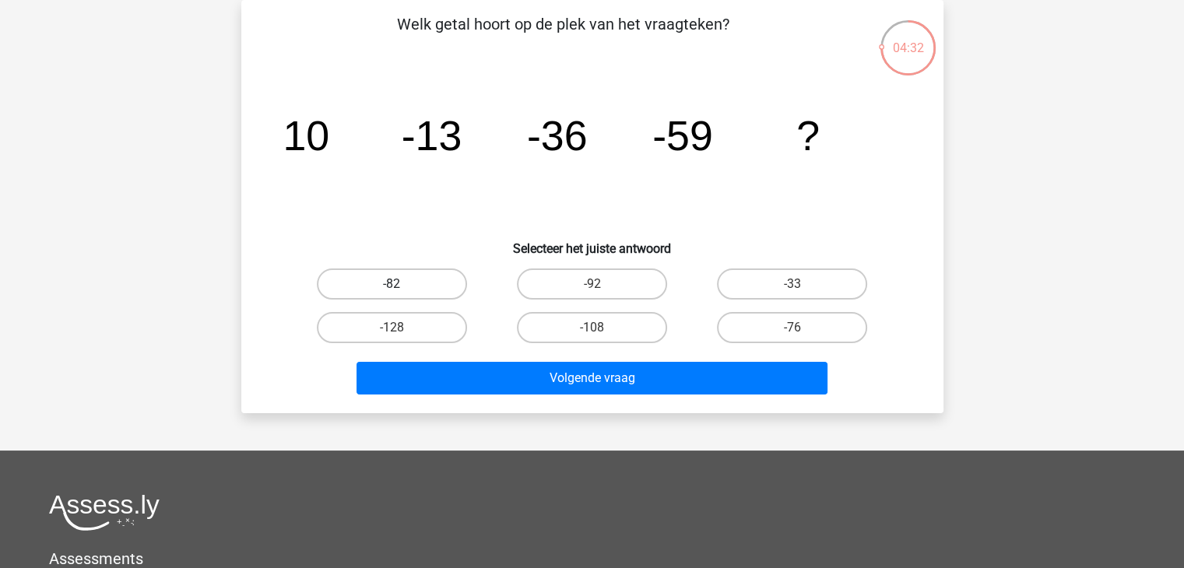
click at [396, 269] on label "-82" at bounding box center [392, 284] width 150 height 31
click at [396, 284] on input "-82" at bounding box center [397, 289] width 10 height 10
radio input "true"
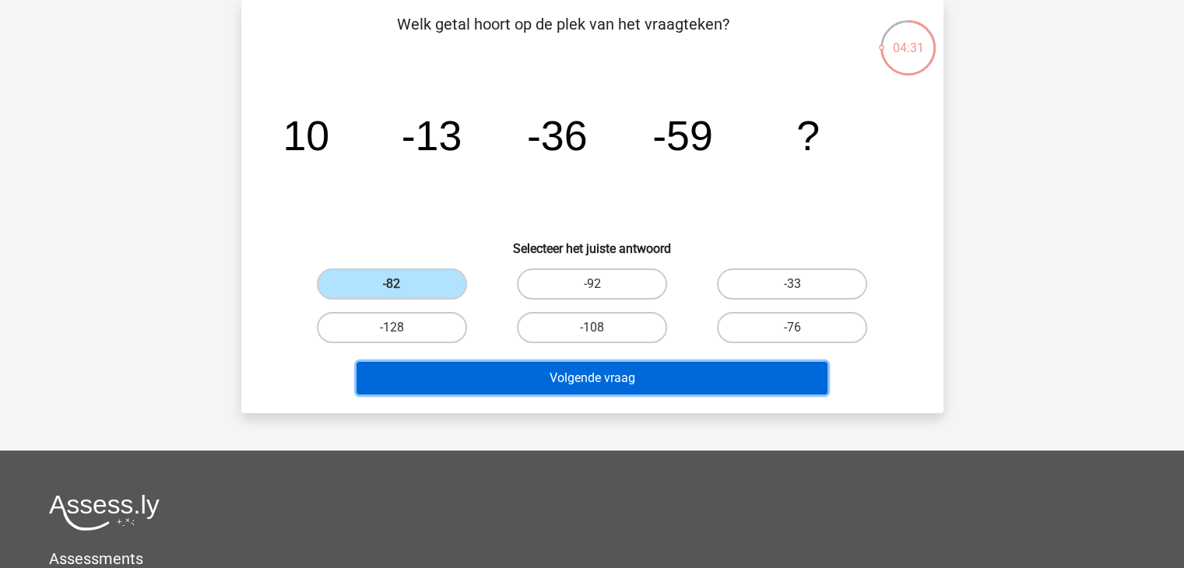
click at [549, 362] on button "Volgende vraag" at bounding box center [591, 378] width 471 height 33
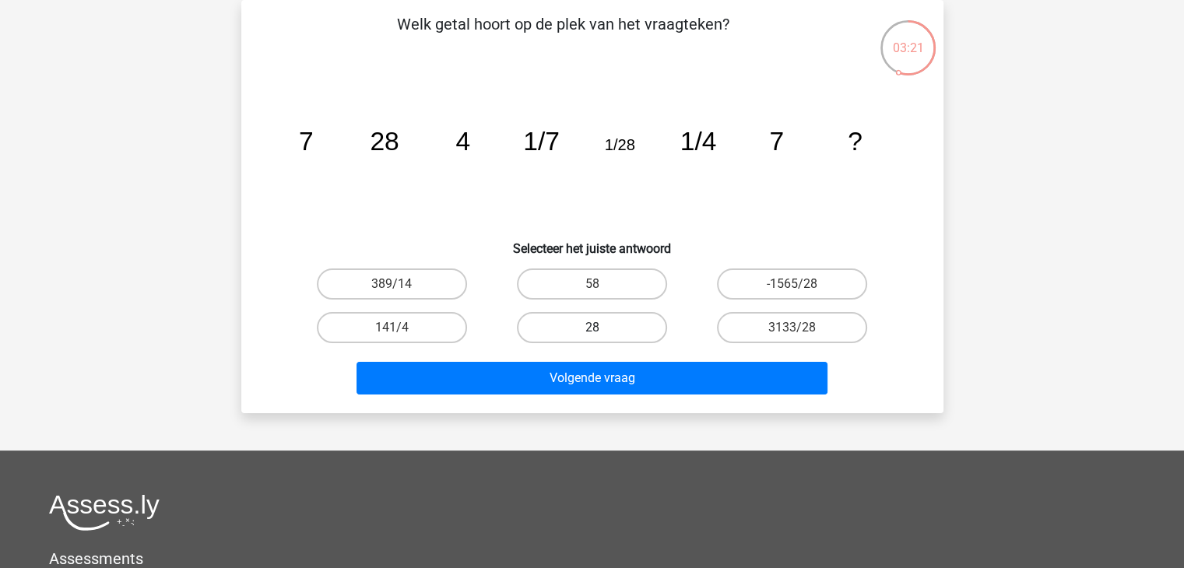
click at [590, 325] on label "28" at bounding box center [592, 327] width 150 height 31
click at [592, 328] on input "28" at bounding box center [597, 333] width 10 height 10
radio input "true"
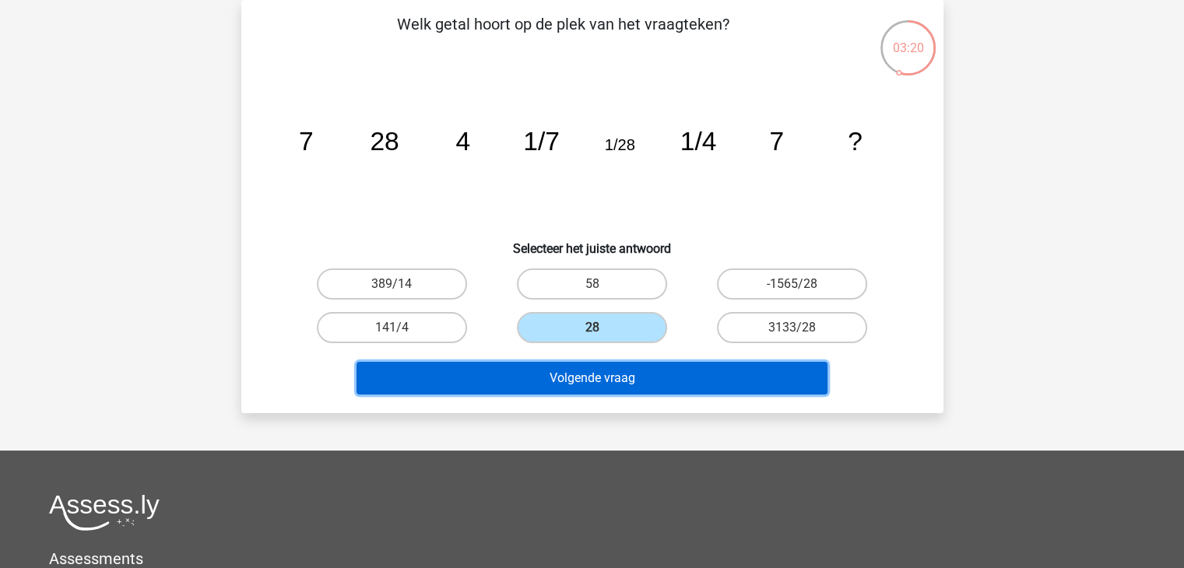
click at [621, 378] on button "Volgende vraag" at bounding box center [591, 378] width 471 height 33
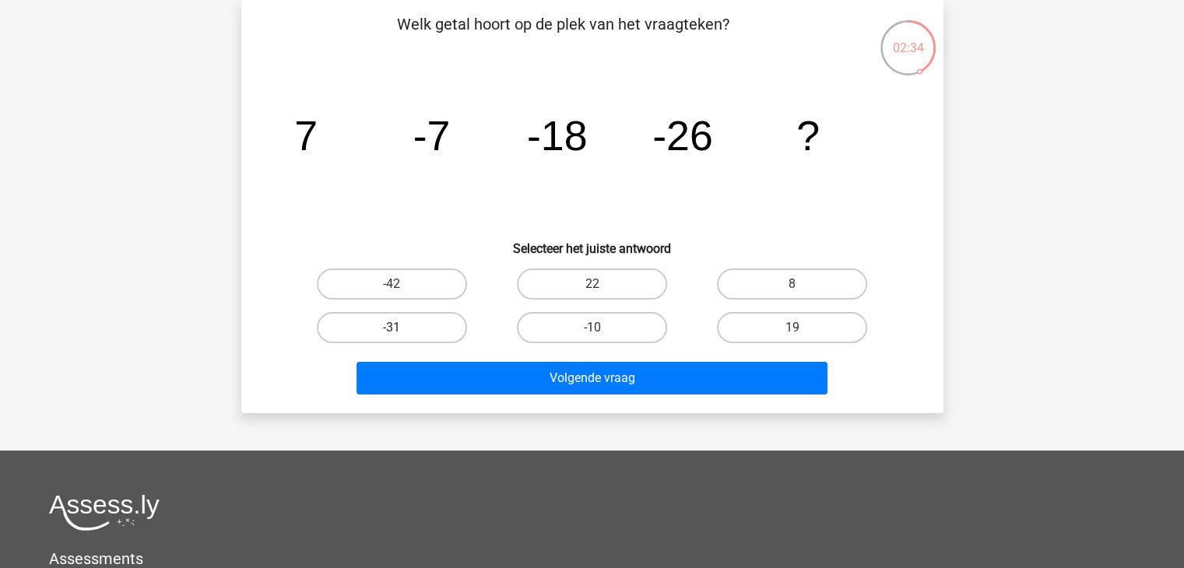
click at [410, 322] on label "-31" at bounding box center [392, 327] width 150 height 31
click at [402, 328] on input "-31" at bounding box center [397, 333] width 10 height 10
radio input "true"
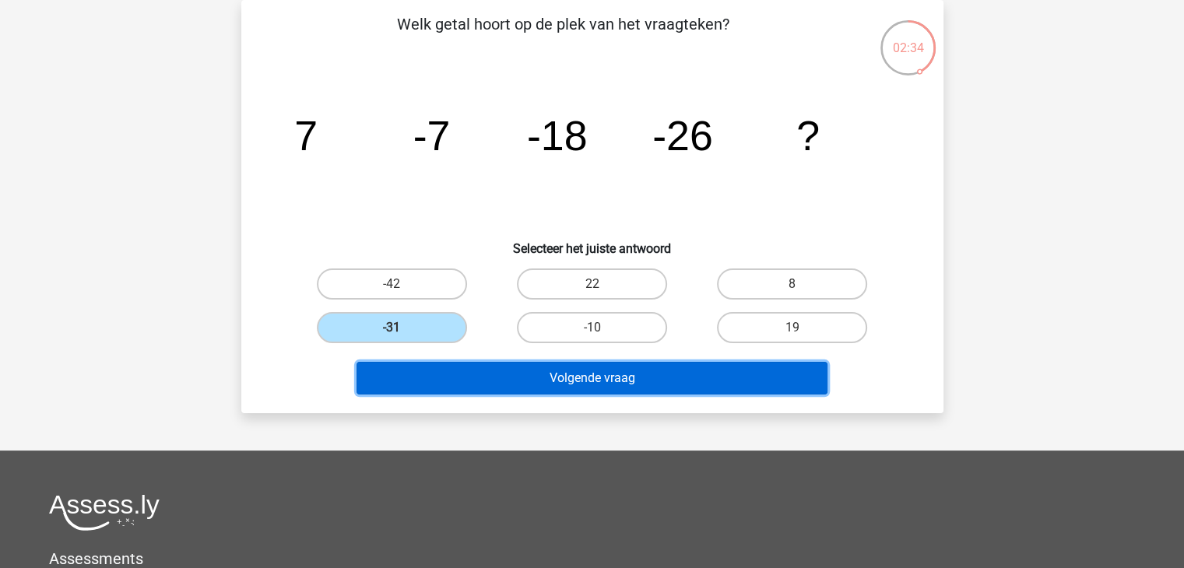
click at [492, 377] on button "Volgende vraag" at bounding box center [591, 378] width 471 height 33
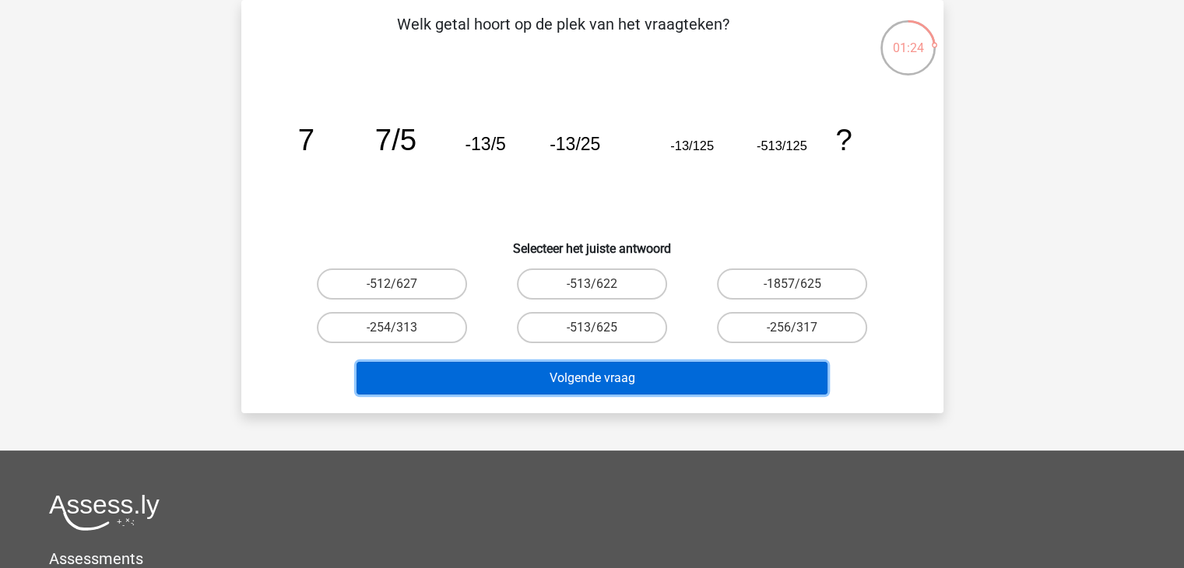
click at [697, 374] on button "Volgende vraag" at bounding box center [591, 378] width 471 height 33
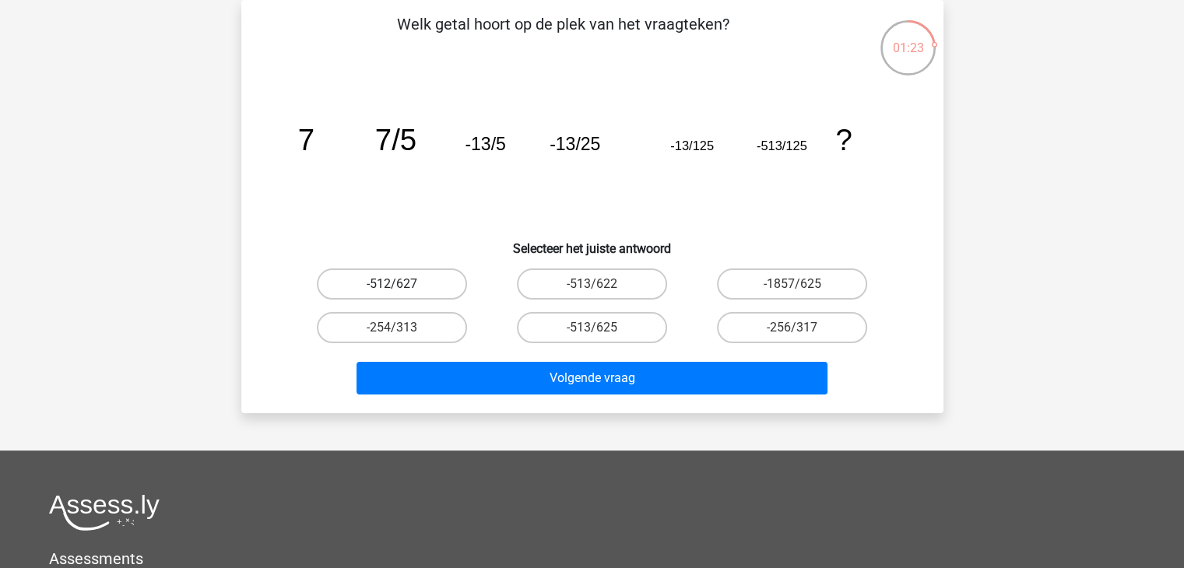
click at [442, 285] on label "-512/627" at bounding box center [392, 284] width 150 height 31
click at [402, 285] on input "-512/627" at bounding box center [397, 289] width 10 height 10
radio input "true"
click at [701, 398] on div "Volgende vraag" at bounding box center [592, 381] width 601 height 39
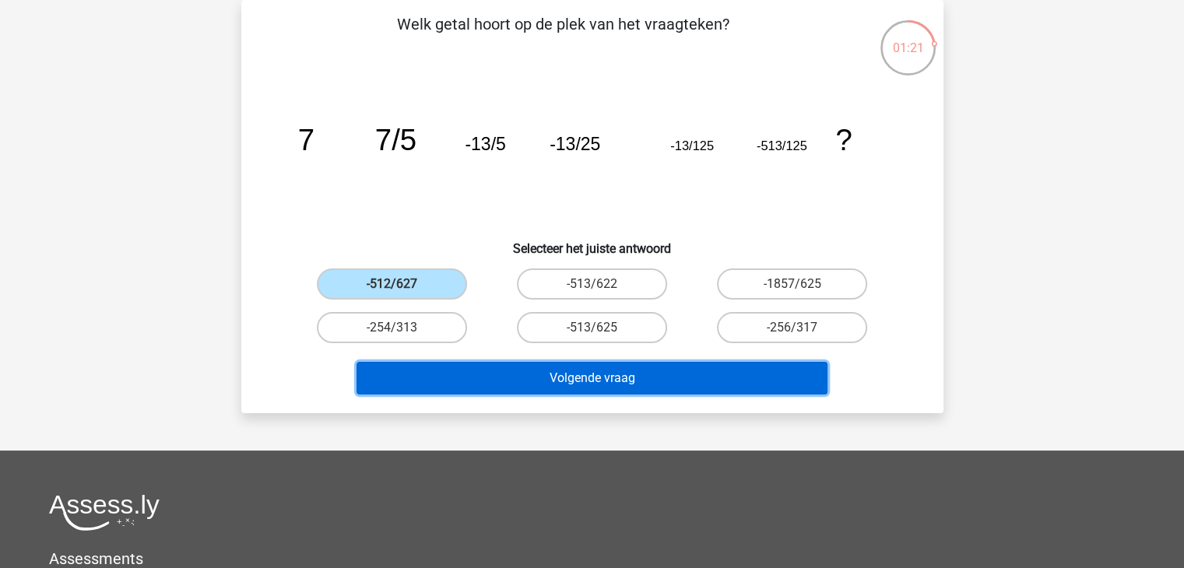
click at [581, 374] on button "Volgende vraag" at bounding box center [591, 378] width 471 height 33
click at [584, 383] on button "Volgende vraag" at bounding box center [591, 378] width 471 height 33
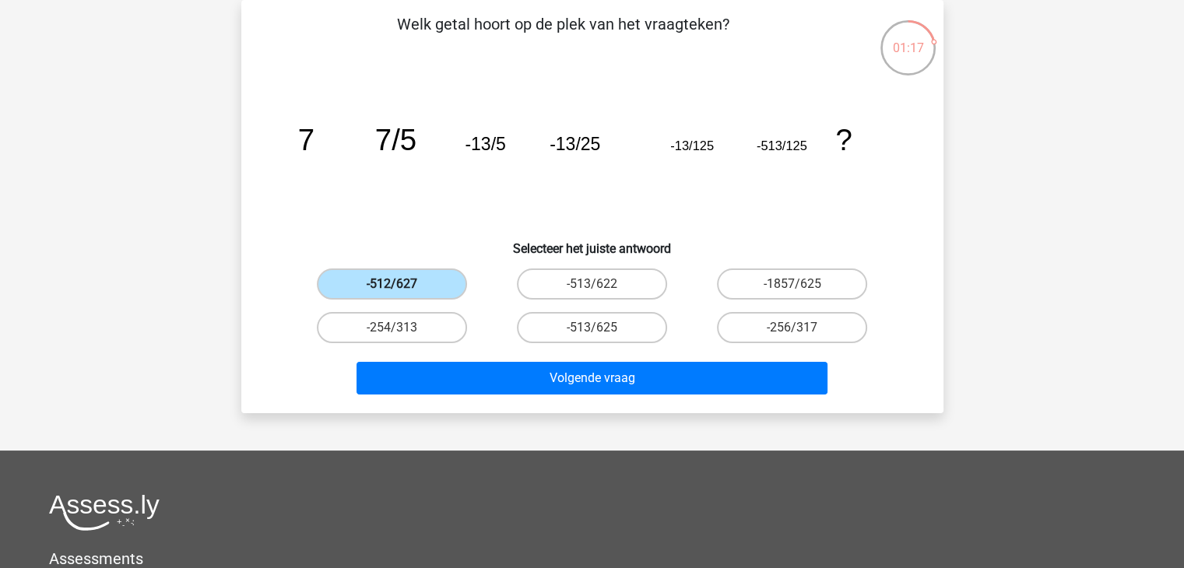
click at [351, 282] on label "-512/627" at bounding box center [392, 284] width 150 height 31
click at [392, 284] on input "-512/627" at bounding box center [397, 289] width 10 height 10
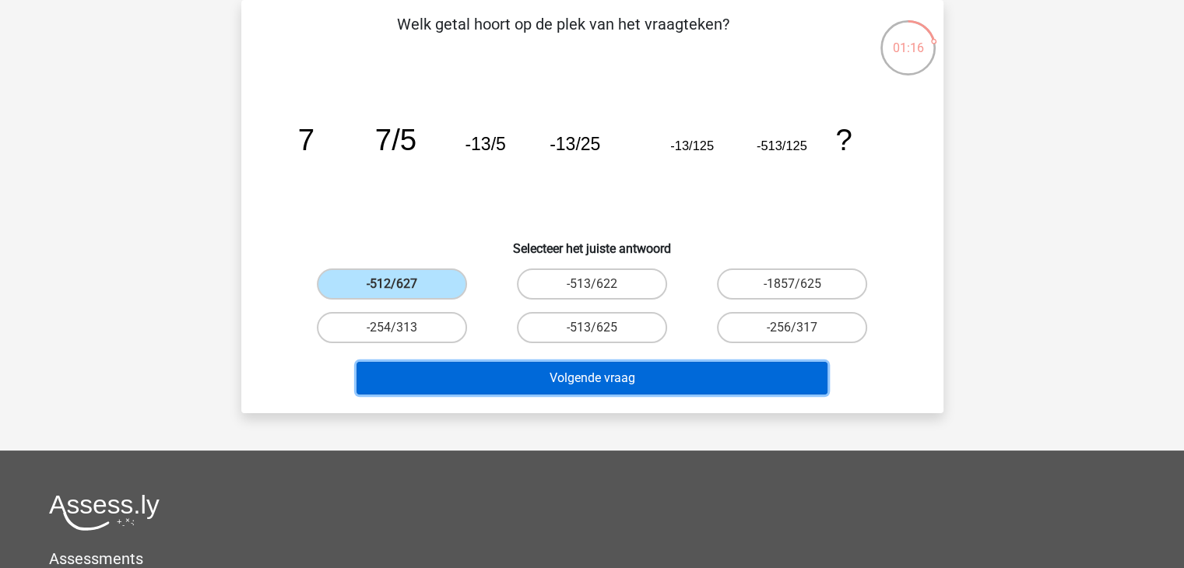
click at [613, 374] on button "Volgende vraag" at bounding box center [591, 378] width 471 height 33
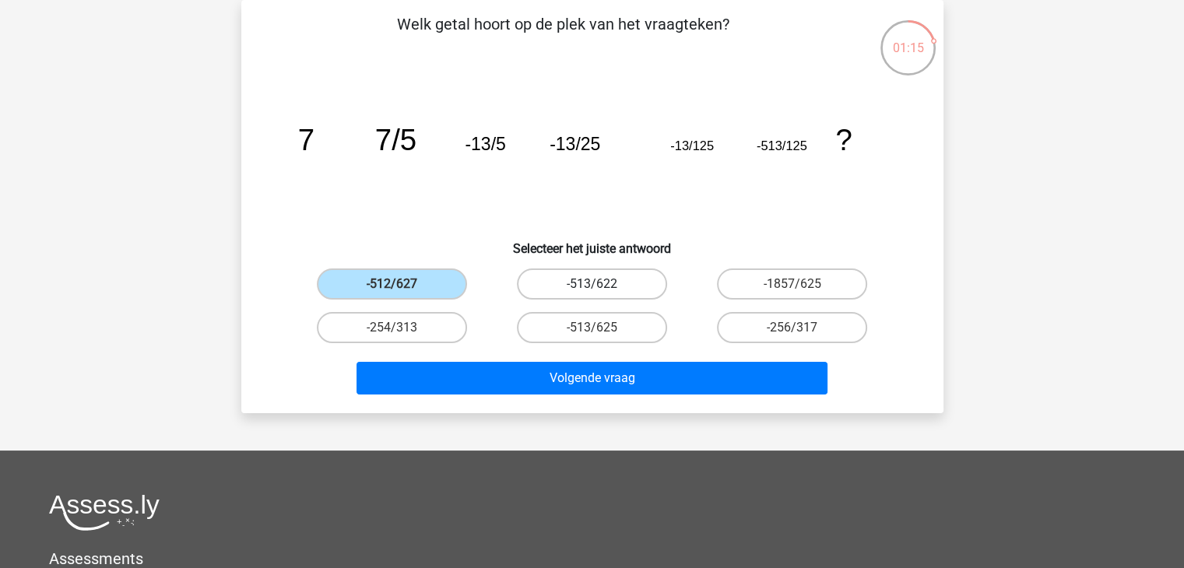
click at [575, 282] on label "-513/622" at bounding box center [592, 284] width 150 height 31
click at [592, 284] on input "-513/622" at bounding box center [597, 289] width 10 height 10
radio input "true"
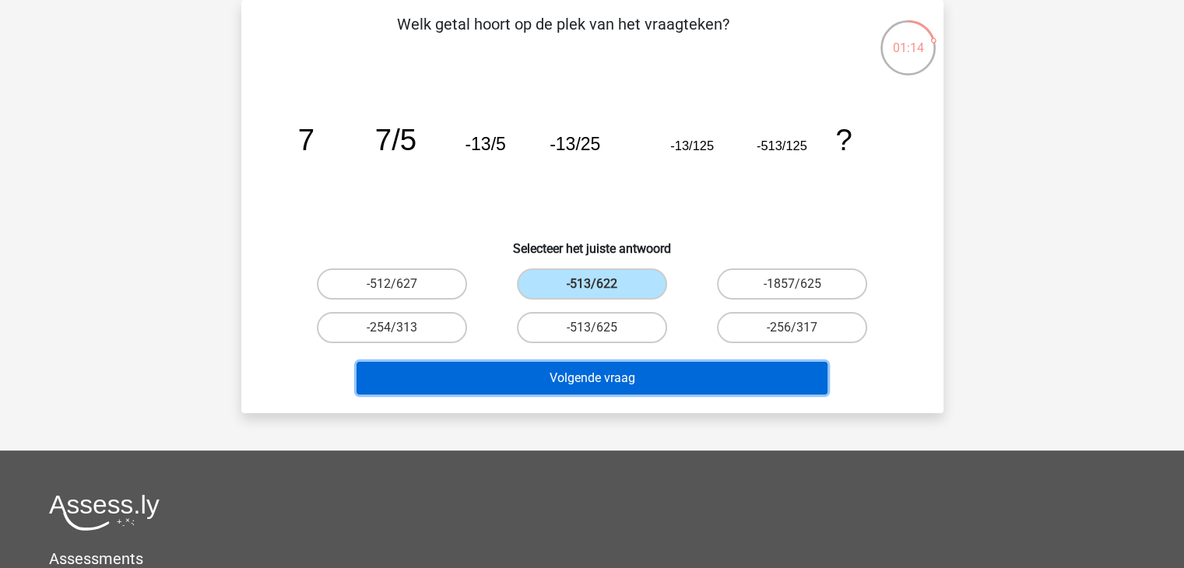
click at [636, 371] on button "Volgende vraag" at bounding box center [591, 378] width 471 height 33
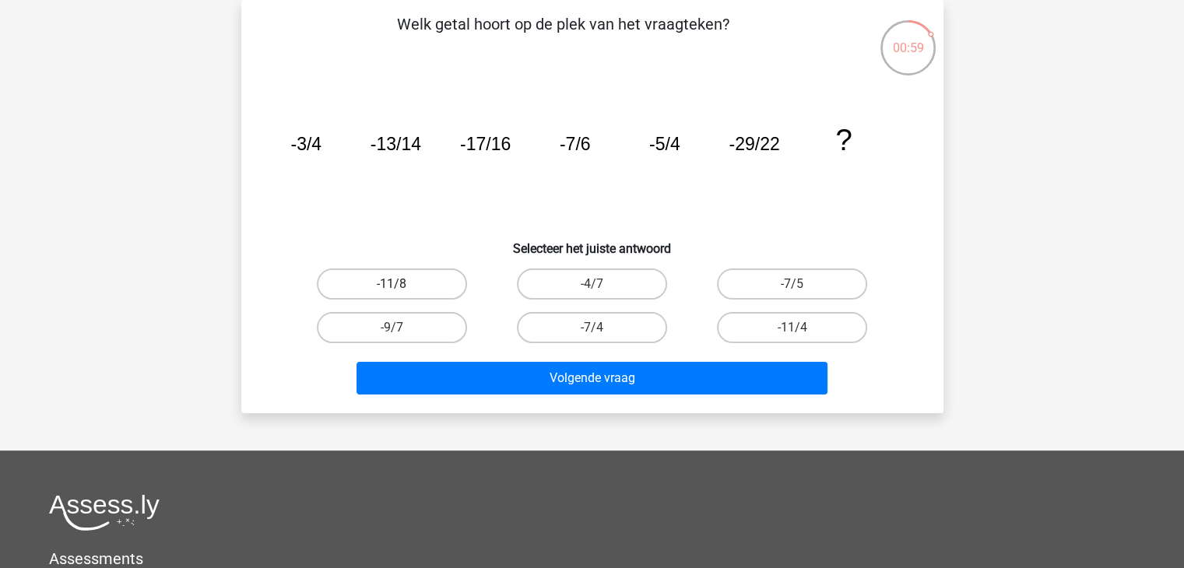
click at [376, 281] on label "-11/8" at bounding box center [392, 284] width 150 height 31
click at [392, 284] on input "-11/8" at bounding box center [397, 289] width 10 height 10
radio input "true"
click at [501, 358] on div "Volgende vraag" at bounding box center [592, 374] width 652 height 51
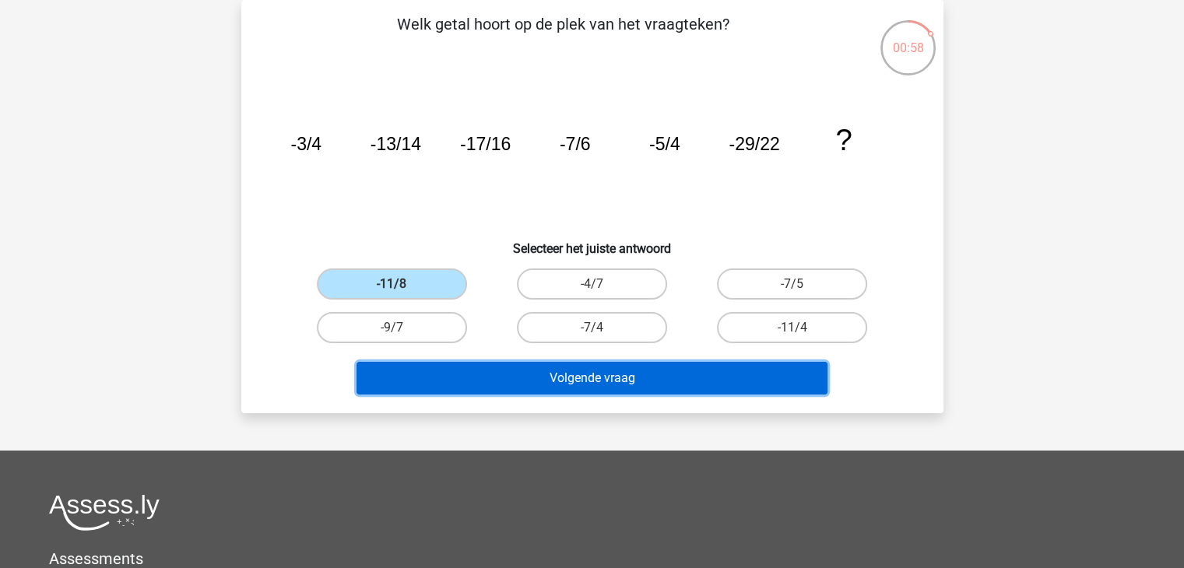
click at [504, 368] on button "Volgende vraag" at bounding box center [591, 378] width 471 height 33
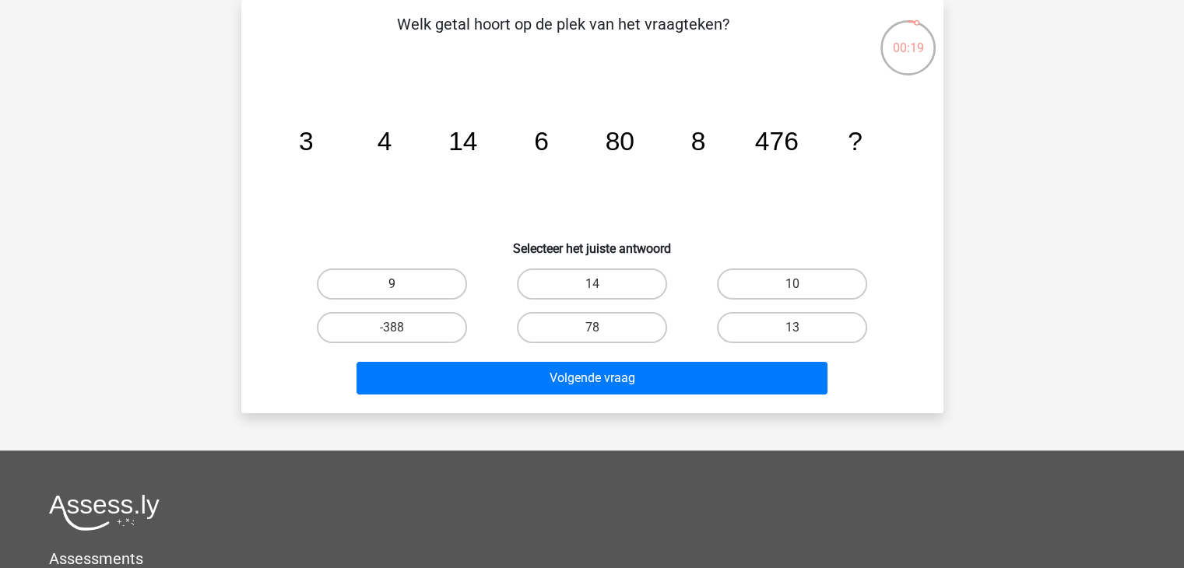
click at [430, 286] on label "9" at bounding box center [392, 284] width 150 height 31
click at [402, 286] on input "9" at bounding box center [397, 289] width 10 height 10
radio input "true"
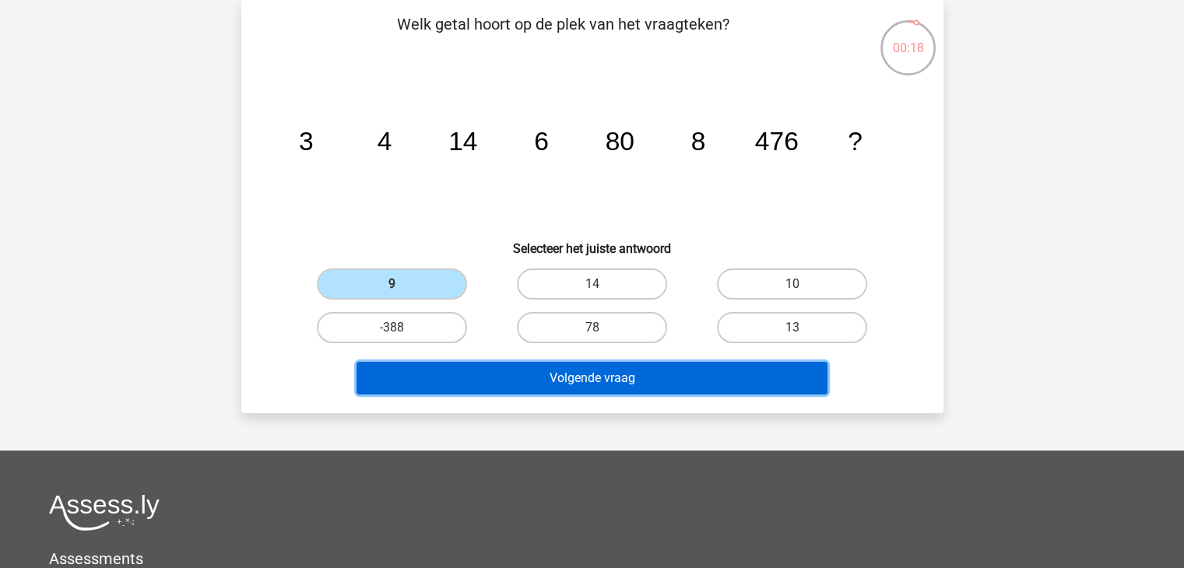
click at [578, 375] on button "Volgende vraag" at bounding box center [591, 378] width 471 height 33
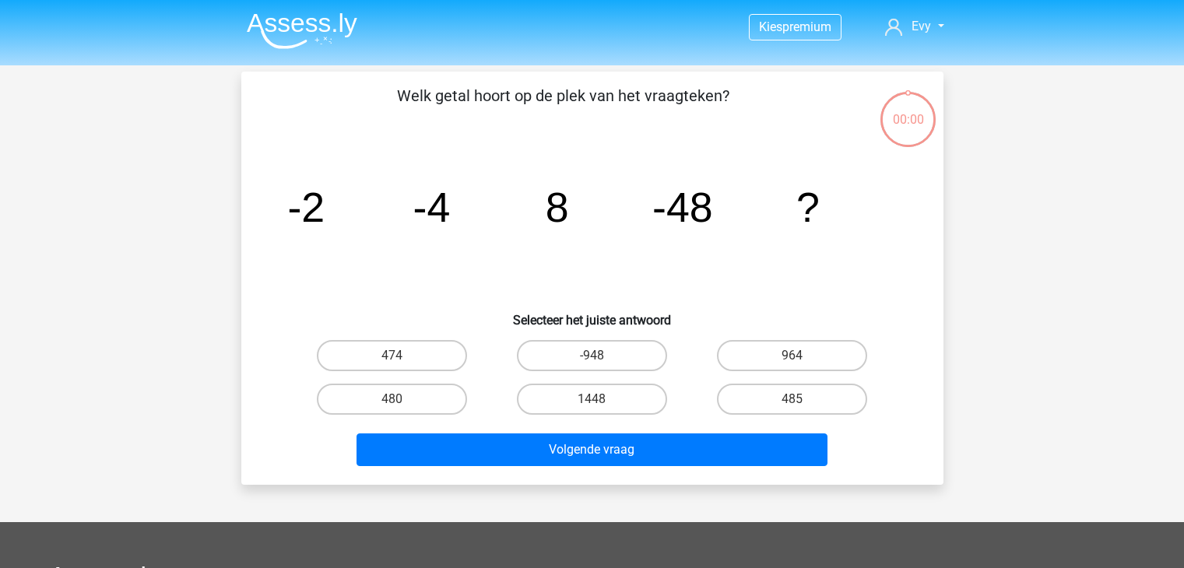
scroll to position [72, 0]
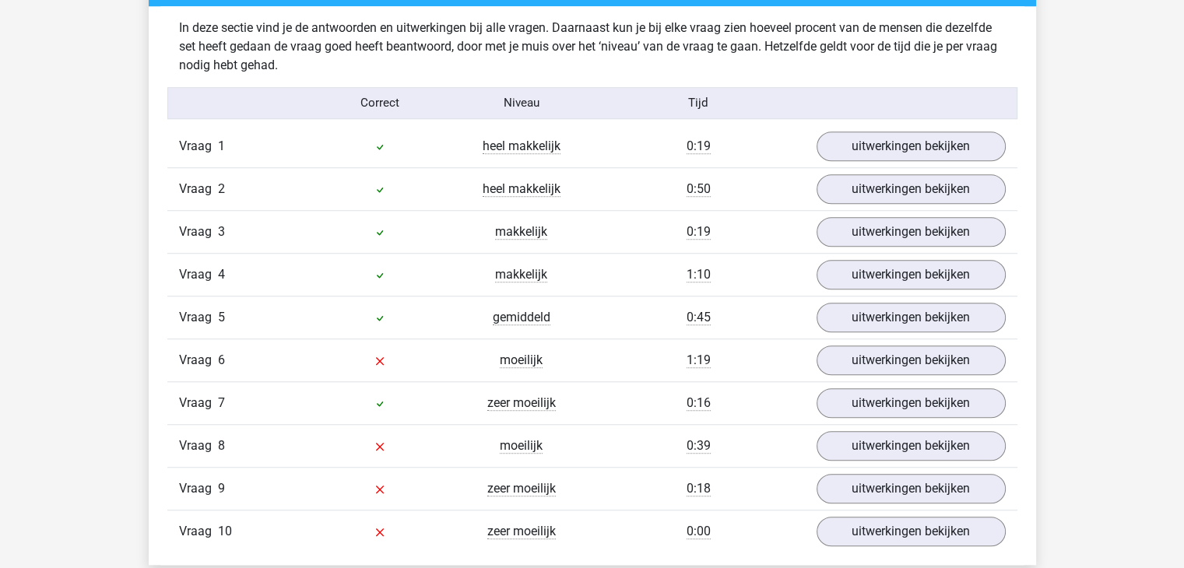
scroll to position [1245, 0]
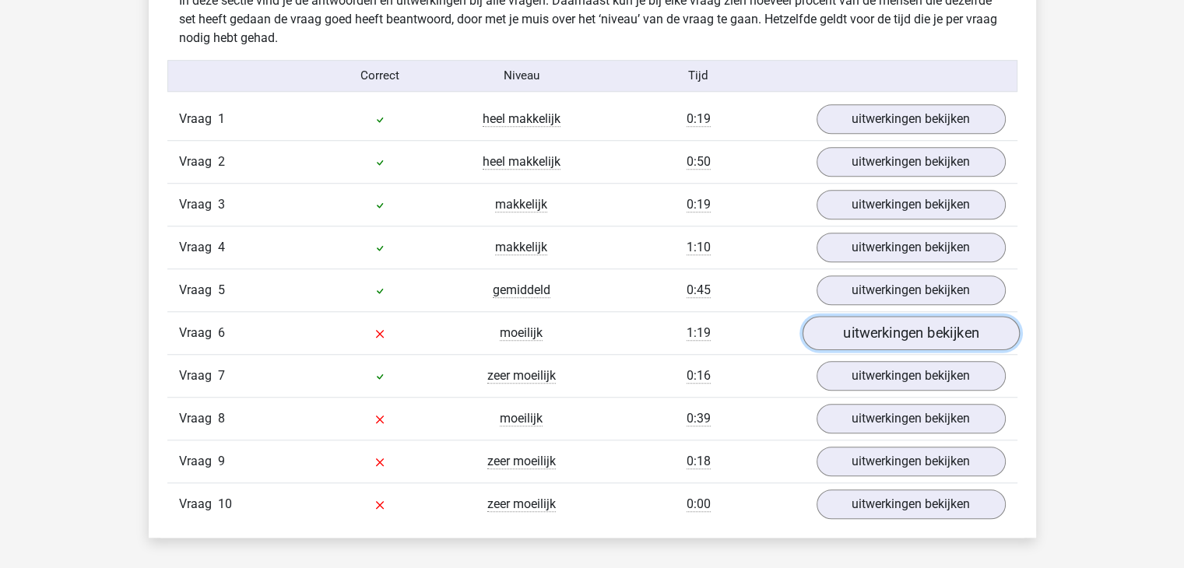
click at [837, 331] on link "uitwerkingen bekijken" at bounding box center [910, 333] width 217 height 34
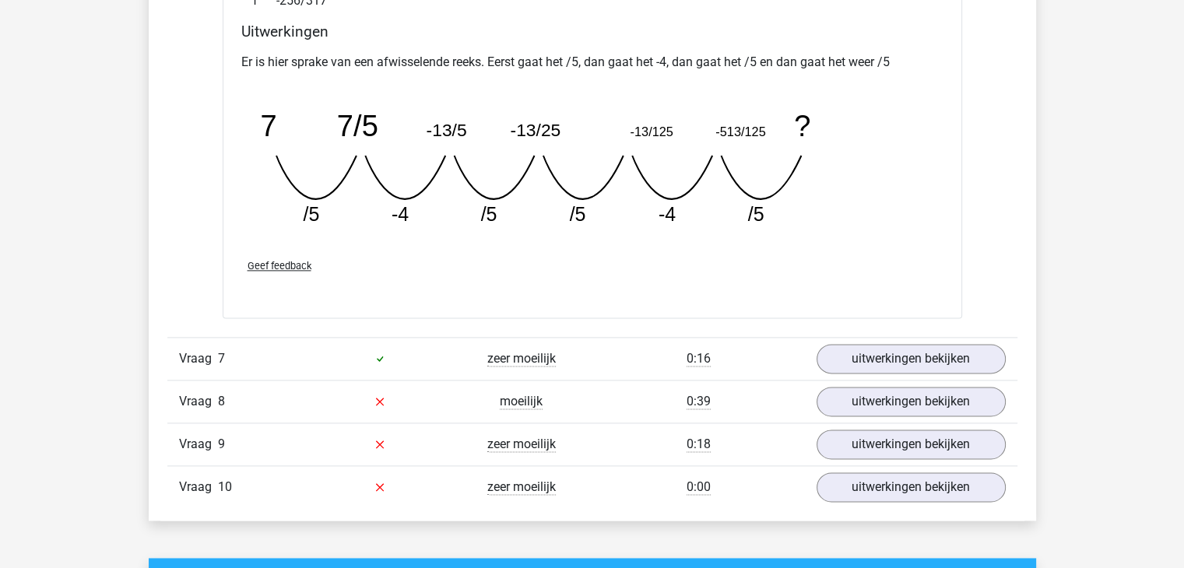
scroll to position [1946, 0]
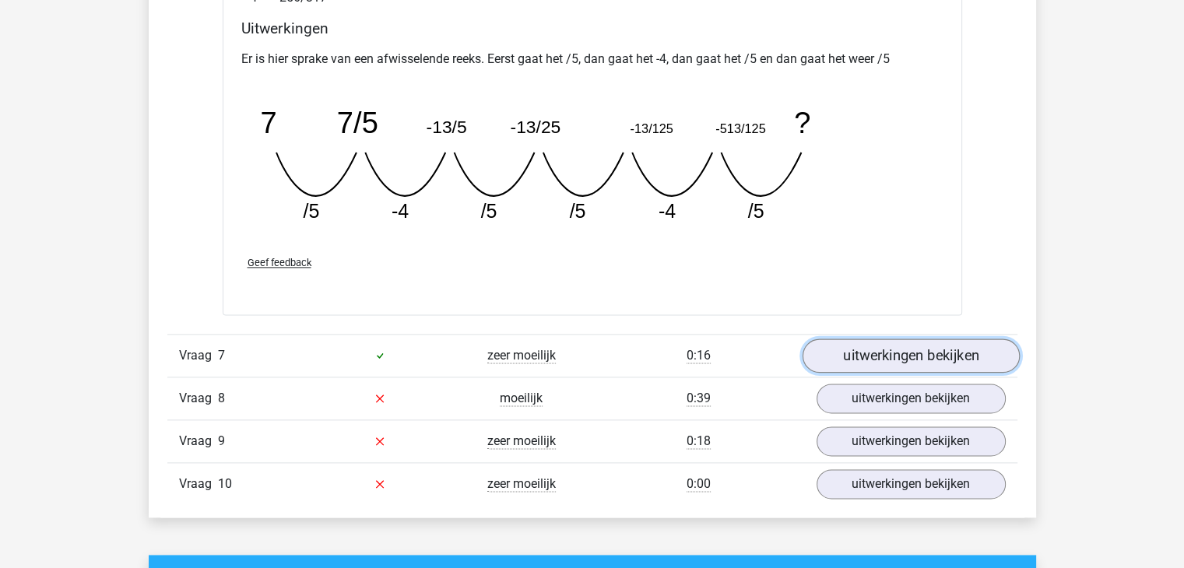
click at [885, 363] on link "uitwerkingen bekijken" at bounding box center [910, 356] width 217 height 34
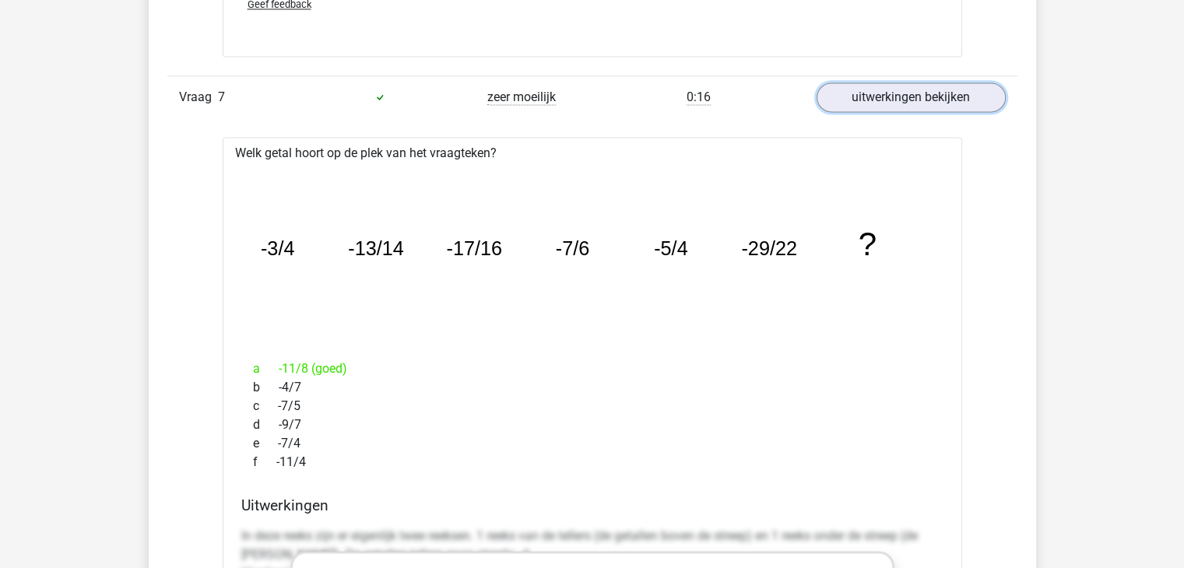
scroll to position [2179, 0]
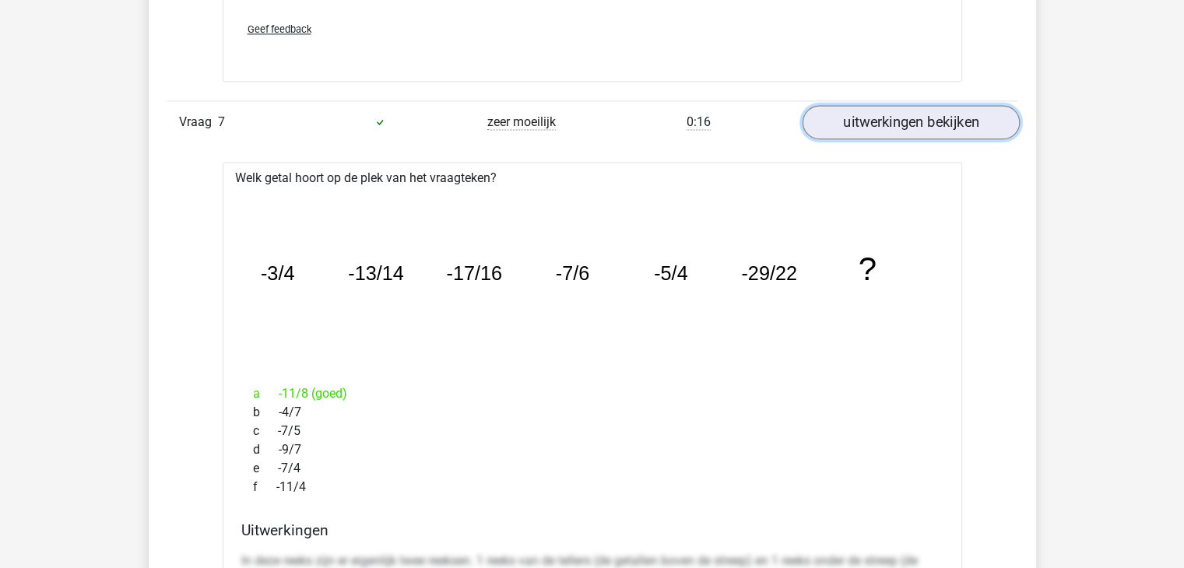
click at [964, 119] on link "uitwerkingen bekijken" at bounding box center [910, 122] width 217 height 34
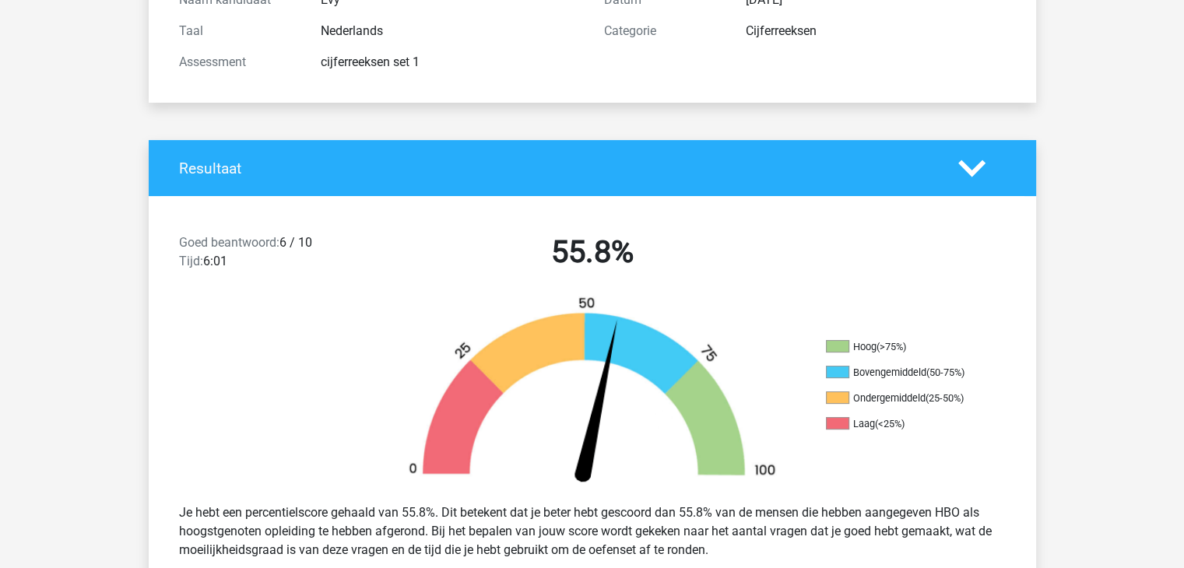
scroll to position [0, 0]
